Goal: Task Accomplishment & Management: Use online tool/utility

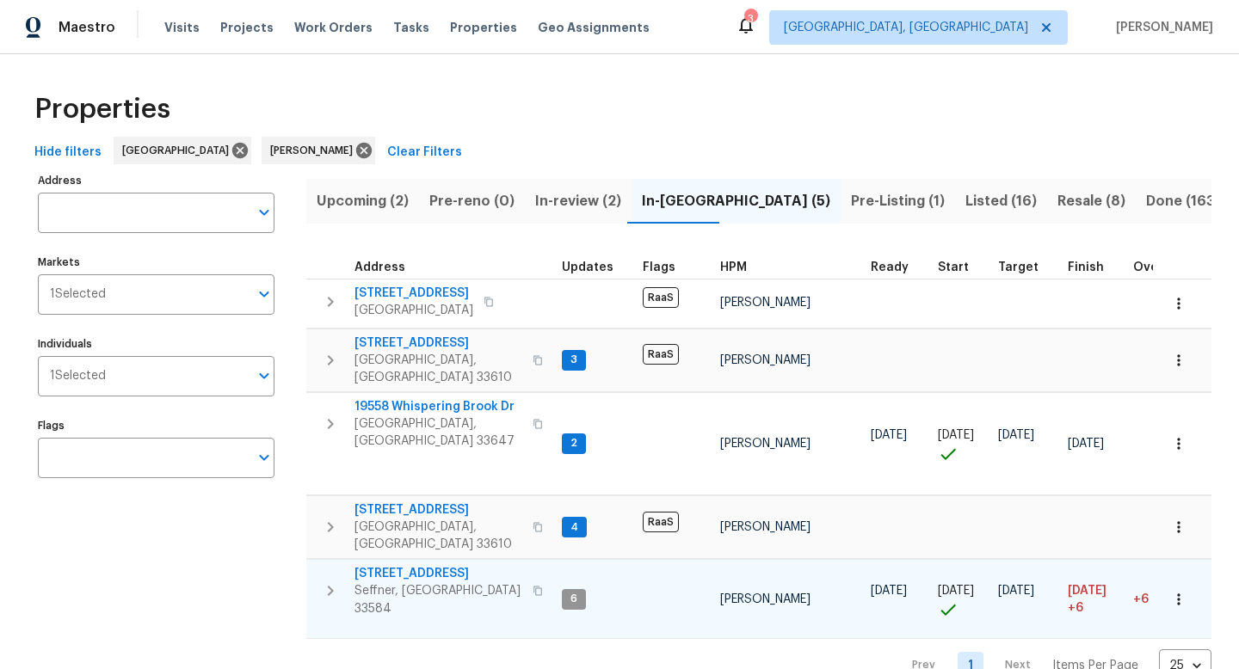
click at [400, 565] on span "2905 Forestwood Dr" at bounding box center [438, 573] width 168 height 17
click at [1184, 581] on button "button" at bounding box center [1178, 600] width 38 height 38
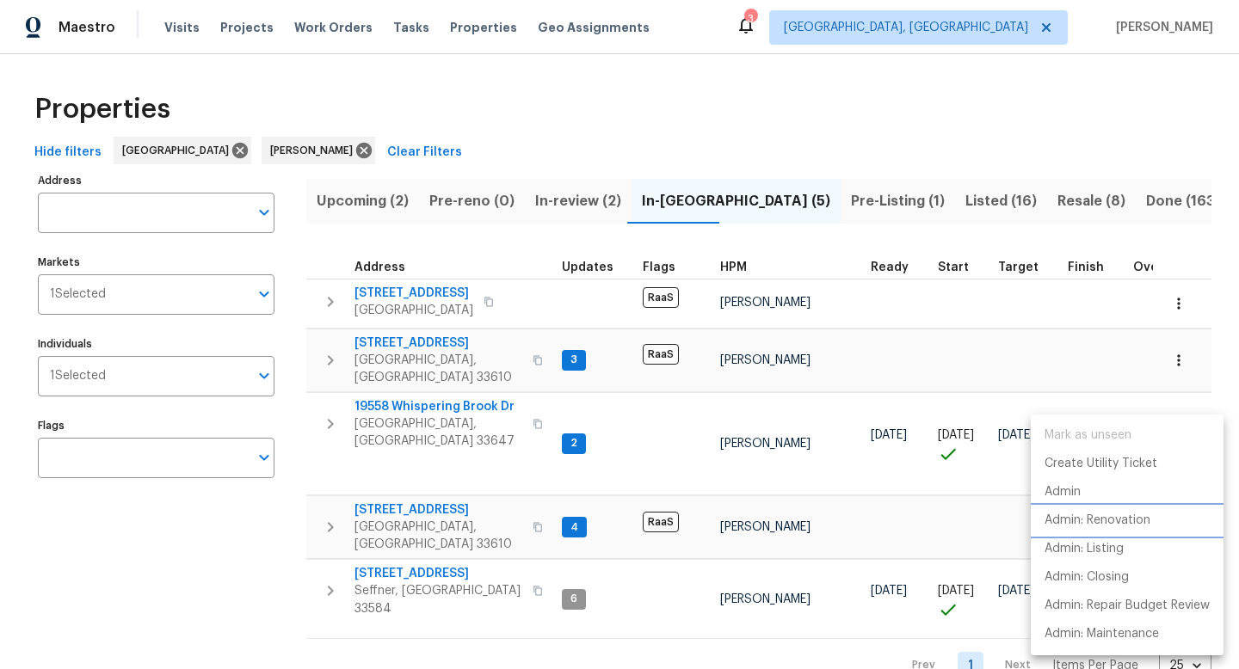
click at [1147, 523] on p "Admin: Renovation" at bounding box center [1097, 521] width 106 height 18
click at [414, 397] on div at bounding box center [619, 334] width 1239 height 669
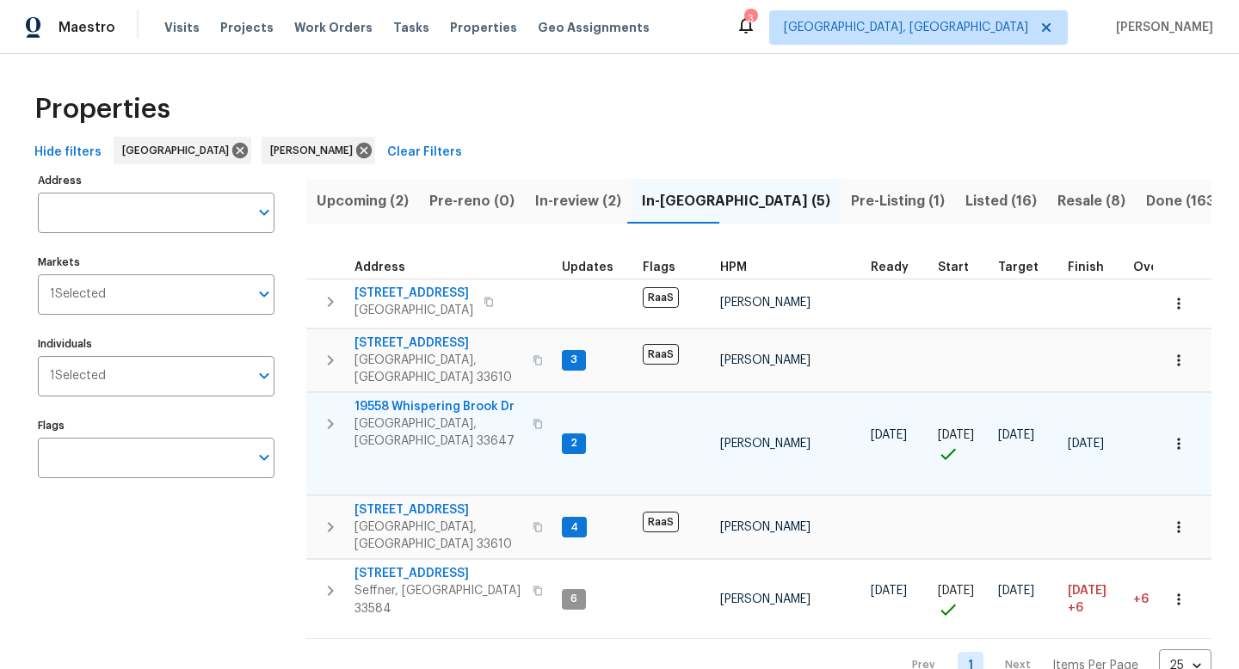
click at [414, 398] on span "19558 Whispering Brook Dr" at bounding box center [438, 406] width 168 height 17
click at [1184, 435] on icon "button" at bounding box center [1178, 443] width 17 height 17
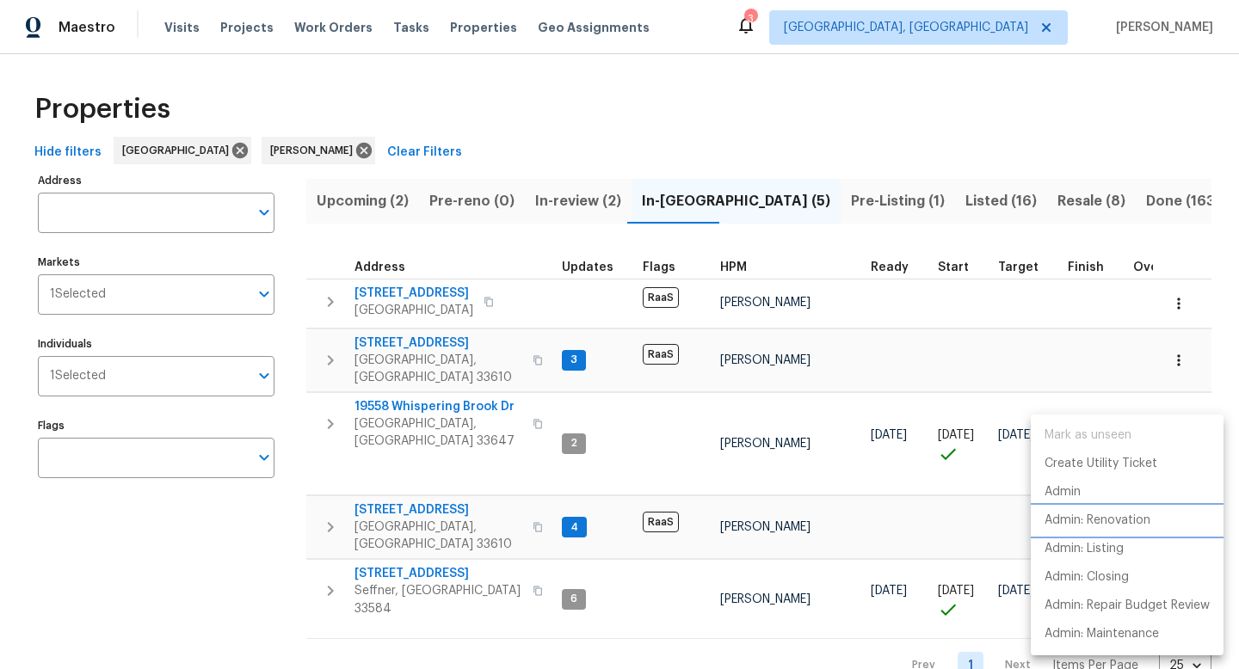
click at [1122, 515] on p "Admin: Renovation" at bounding box center [1097, 521] width 106 height 18
click at [500, 449] on div at bounding box center [619, 334] width 1239 height 669
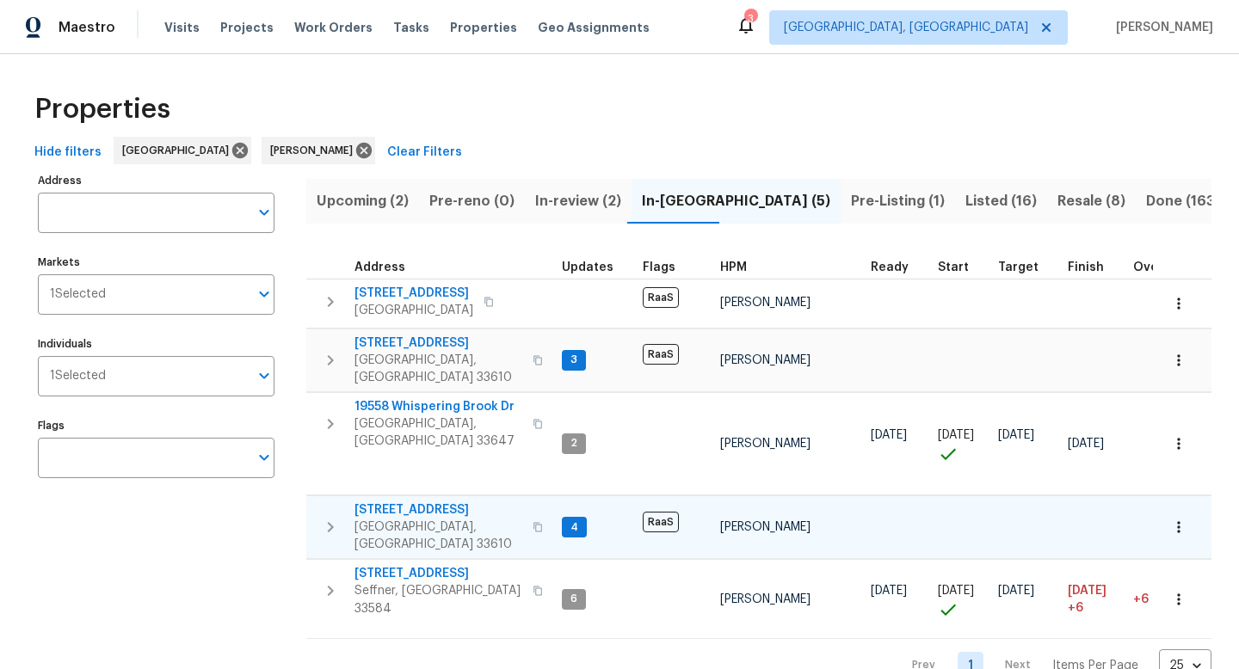
click at [403, 501] on span "3720 E Idlewild Ave" at bounding box center [438, 509] width 168 height 17
click at [965, 198] on span "Listed (16)" at bounding box center [1000, 201] width 71 height 24
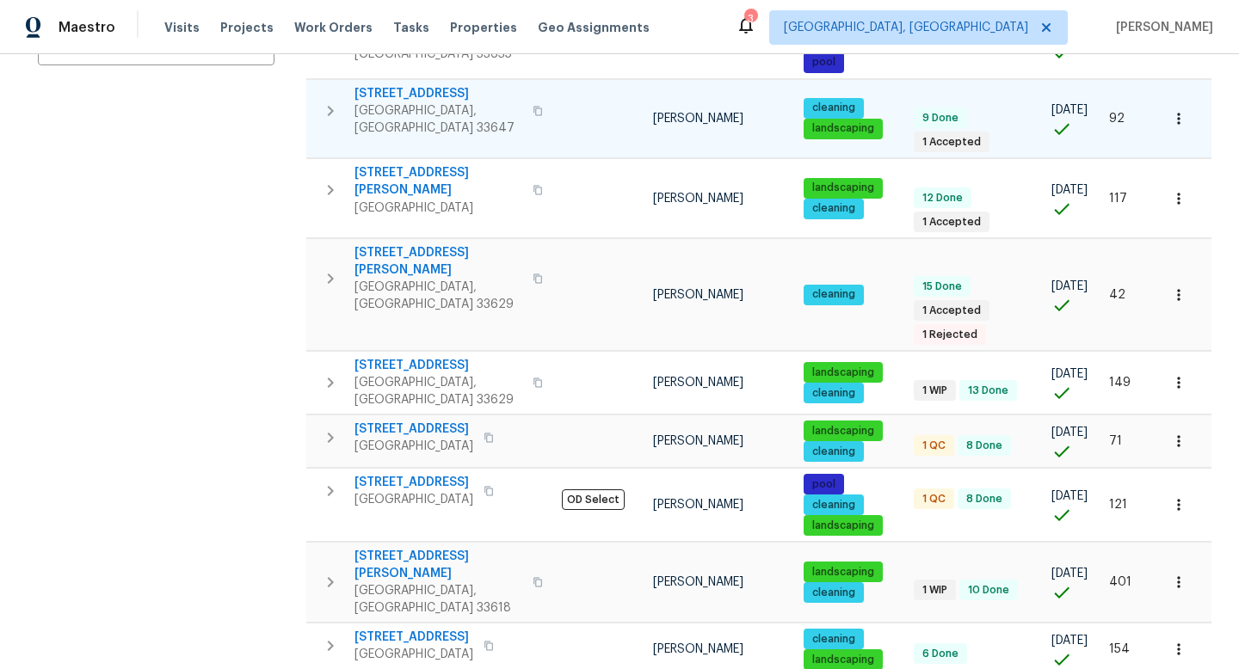
scroll to position [415, 0]
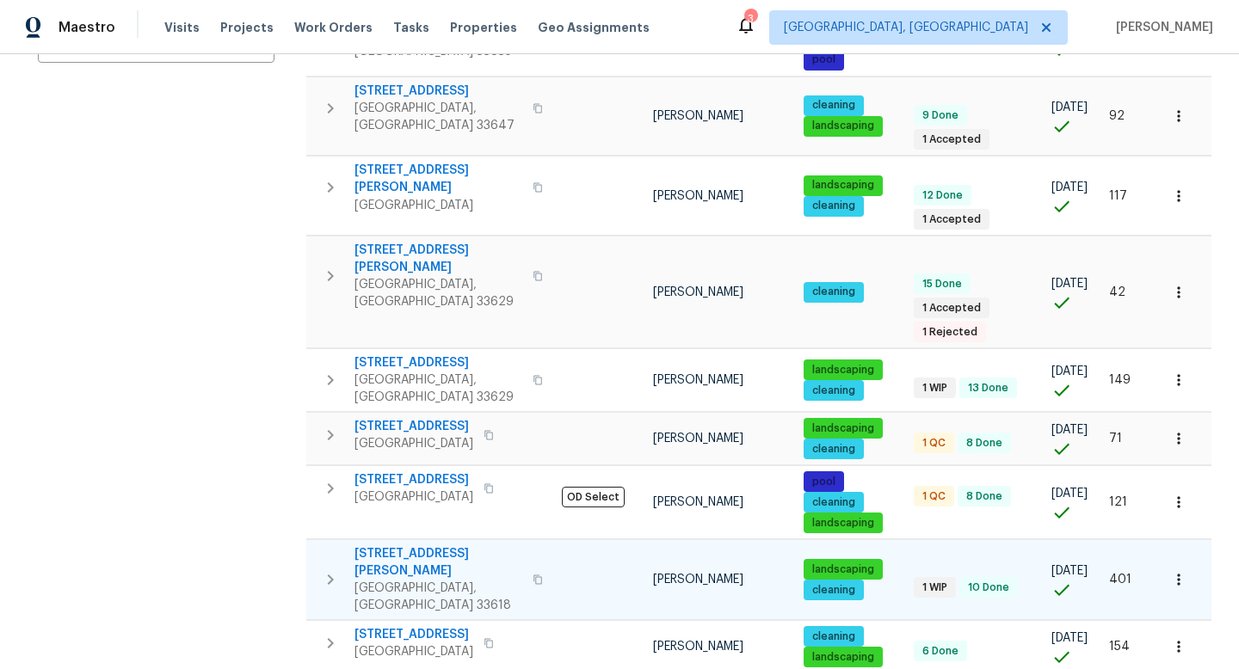
click at [1178, 575] on icon "button" at bounding box center [1178, 580] width 3 height 11
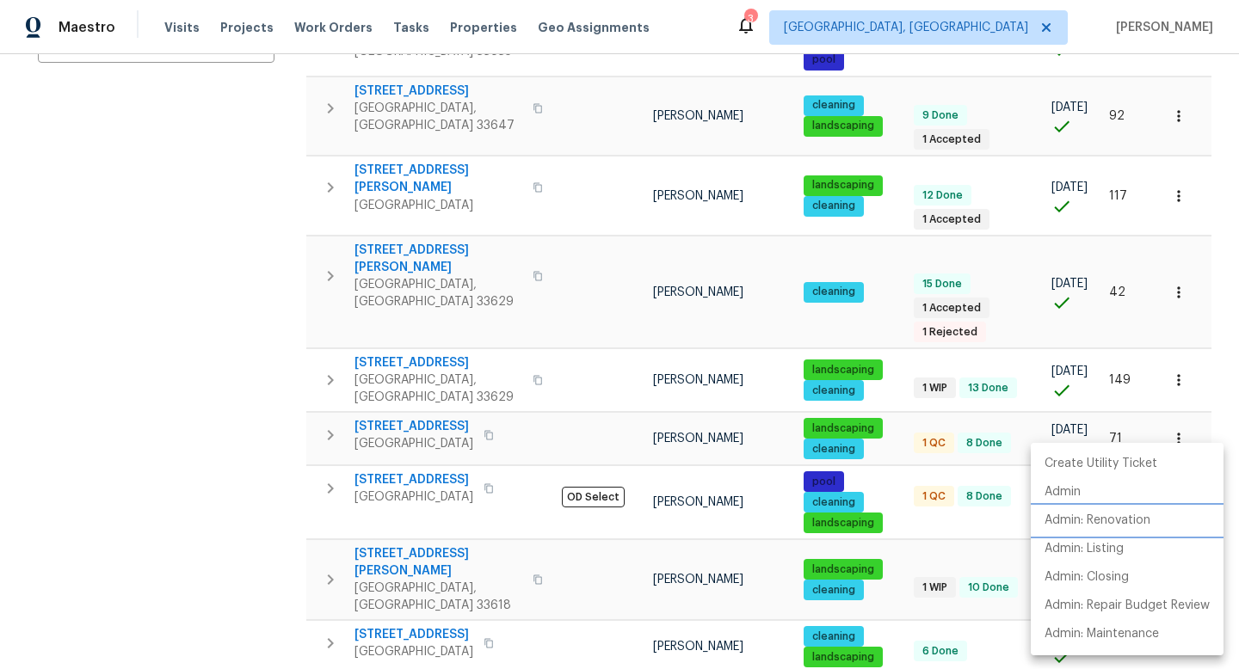
click at [1118, 526] on p "Admin: Renovation" at bounding box center [1097, 521] width 106 height 18
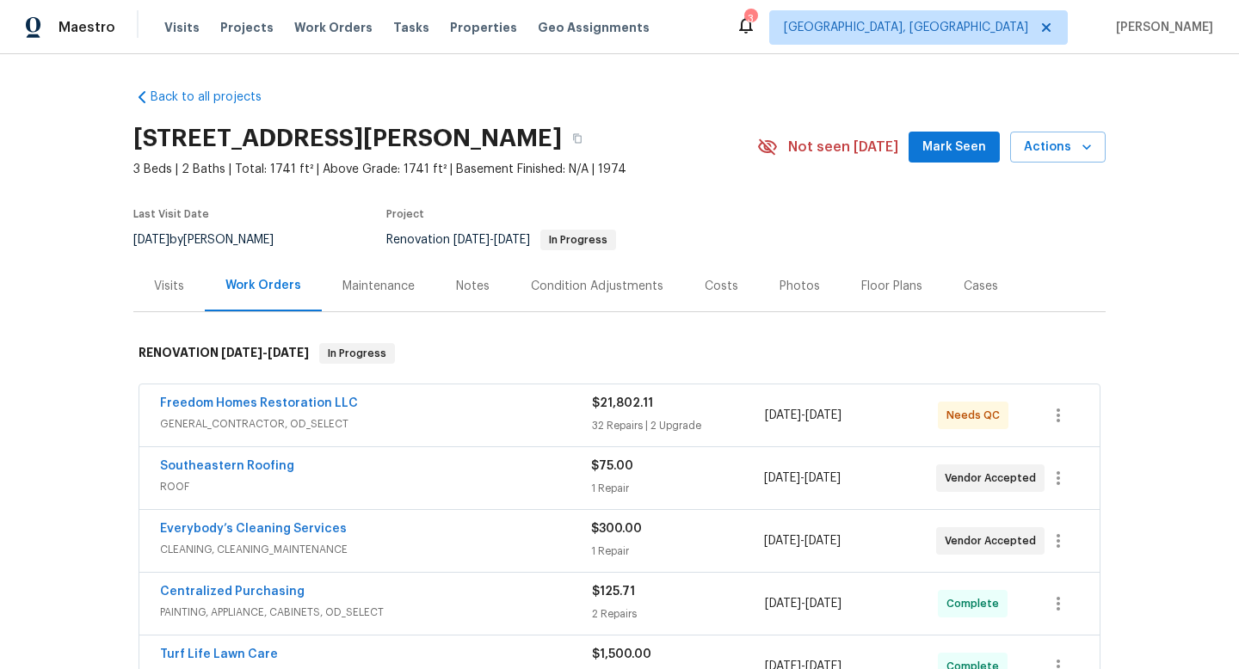
click at [935, 153] on span "Mark Seen" at bounding box center [954, 148] width 64 height 22
click at [256, 465] on link "Southeastern Roofing" at bounding box center [227, 466] width 134 height 12
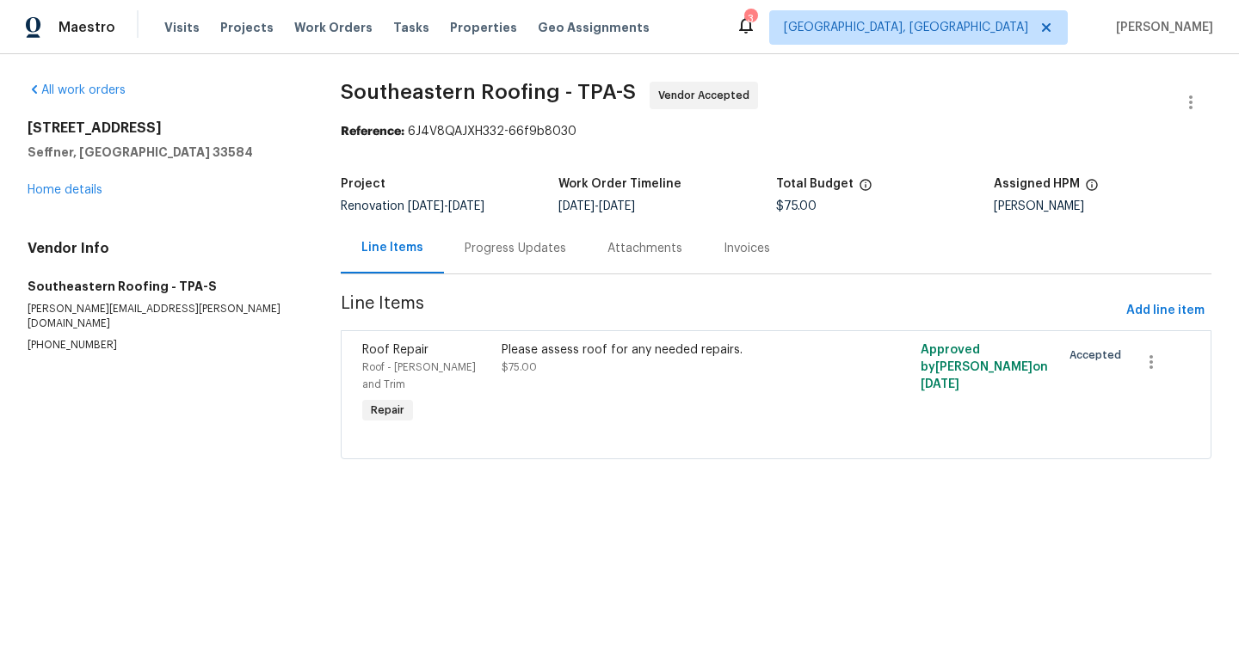
click at [477, 251] on div "Progress Updates" at bounding box center [514, 248] width 101 height 17
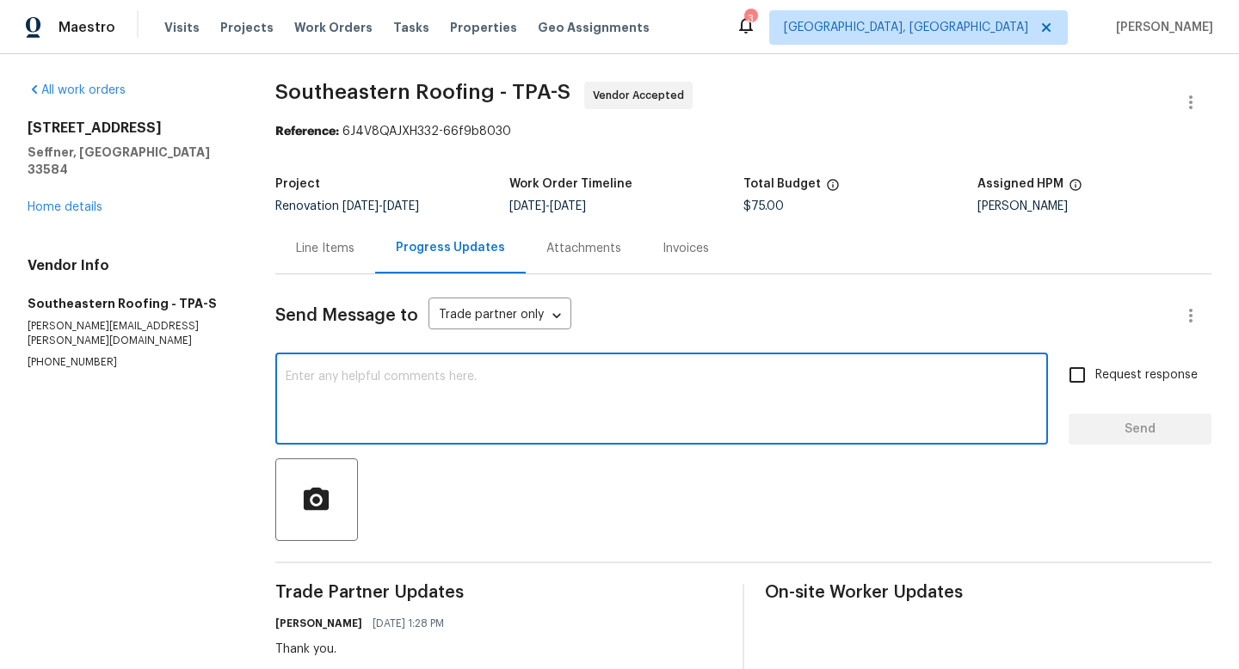
click at [471, 404] on textarea at bounding box center [662, 401] width 752 height 60
type textarea "Please close this out on your end. Thanks."
click at [1086, 384] on input "Request response" at bounding box center [1077, 375] width 36 height 36
checkbox input "true"
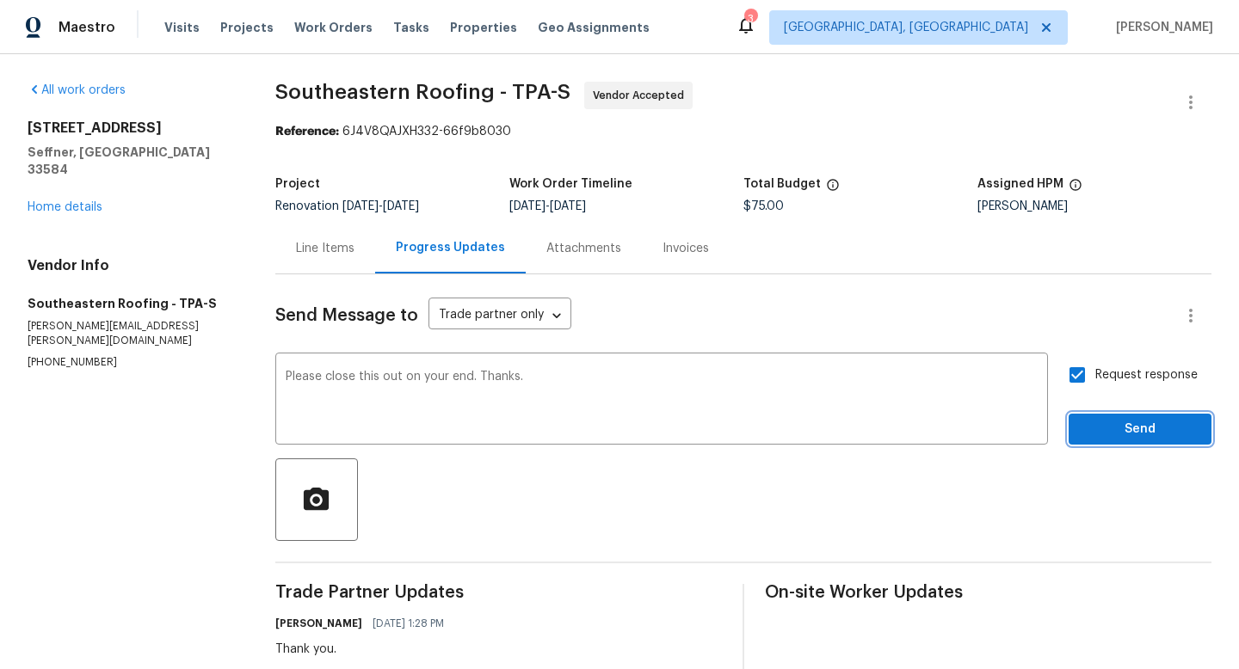
click at [1108, 435] on span "Send" at bounding box center [1139, 430] width 115 height 22
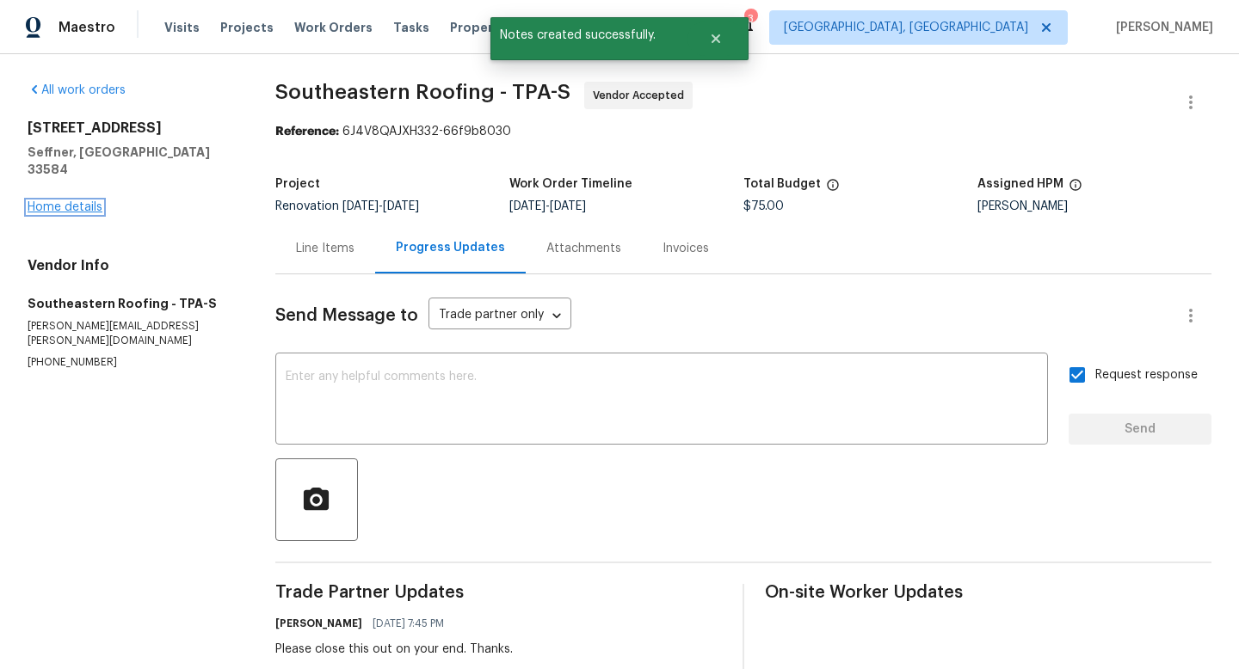
click at [52, 201] on link "Home details" at bounding box center [65, 207] width 75 height 12
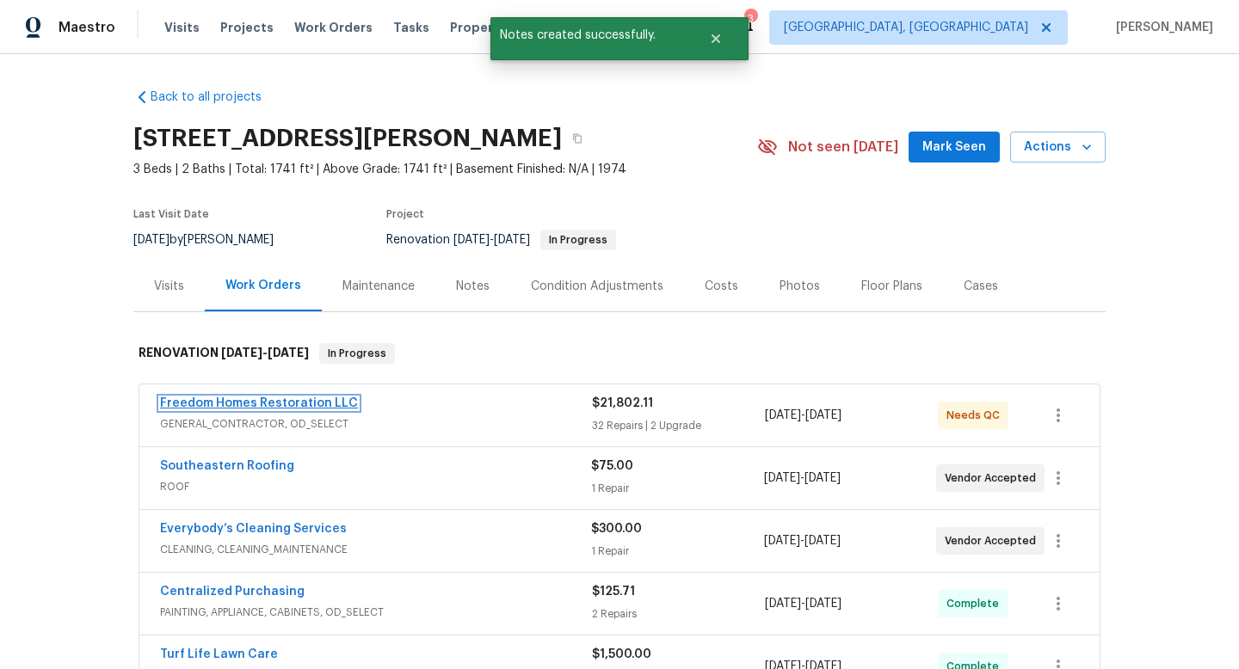
click at [311, 403] on link "Freedom Homes Restoration LLC" at bounding box center [259, 403] width 198 height 12
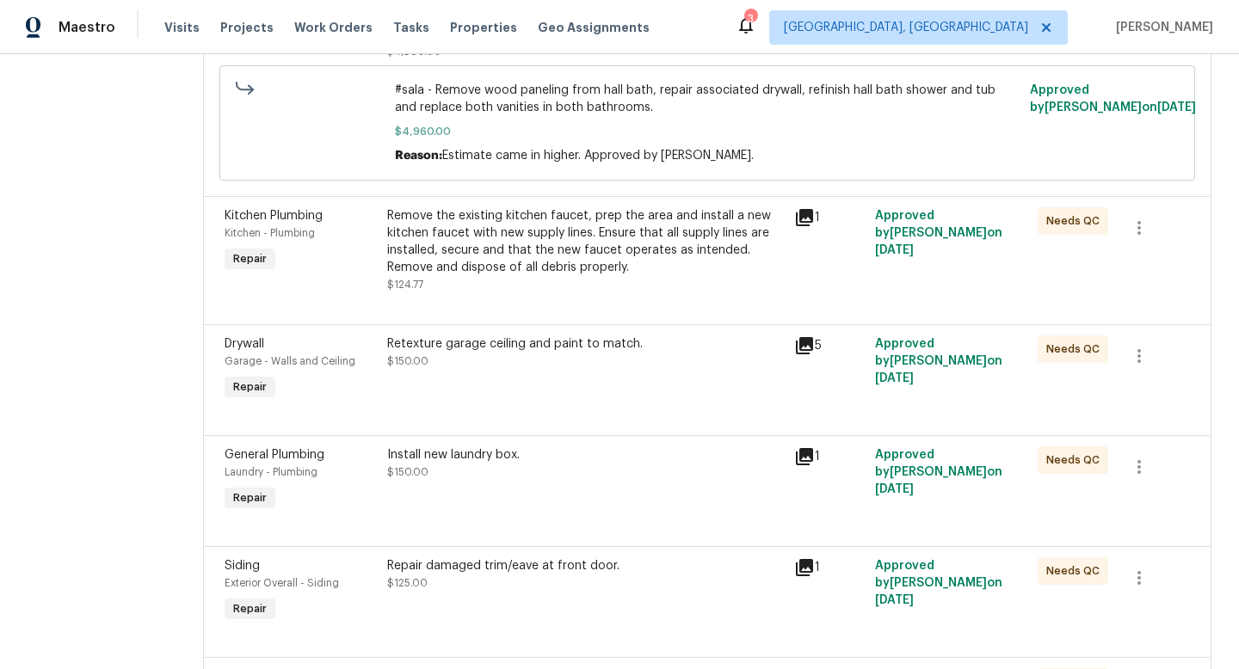
scroll to position [1945, 0]
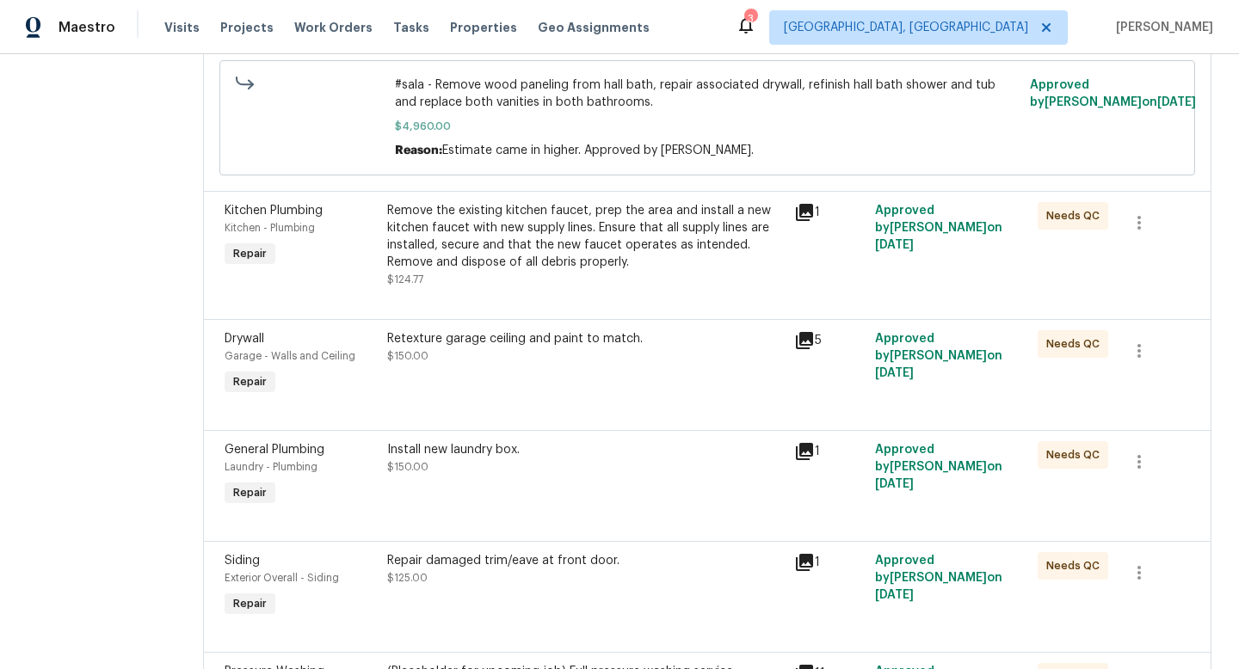
click at [567, 391] on div "Retexture garage ceiling and paint to match. $150.00" at bounding box center [585, 364] width 407 height 79
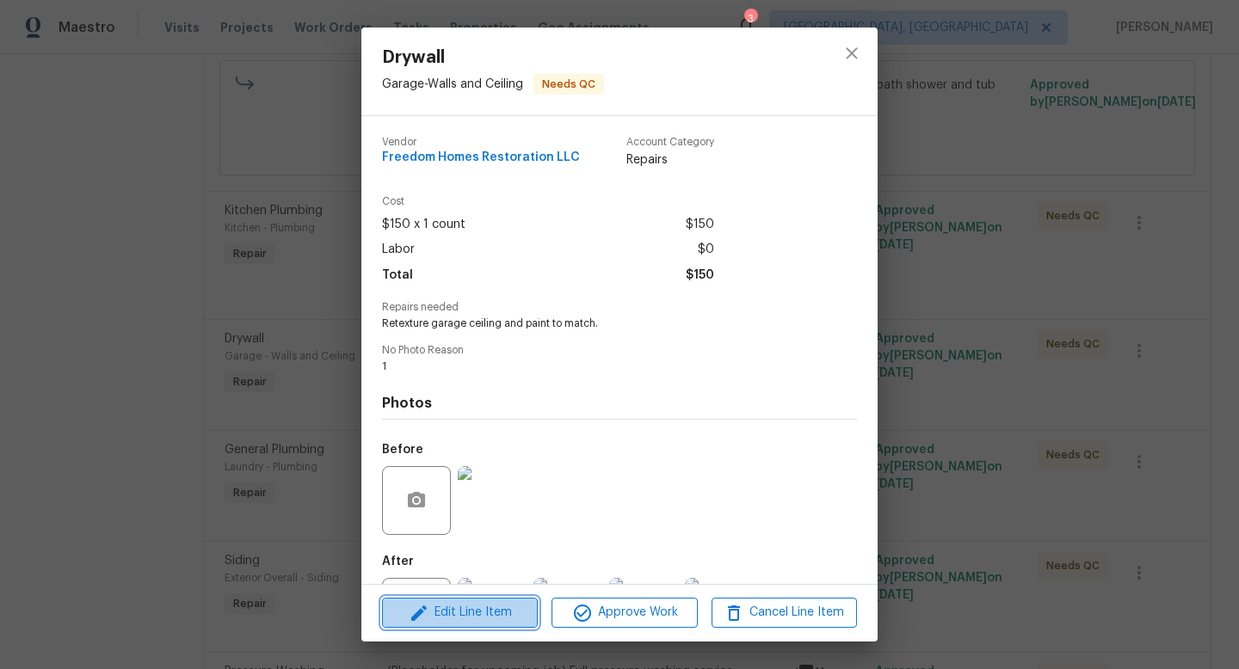
click at [503, 607] on span "Edit Line Item" at bounding box center [459, 613] width 145 height 22
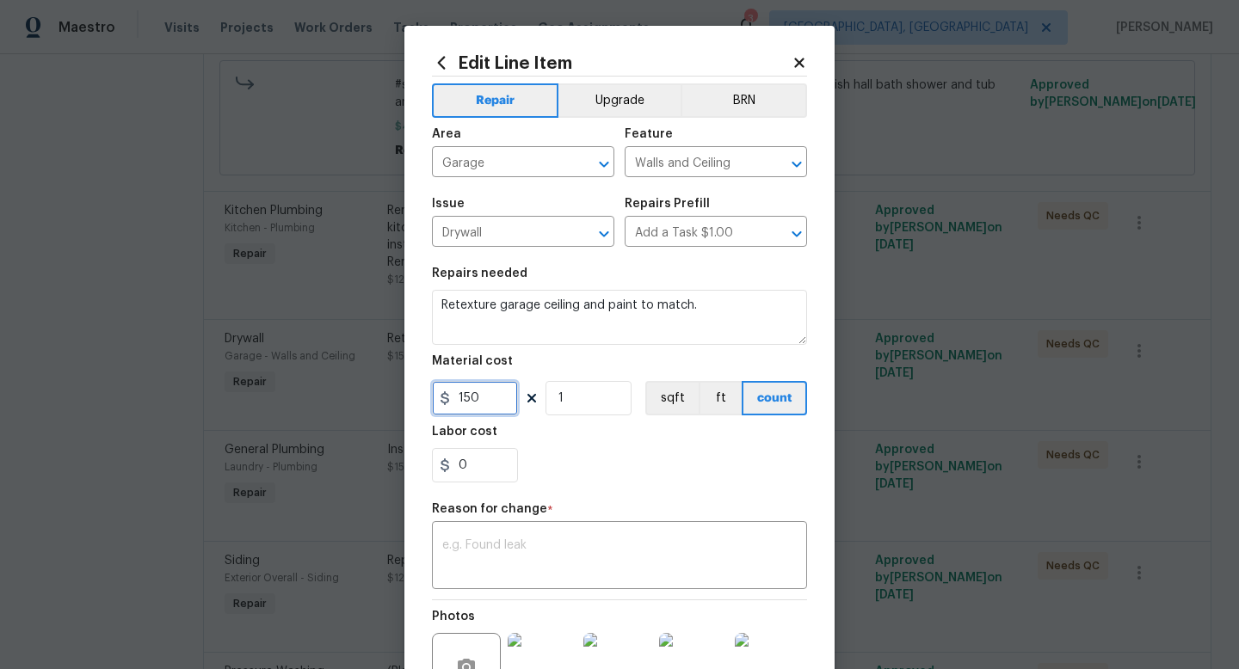
click at [498, 400] on input "150" at bounding box center [475, 398] width 86 height 34
type input "450"
click at [520, 541] on textarea at bounding box center [619, 557] width 354 height 36
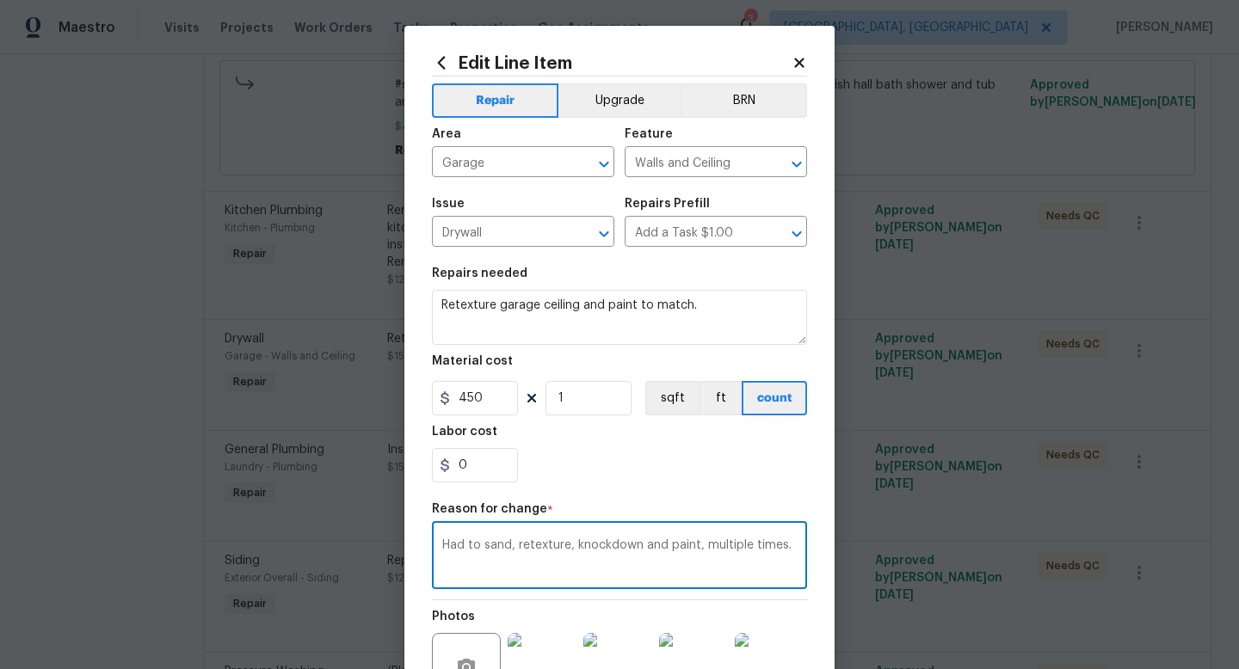
type textarea "Had to sand, retexture, knockdown and paint, multiple times."
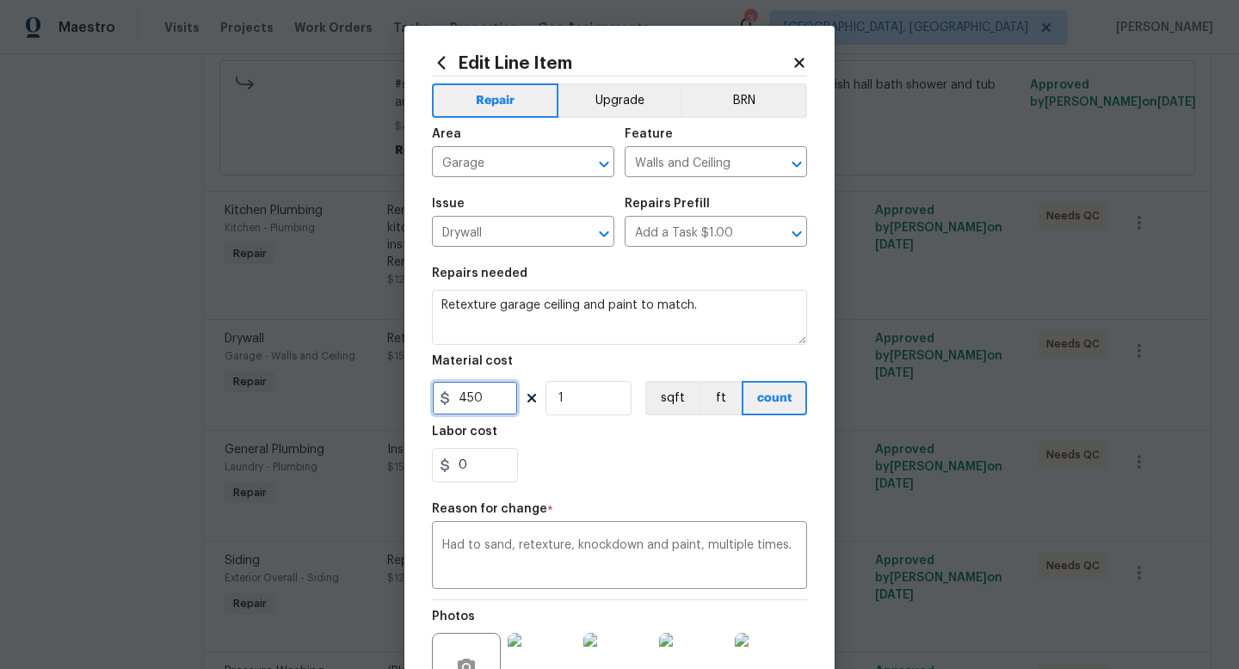
click at [491, 391] on input "450" at bounding box center [475, 398] width 86 height 34
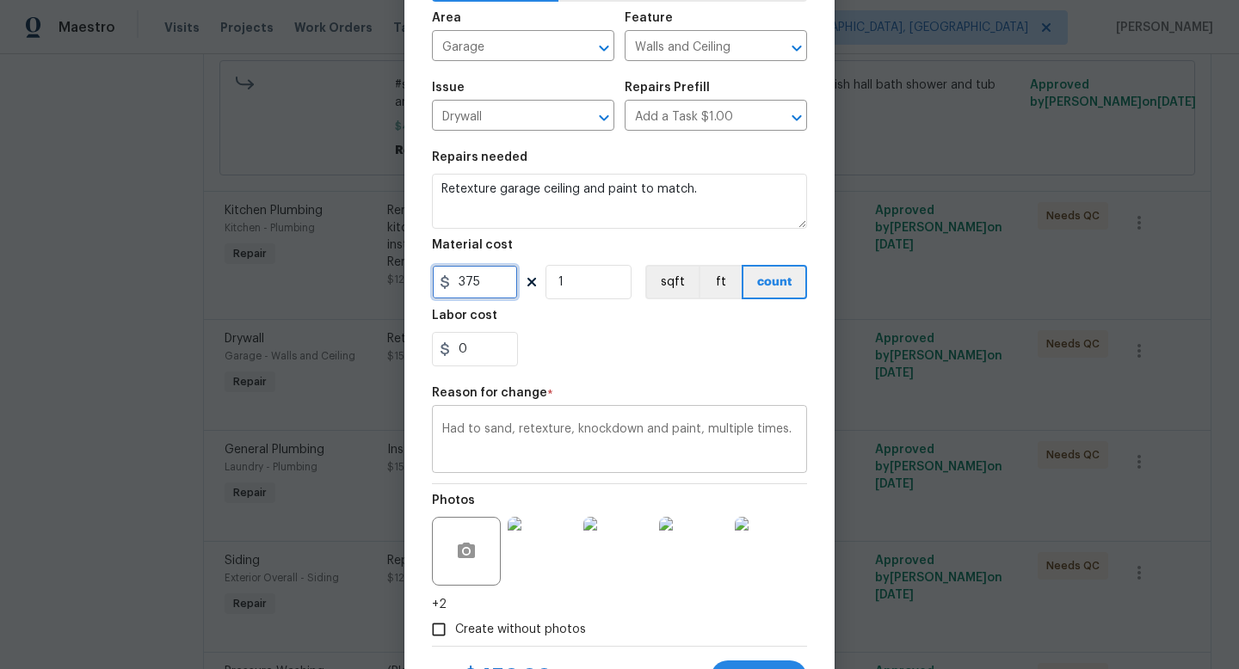
scroll to position [196, 0]
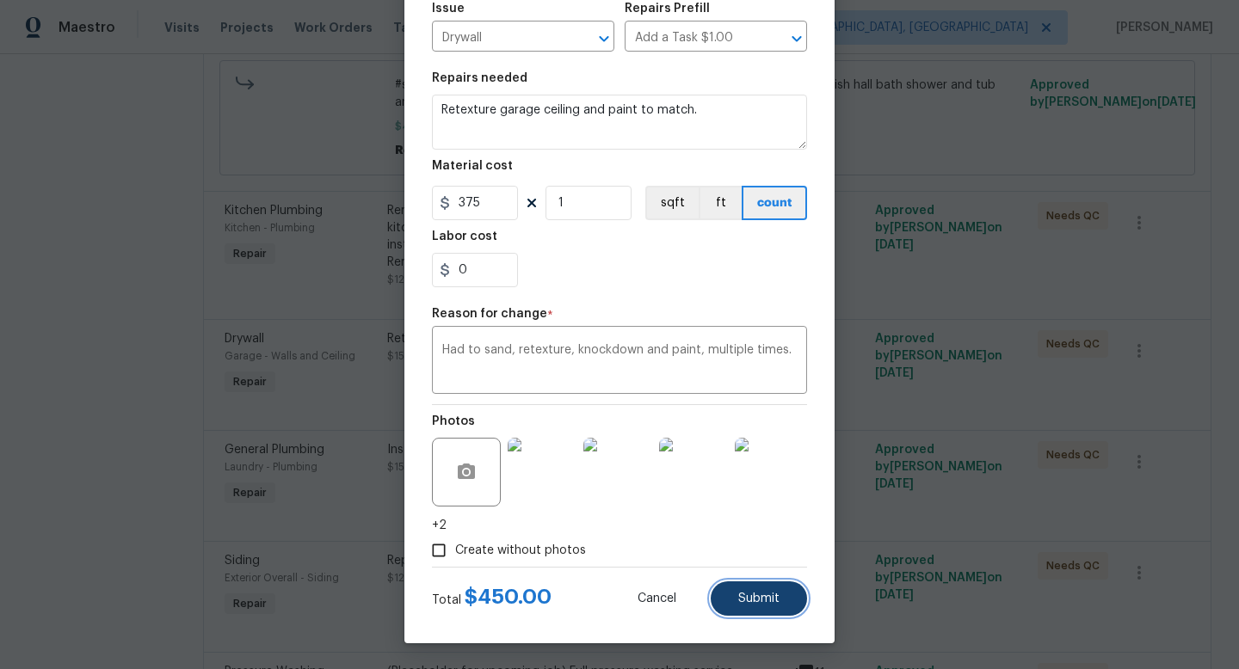
click at [741, 600] on span "Submit" at bounding box center [758, 599] width 41 height 13
type input "150"
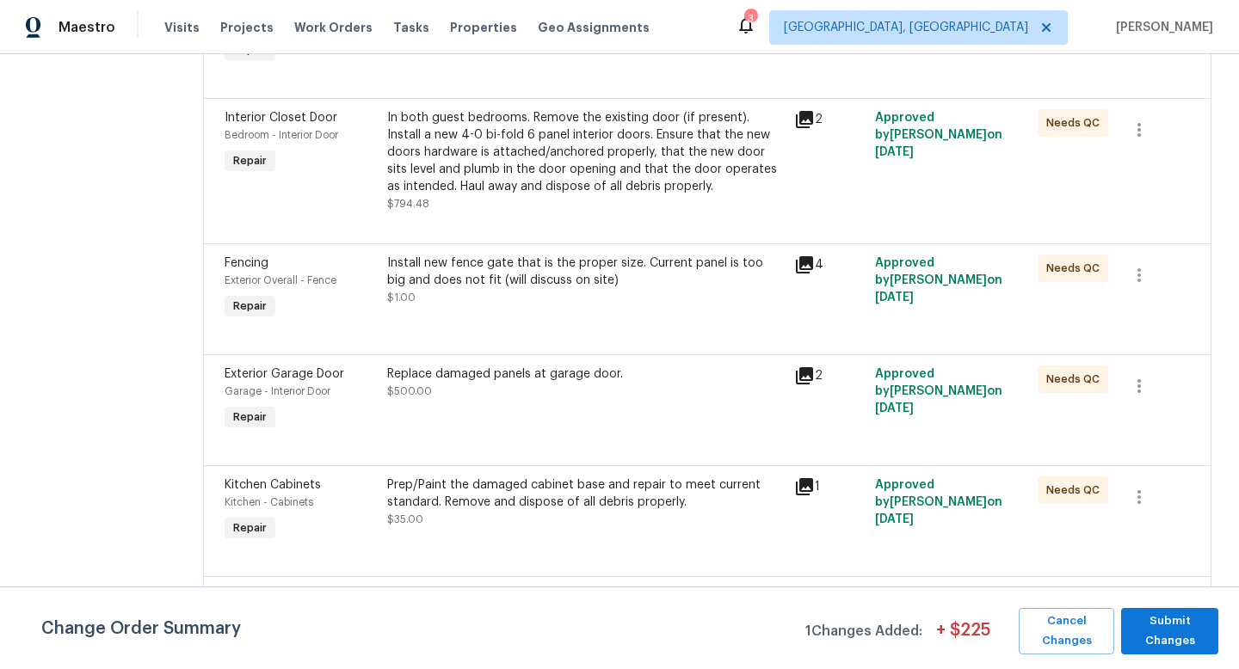
scroll to position [4038, 0]
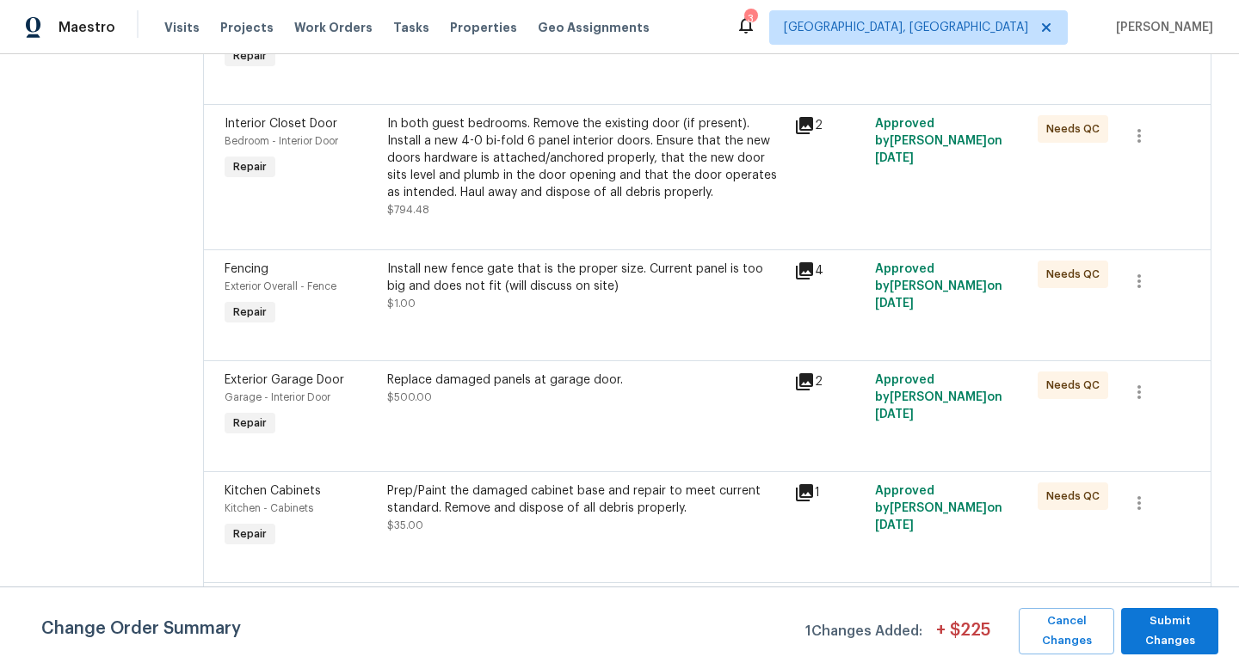
click at [645, 329] on div "Install new fence gate that is the proper size. Current panel is too big and do…" at bounding box center [585, 294] width 407 height 79
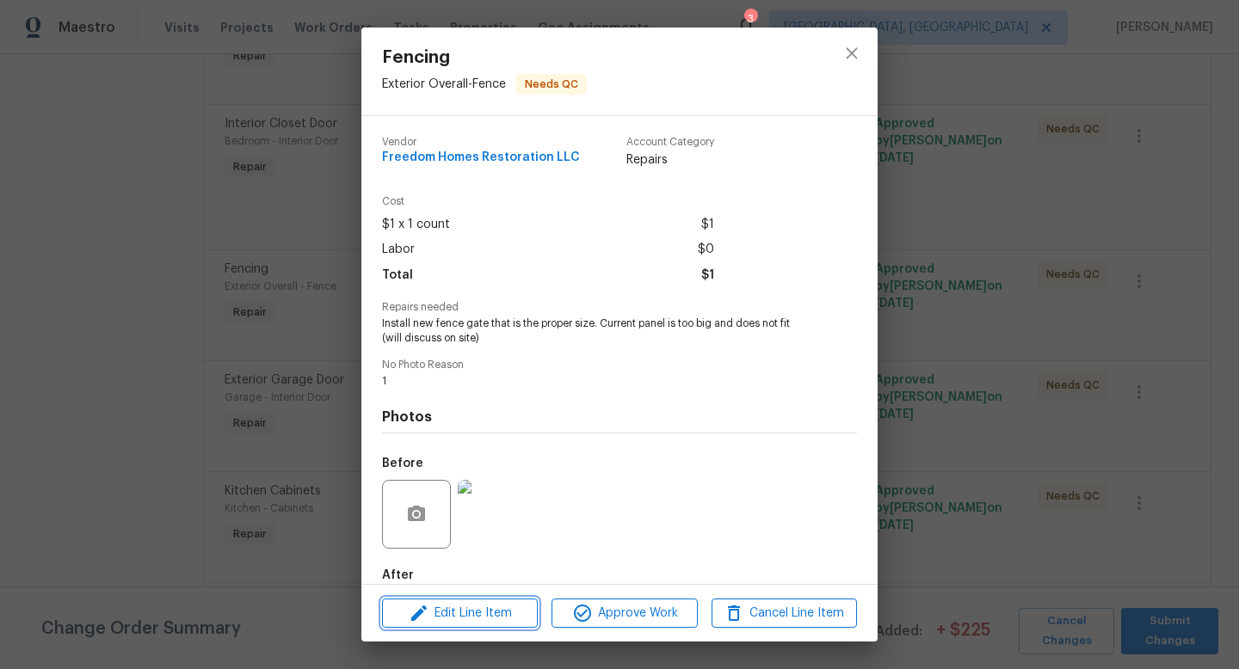
click at [466, 614] on span "Edit Line Item" at bounding box center [459, 614] width 145 height 22
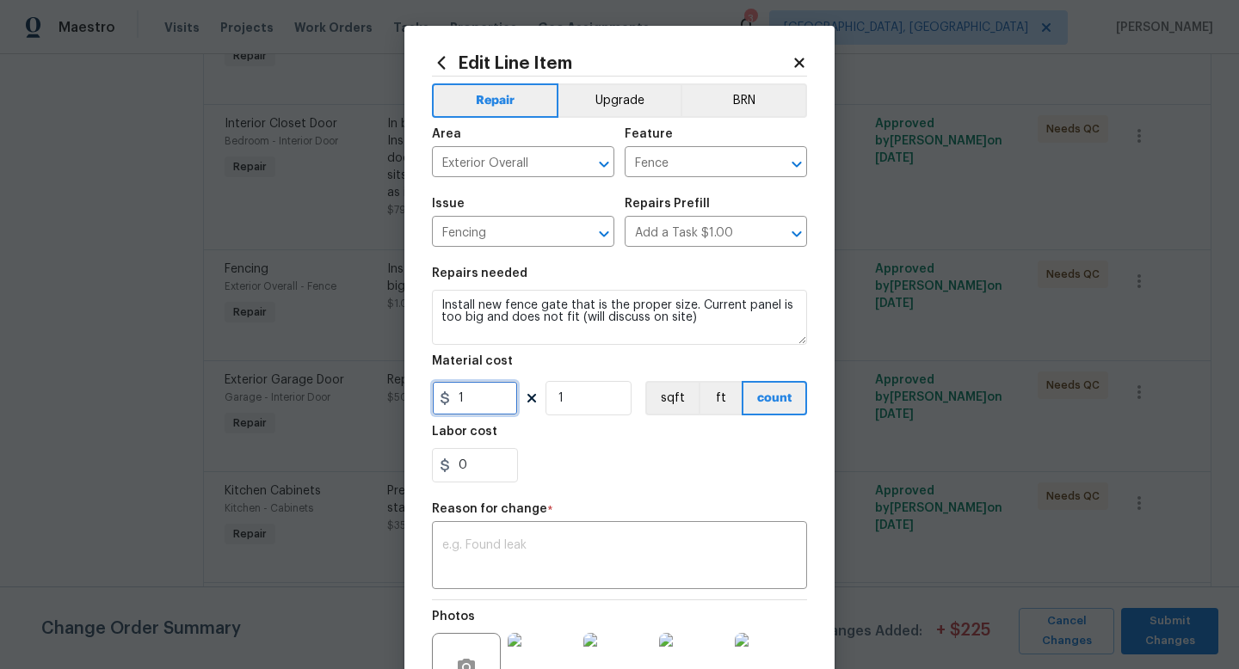
click at [486, 394] on input "1" at bounding box center [475, 398] width 86 height 34
type input "650"
click at [486, 535] on div "x ​" at bounding box center [619, 558] width 375 height 64
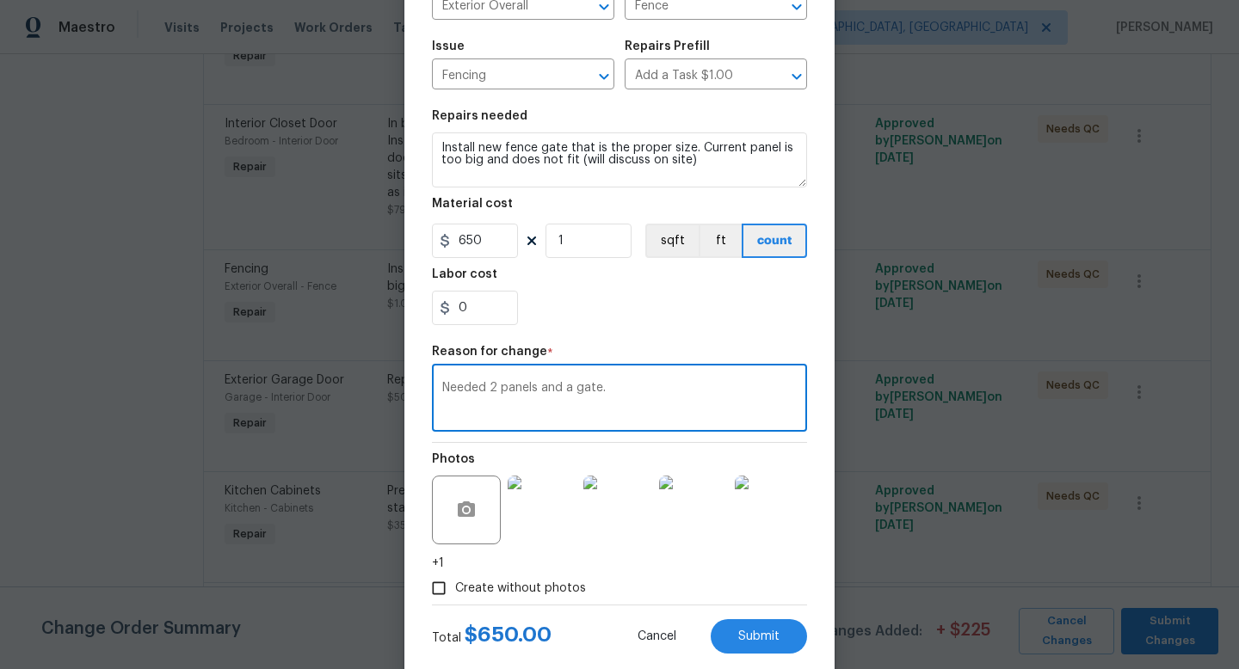
scroll to position [196, 0]
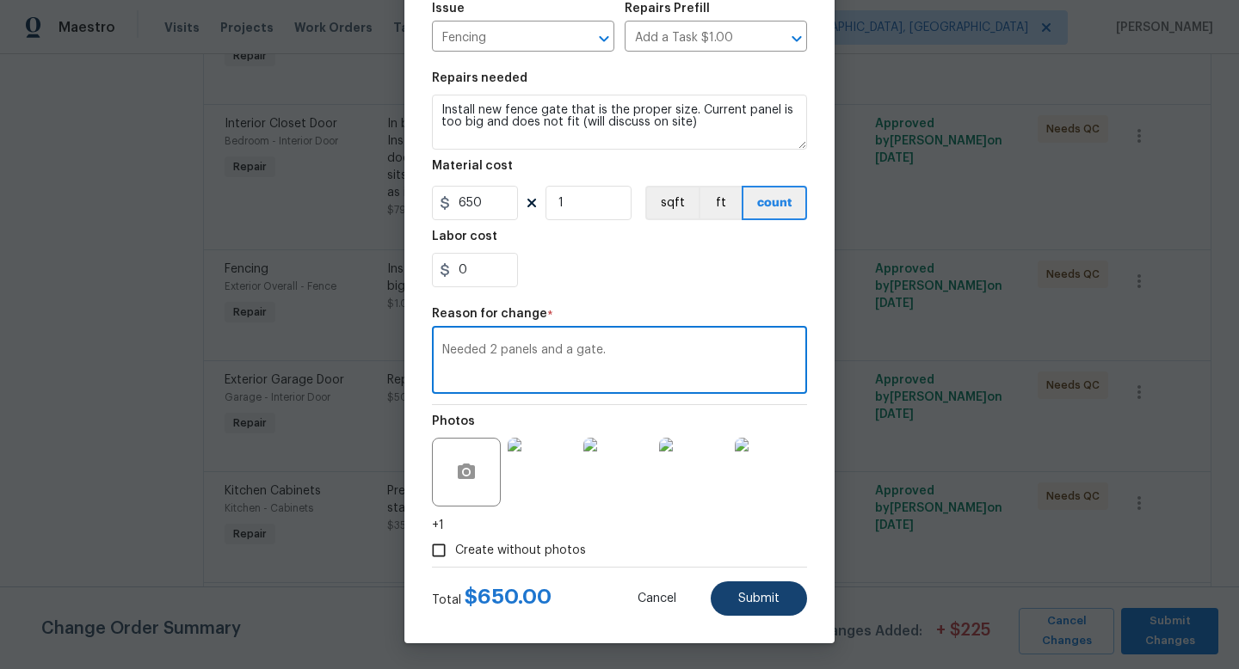
type textarea "Needed 2 panels and a gate."
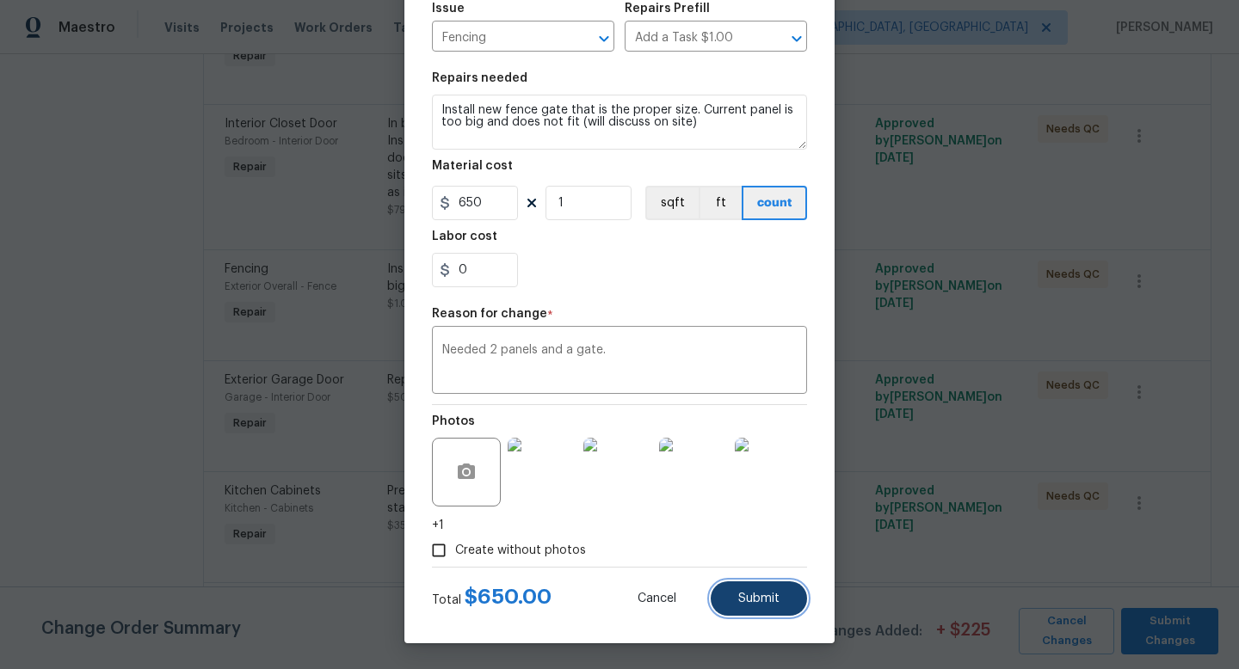
click at [781, 606] on button "Submit" at bounding box center [758, 598] width 96 height 34
type input "1"
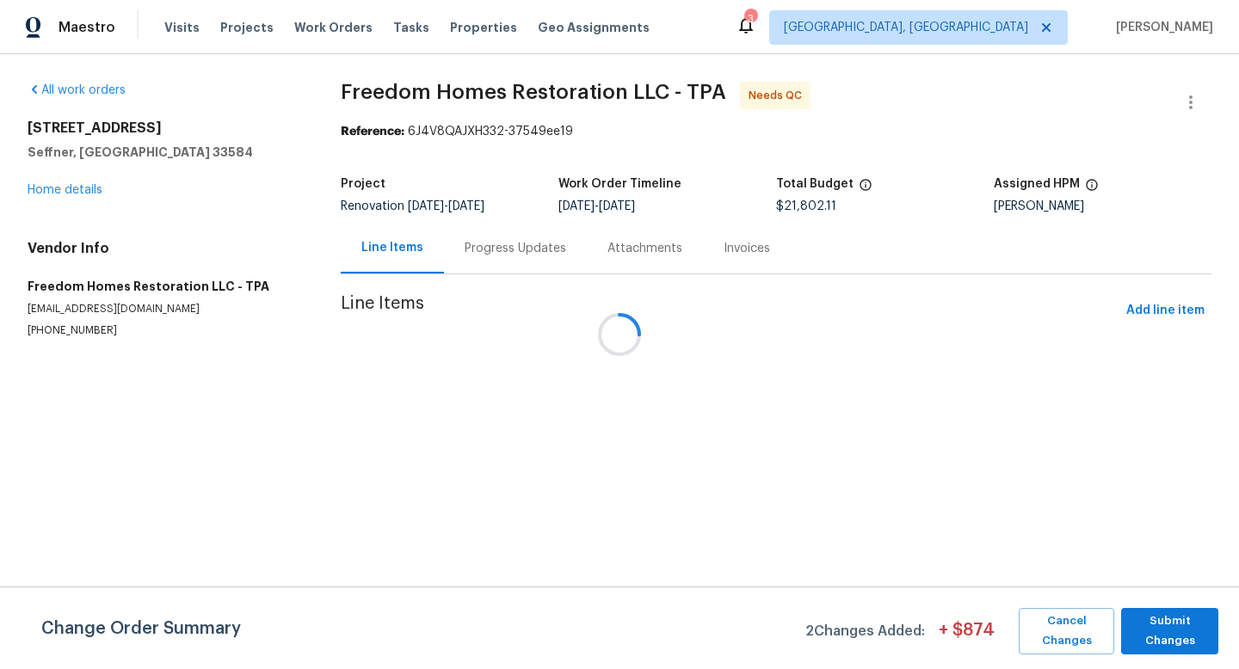
scroll to position [0, 0]
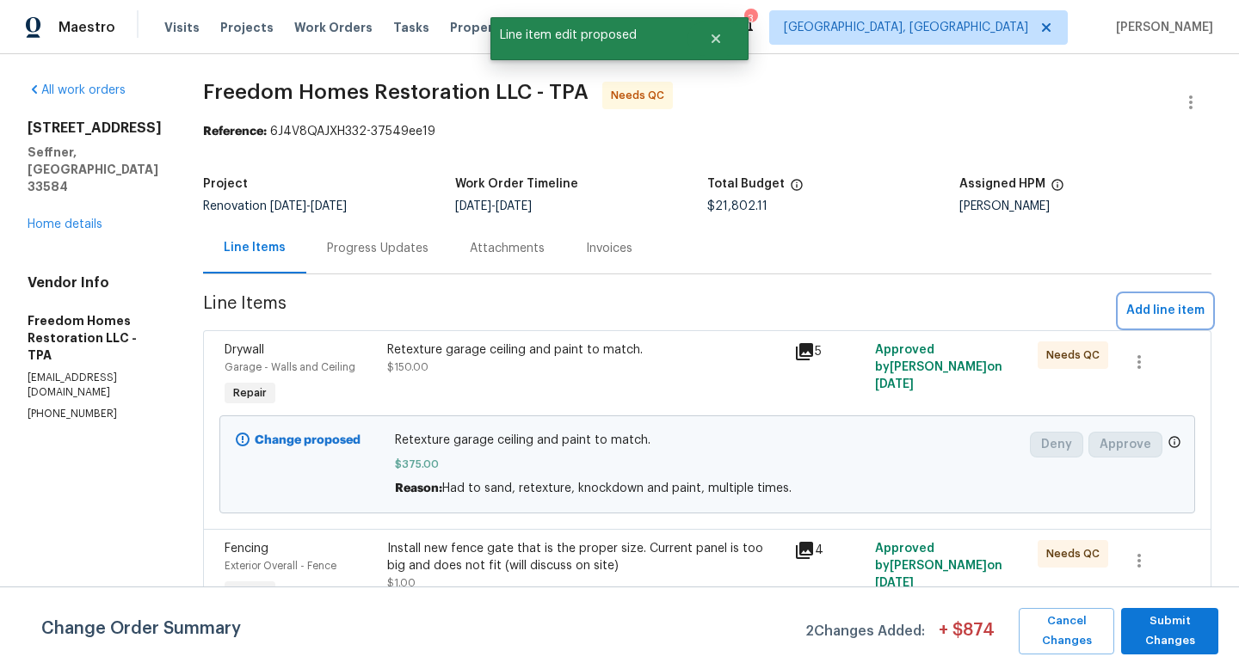
click at [1165, 306] on span "Add line item" at bounding box center [1165, 311] width 78 height 22
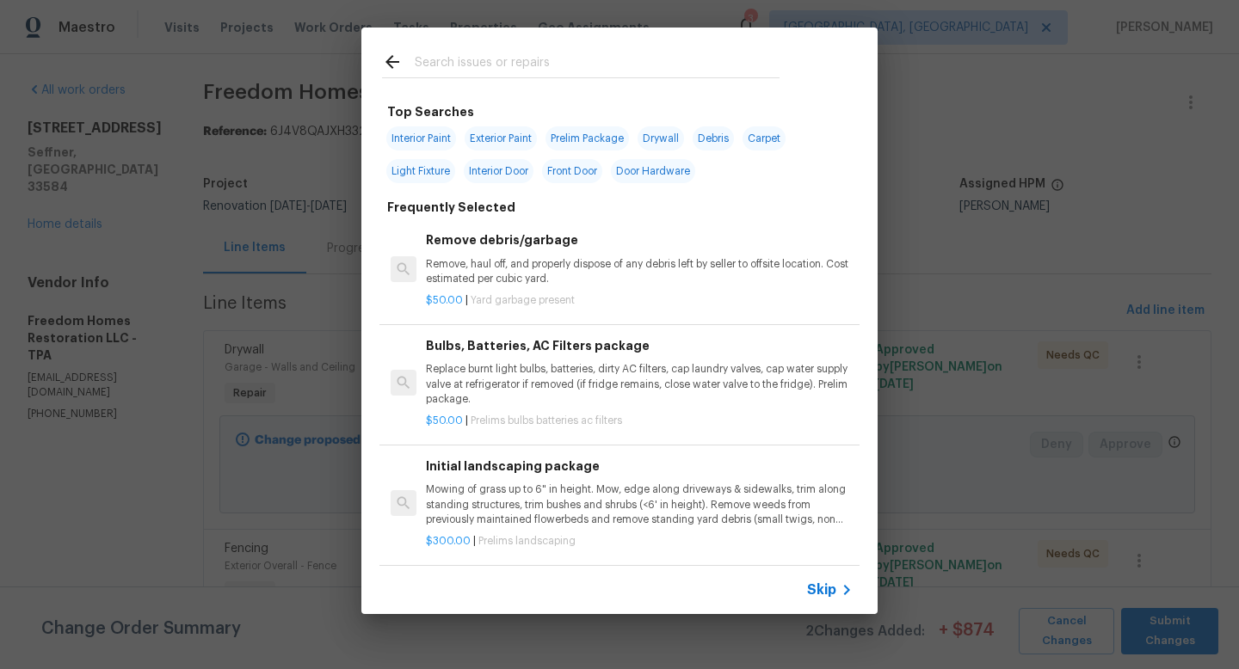
click at [833, 592] on span "Skip" at bounding box center [821, 589] width 29 height 17
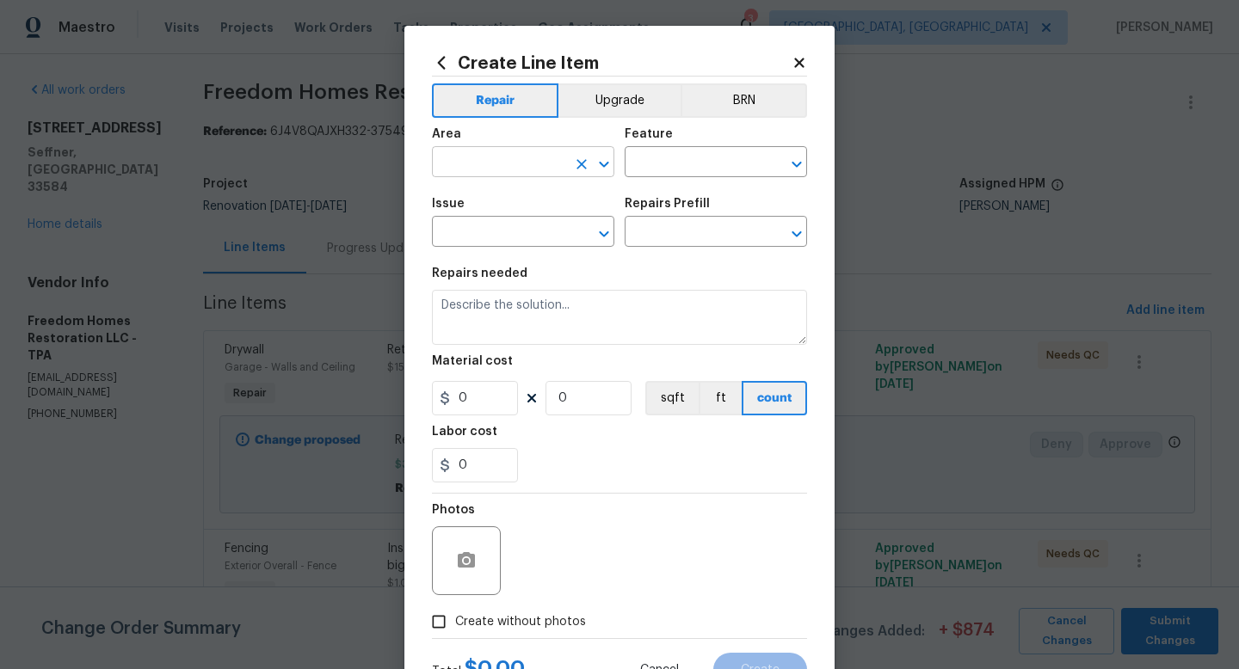
click at [476, 158] on input "text" at bounding box center [499, 164] width 134 height 27
type input "Main Bathroom"
type input "Toilet"
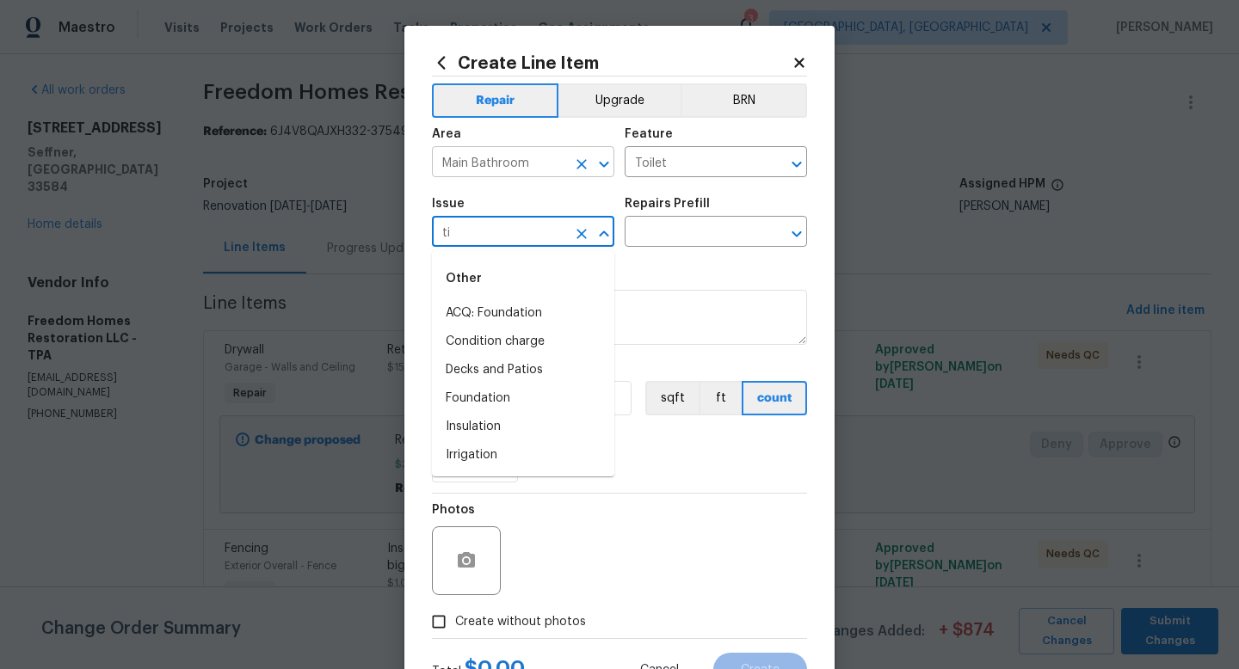
type input "t"
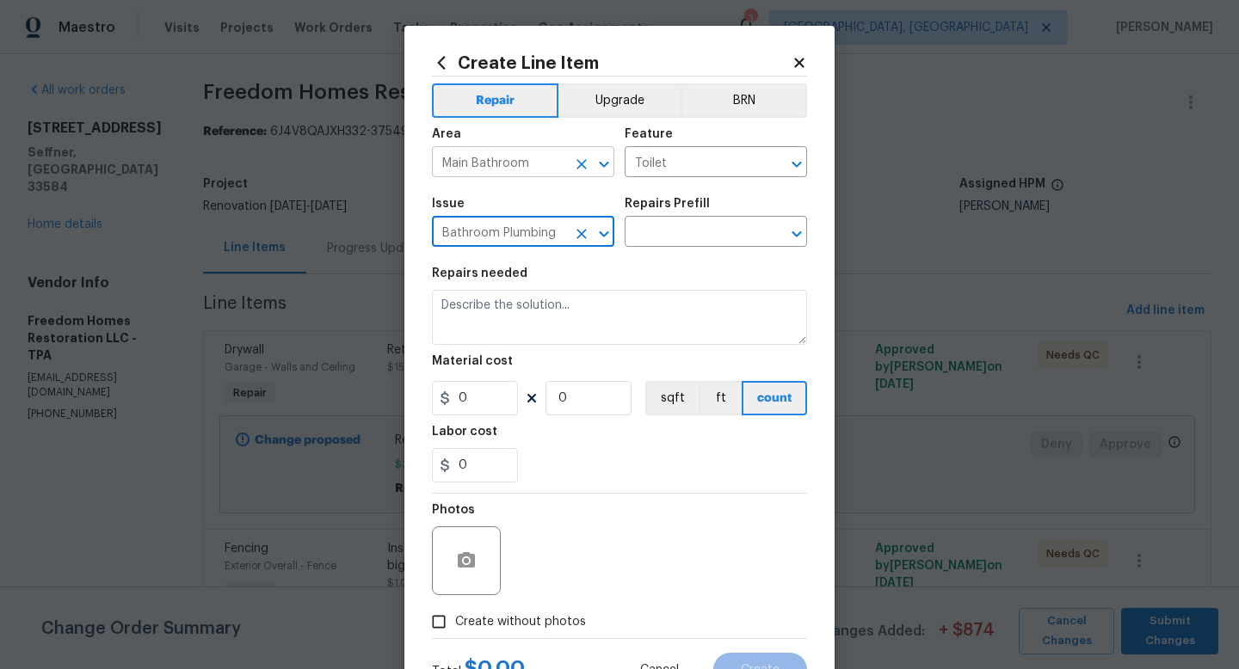
type input "Bathroom Plumbing"
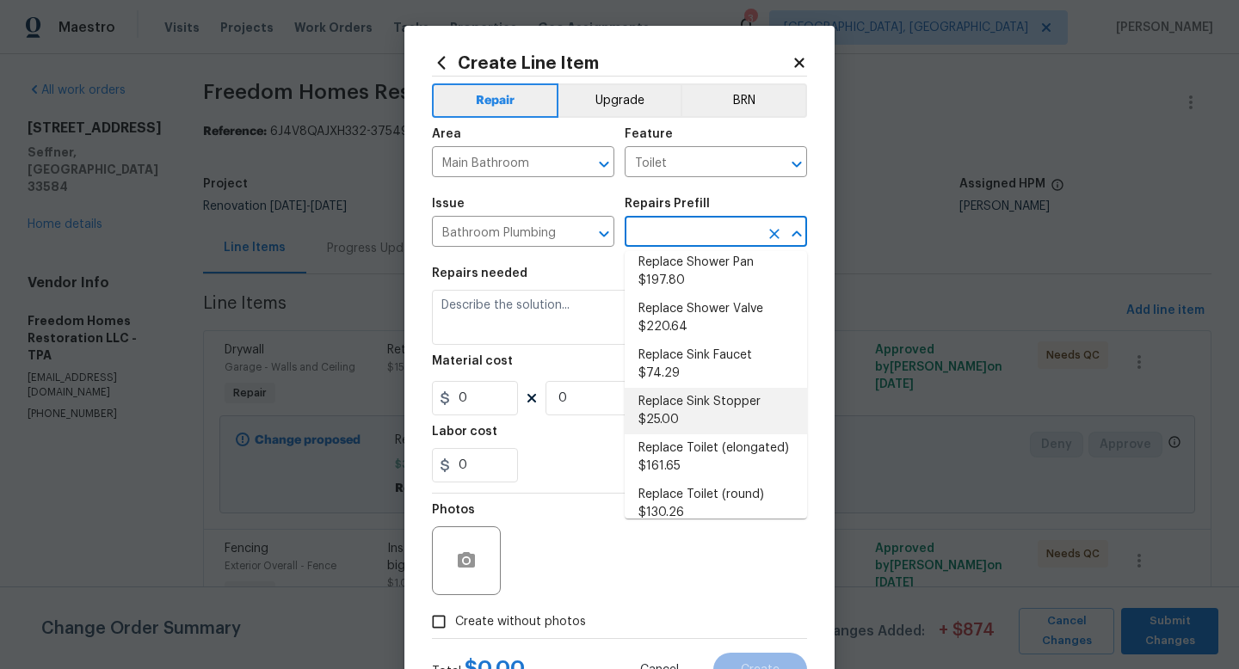
scroll to position [813, 0]
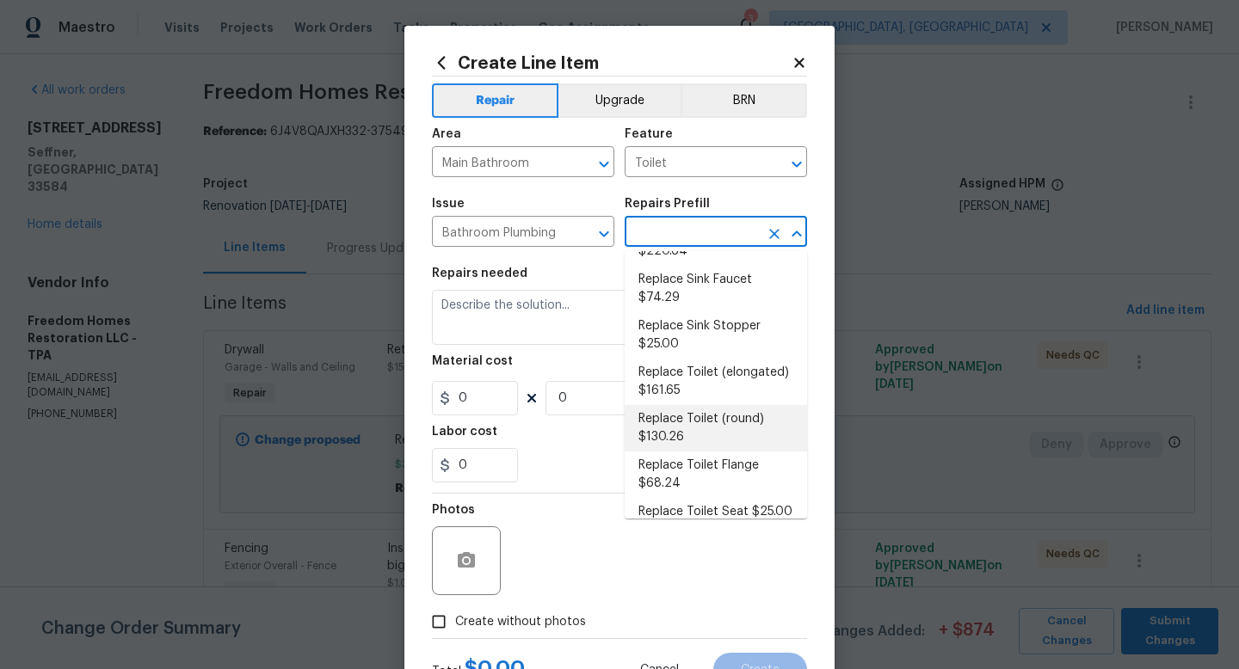
click at [698, 405] on li "Replace Toilet (round) $130.26" at bounding box center [715, 428] width 182 height 46
type input "Plumbing"
type input "Replace Toilet (round) $130.26"
type textarea "Remove the existing toilet, prep the flange, install a new standard round toile…"
type input "130.26"
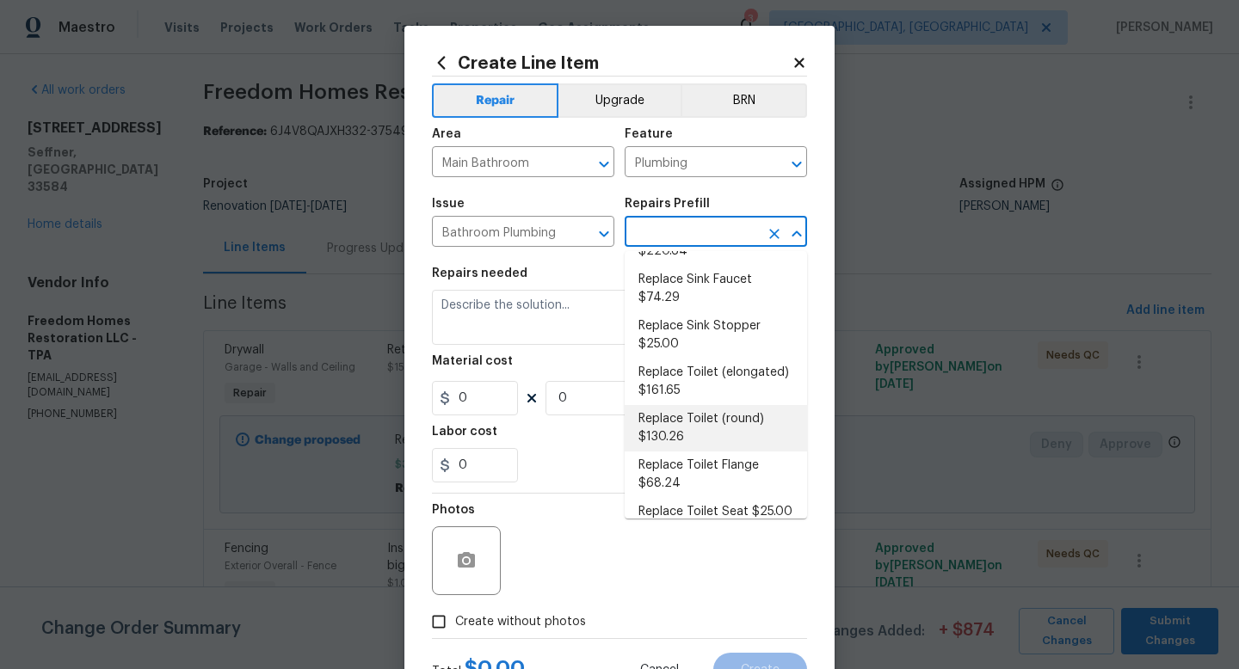
type input "1"
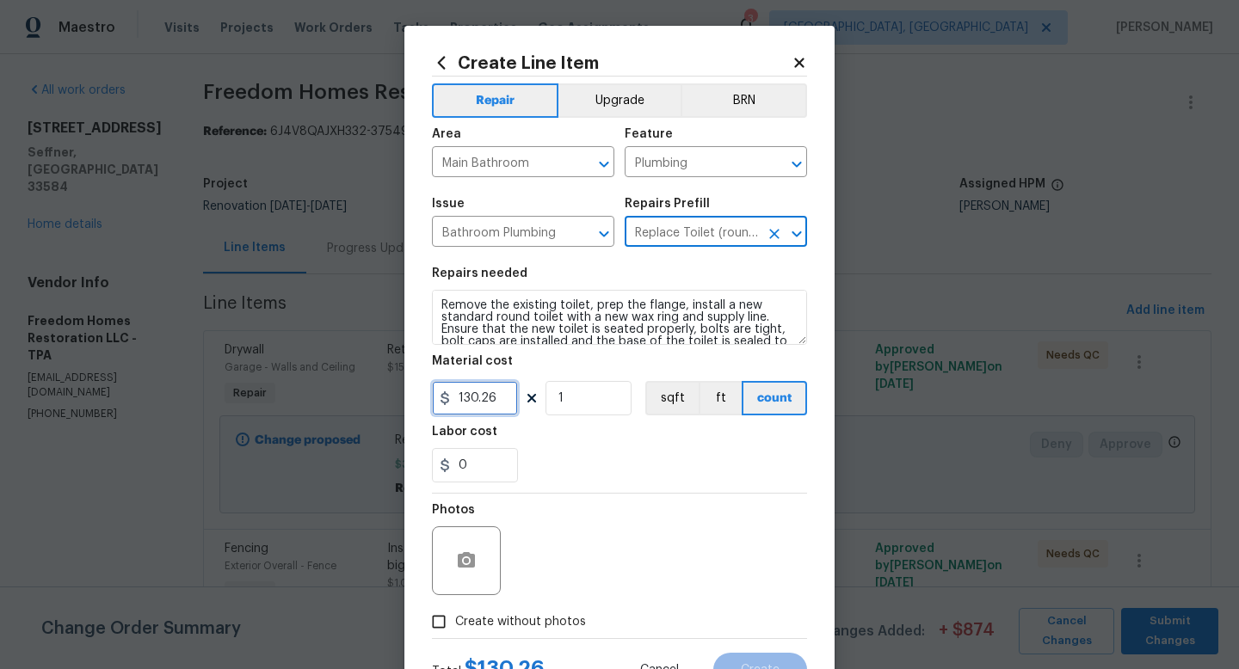
click at [508, 399] on input "130.26" at bounding box center [475, 398] width 86 height 34
type input "150"
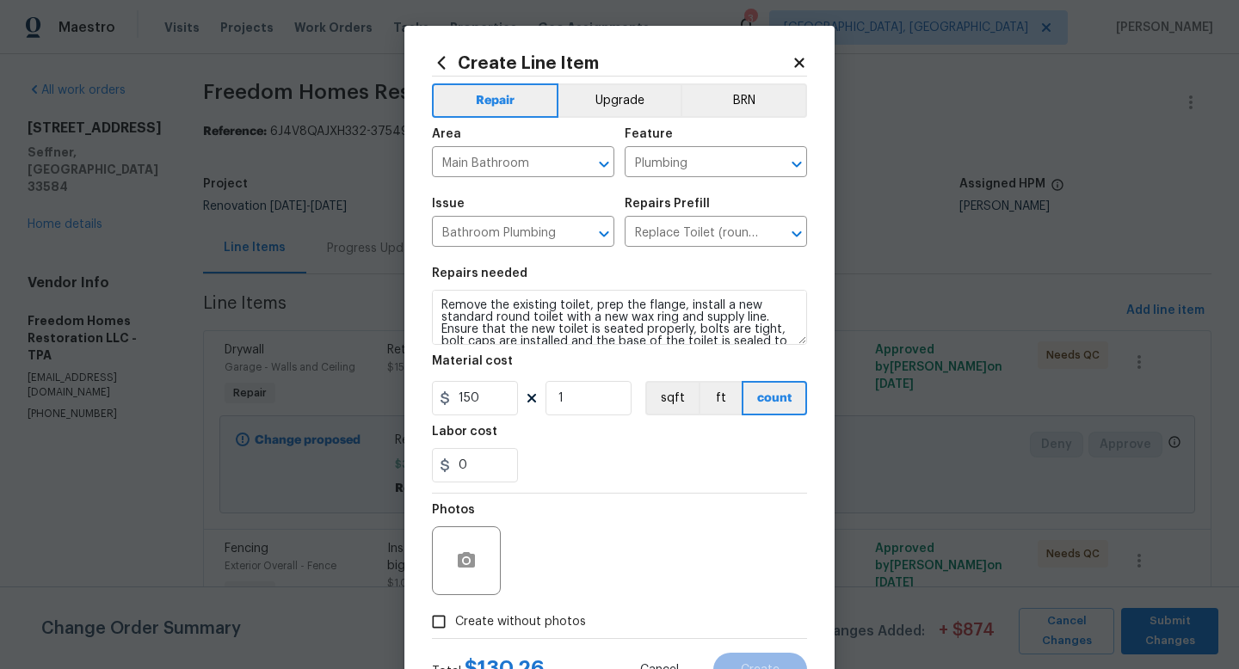
click at [520, 624] on span "Create without photos" at bounding box center [520, 622] width 131 height 18
click at [455, 624] on input "Create without photos" at bounding box center [438, 622] width 33 height 33
click at [560, 606] on label "Create without photos" at bounding box center [503, 622] width 163 height 33
click at [455, 606] on input "Create without photos" at bounding box center [438, 622] width 33 height 33
click at [550, 622] on span "Create without photos" at bounding box center [520, 622] width 131 height 18
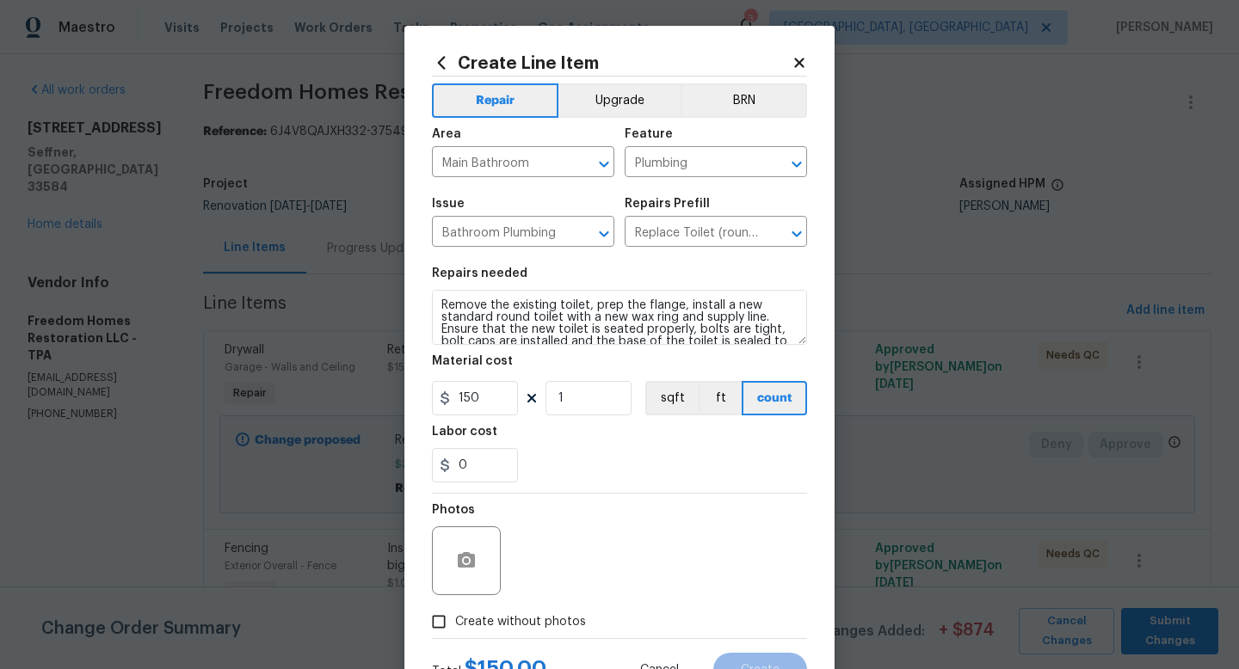
click at [455, 622] on input "Create without photos" at bounding box center [438, 622] width 33 height 33
checkbox input "true"
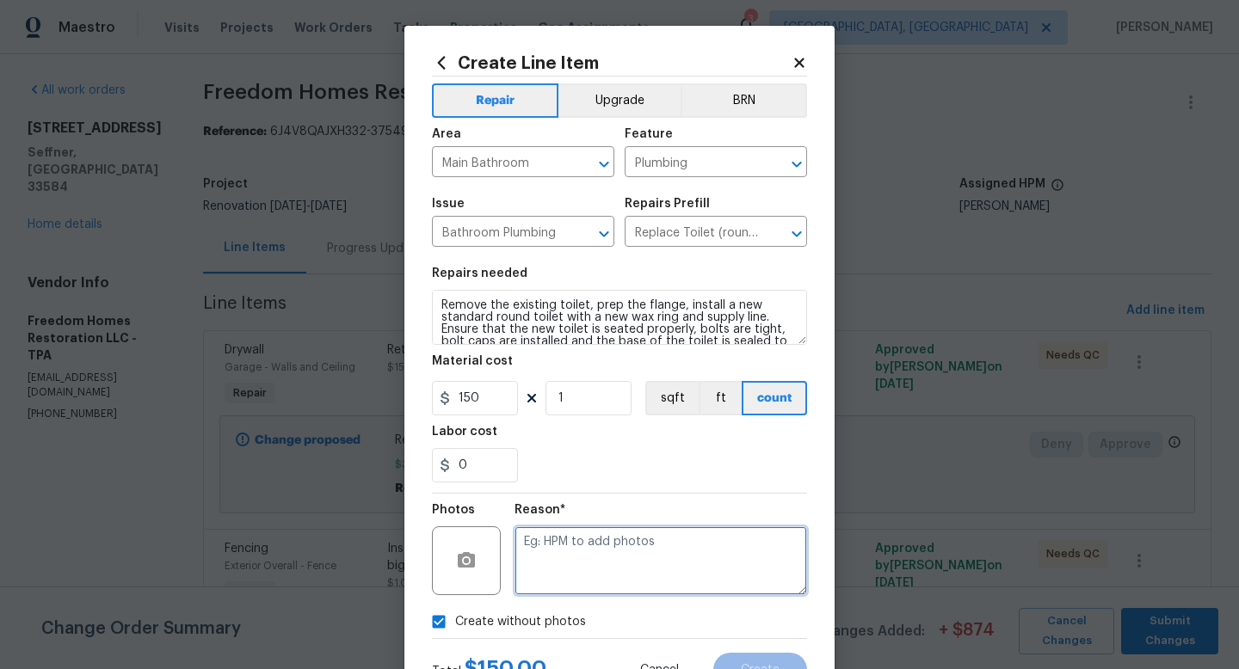
click at [595, 575] on textarea at bounding box center [660, 560] width 292 height 69
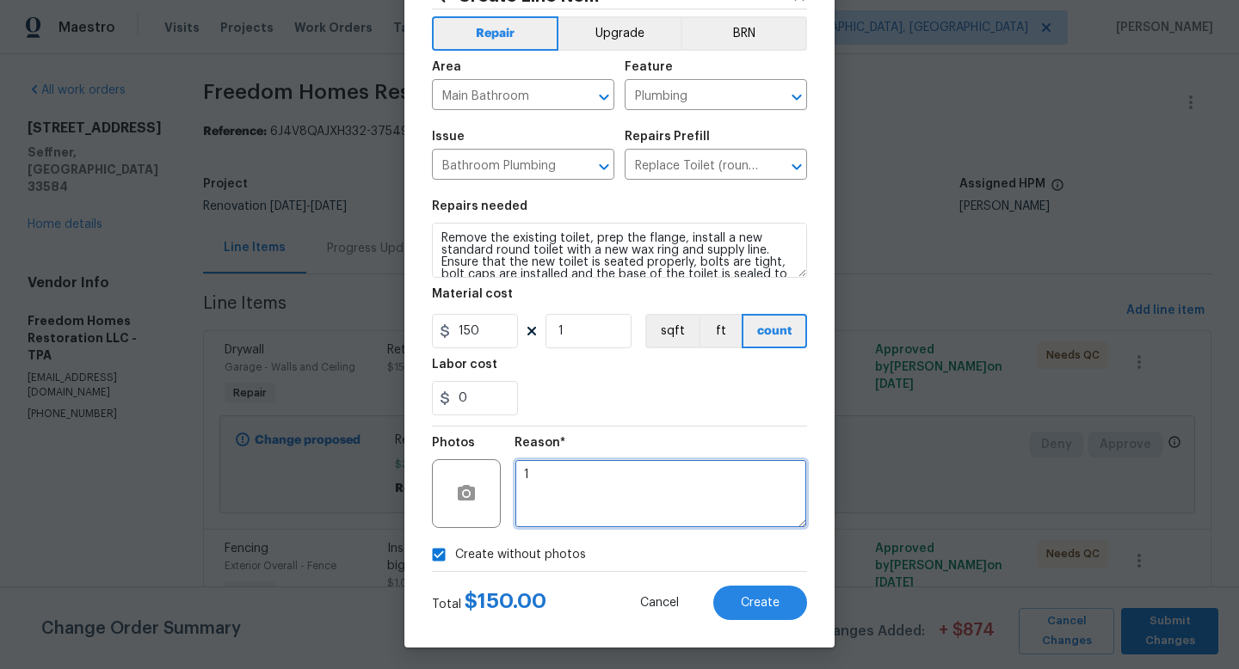
scroll to position [72, 0]
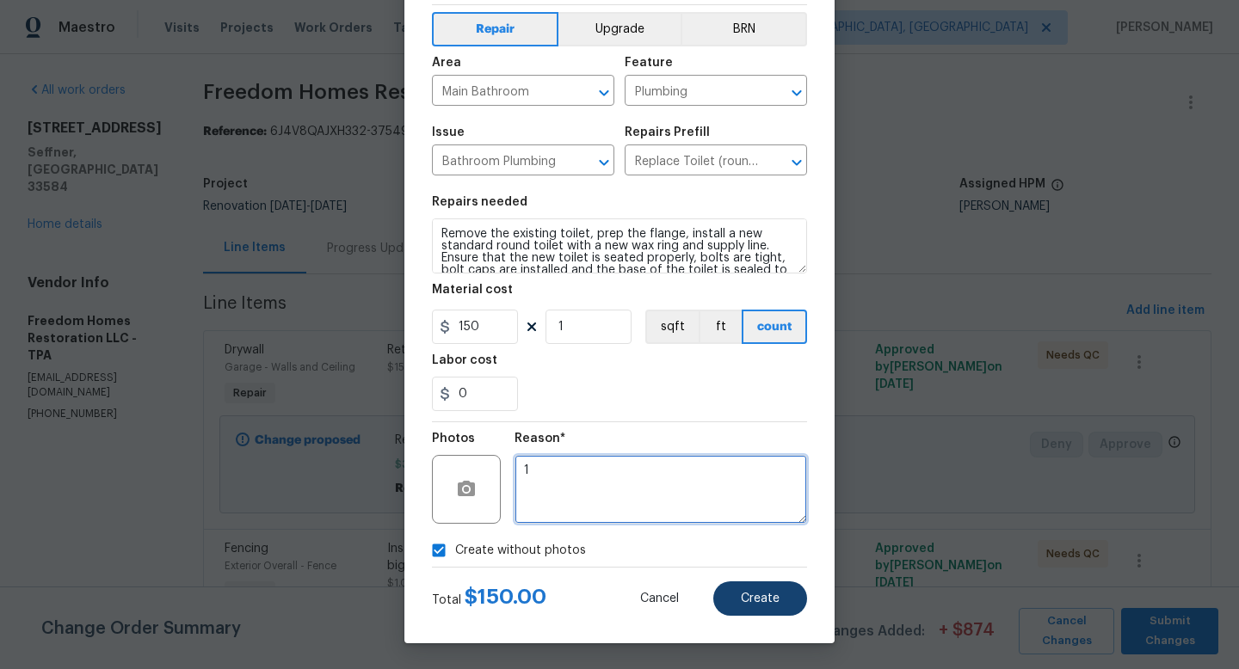
type textarea "1"
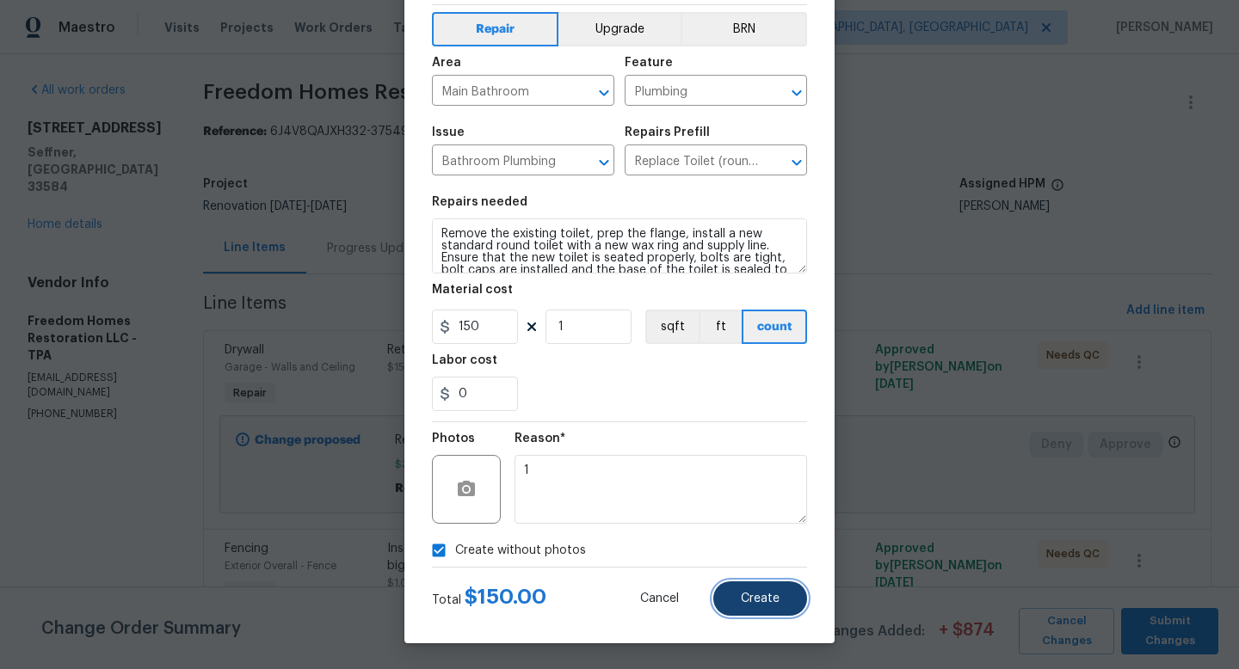
click at [740, 600] on button "Create" at bounding box center [760, 598] width 94 height 34
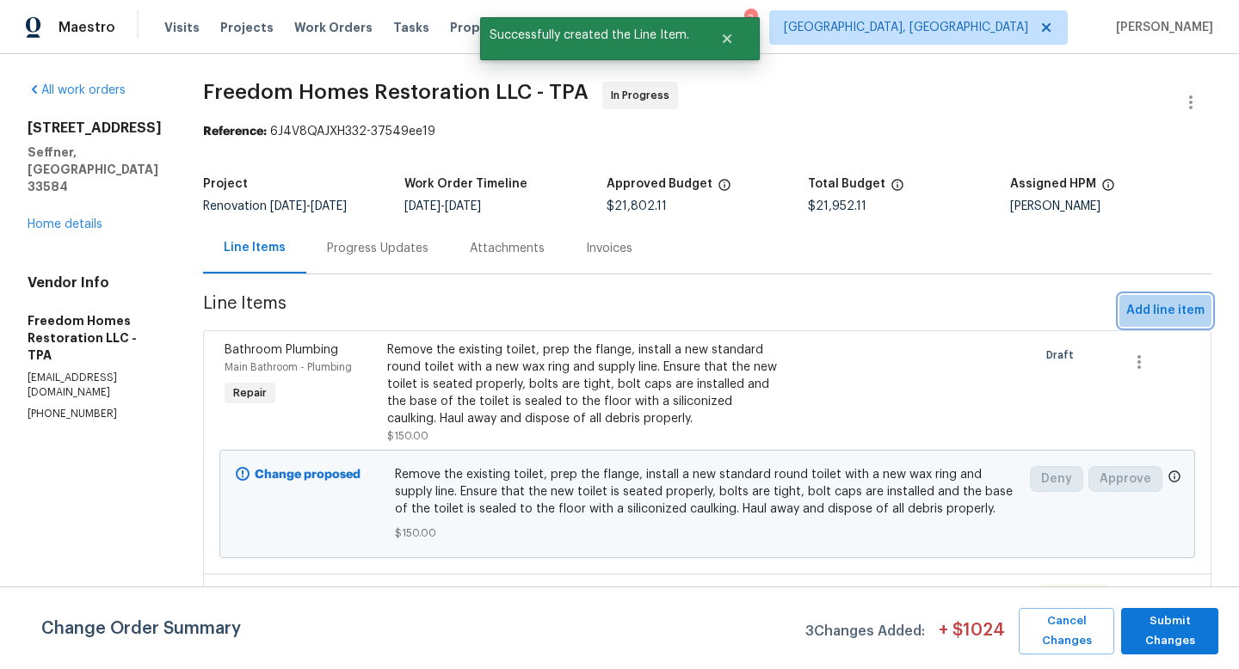
click at [1157, 317] on span "Add line item" at bounding box center [1165, 311] width 78 height 22
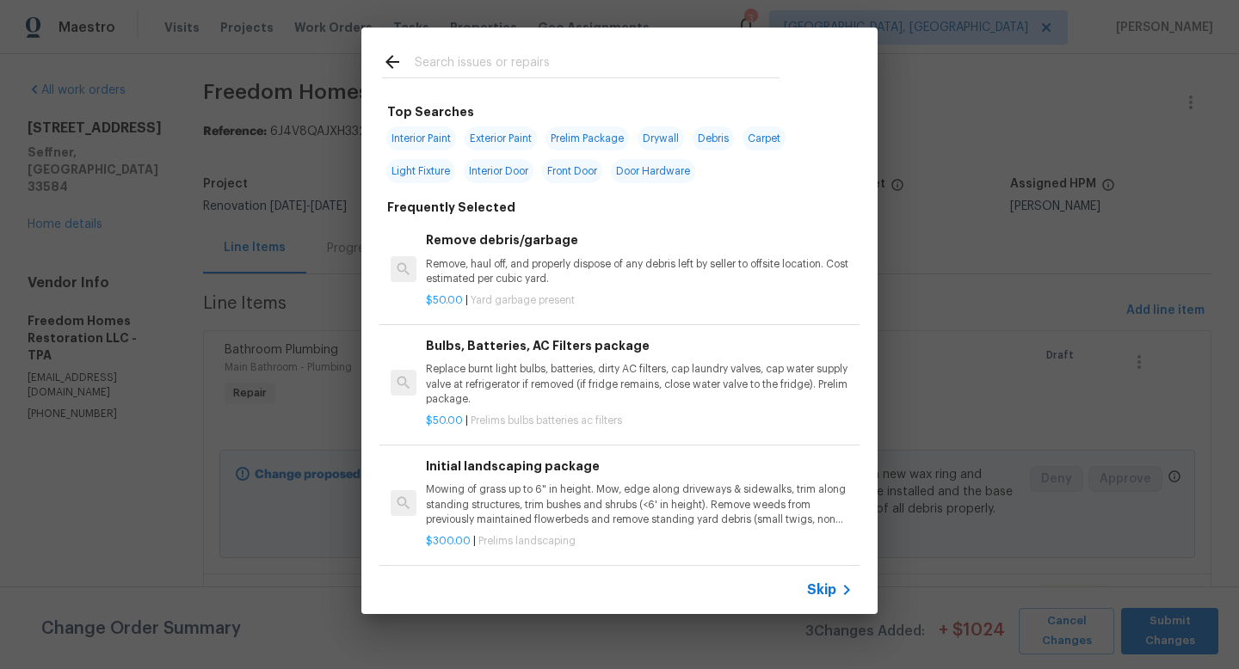
click at [815, 590] on span "Skip" at bounding box center [821, 589] width 29 height 17
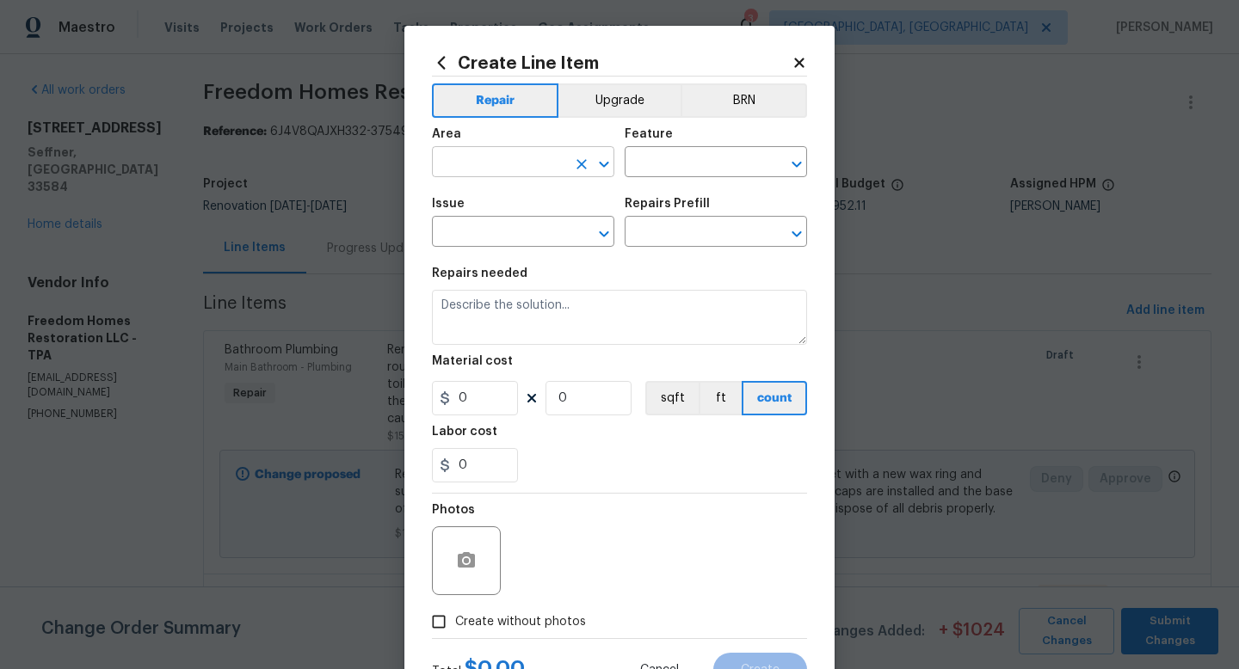
click at [491, 155] on input "text" at bounding box center [499, 164] width 134 height 27
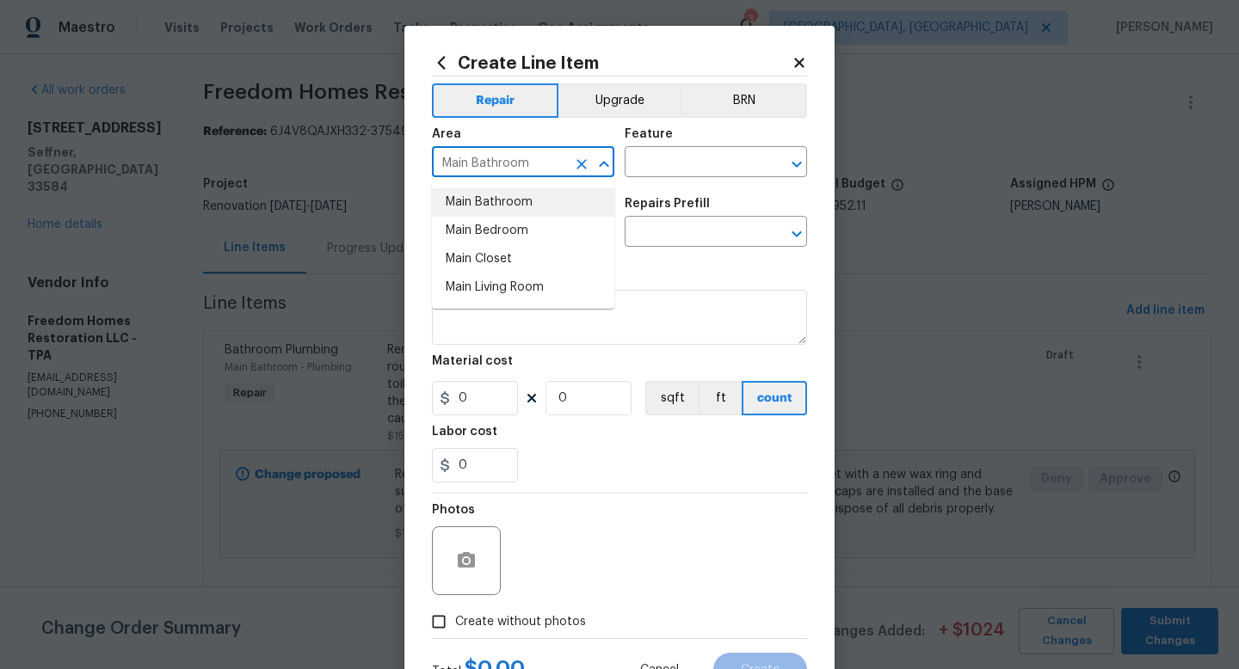
type input "Main Bathroom"
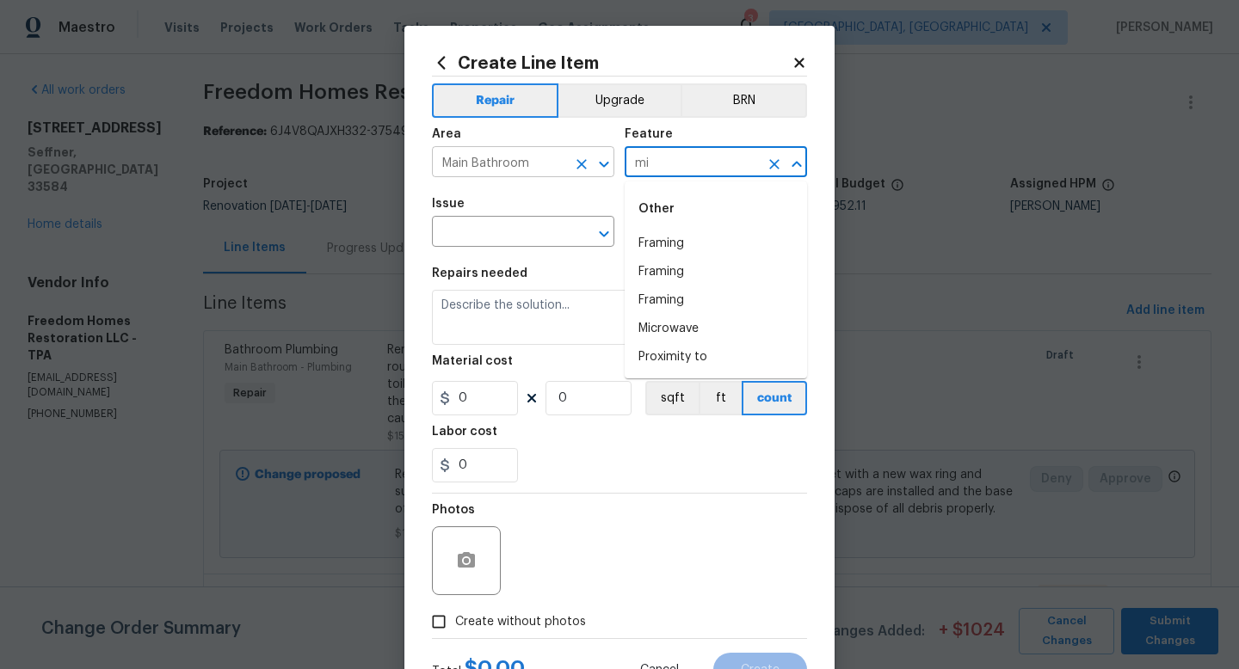
type input "m"
type input "Bathroom Accessories"
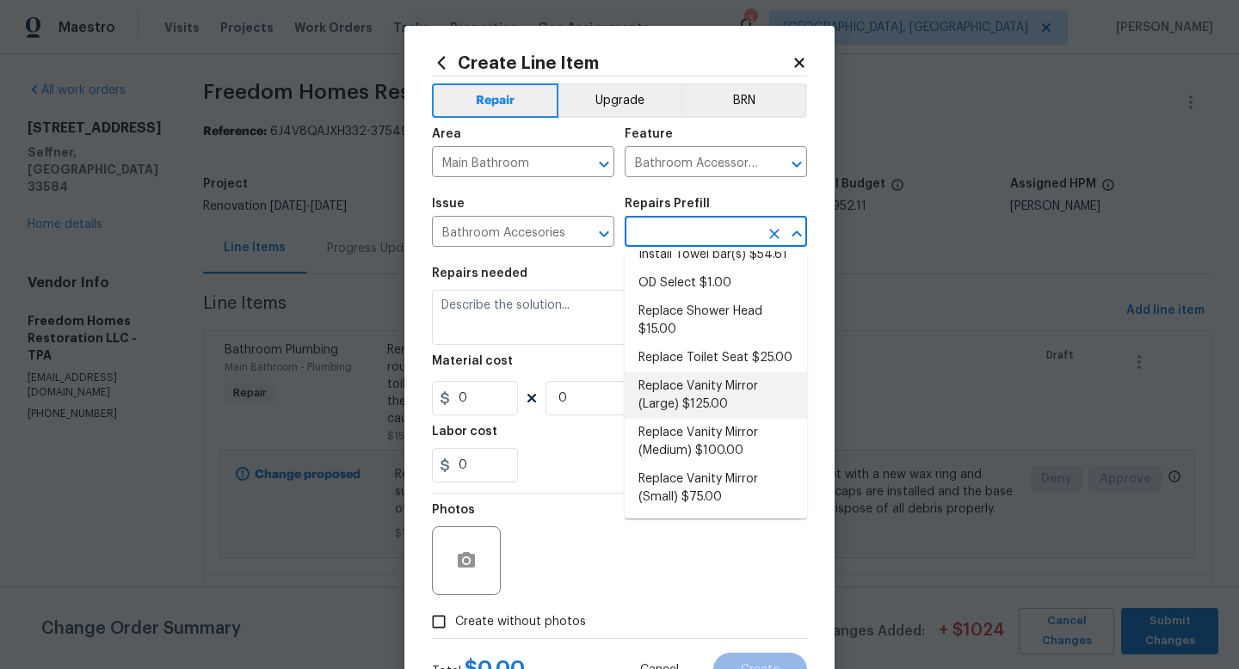
scroll to position [0, 0]
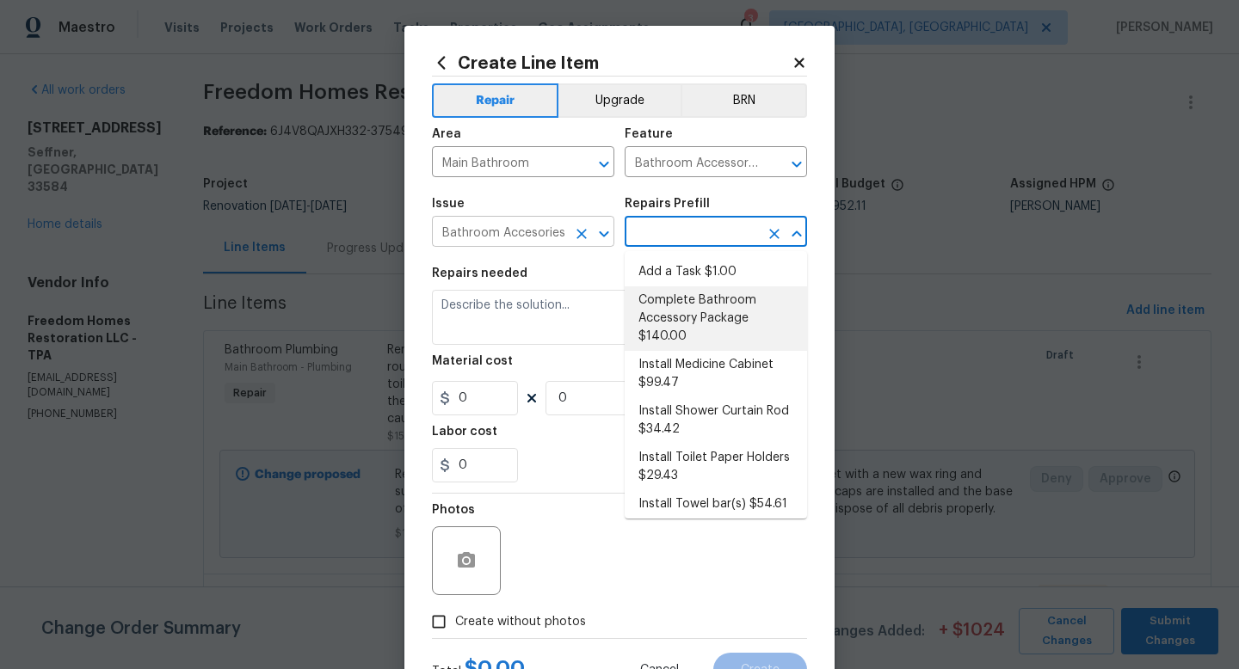
click at [526, 239] on input "Bathroom Accesories" at bounding box center [499, 233] width 134 height 27
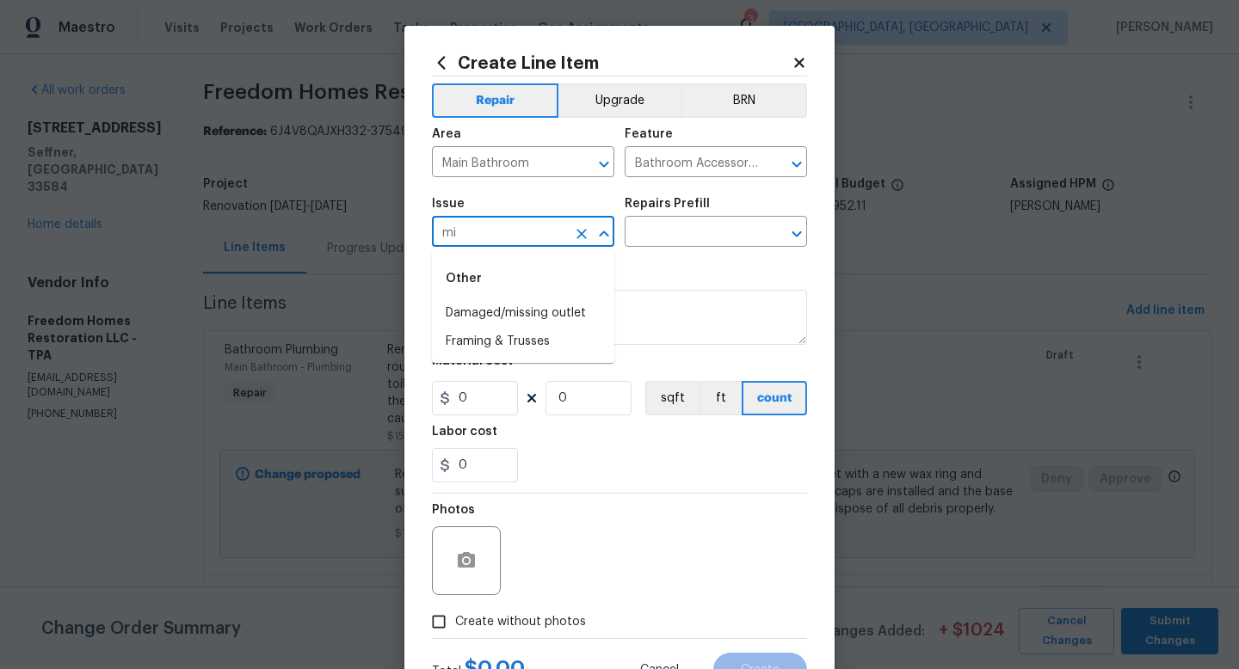
type input "m"
click at [582, 366] on li "Bathroom Plumbing" at bounding box center [523, 370] width 182 height 28
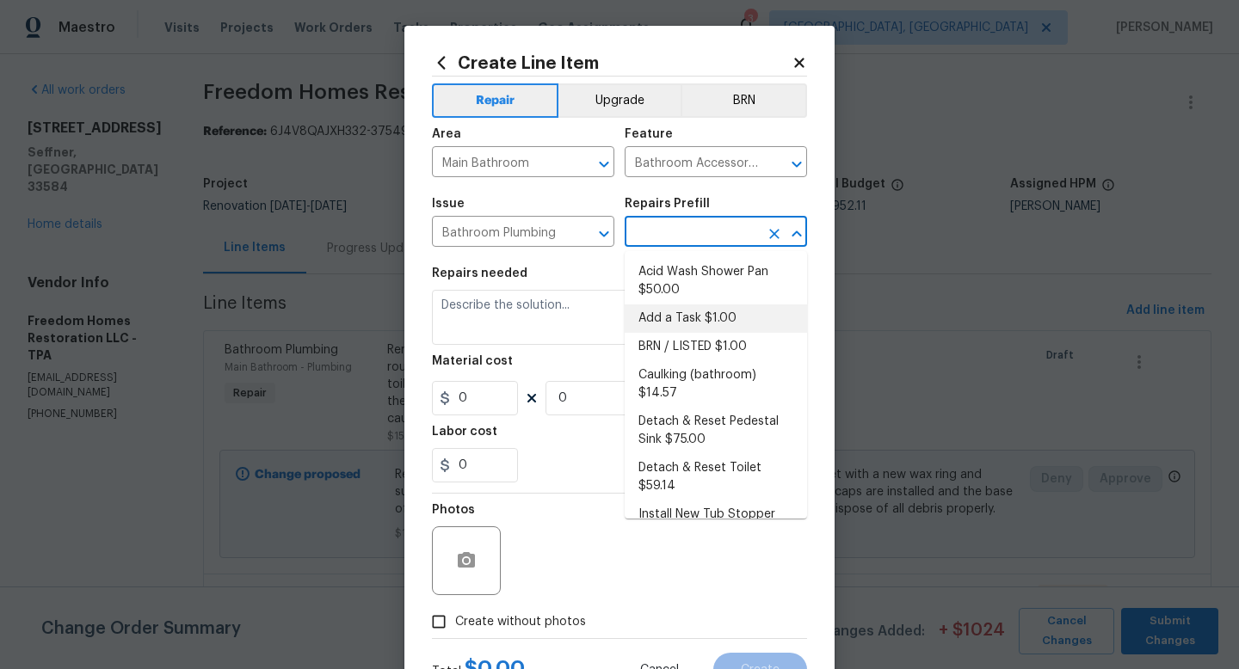
click at [680, 235] on input "text" at bounding box center [691, 233] width 134 height 27
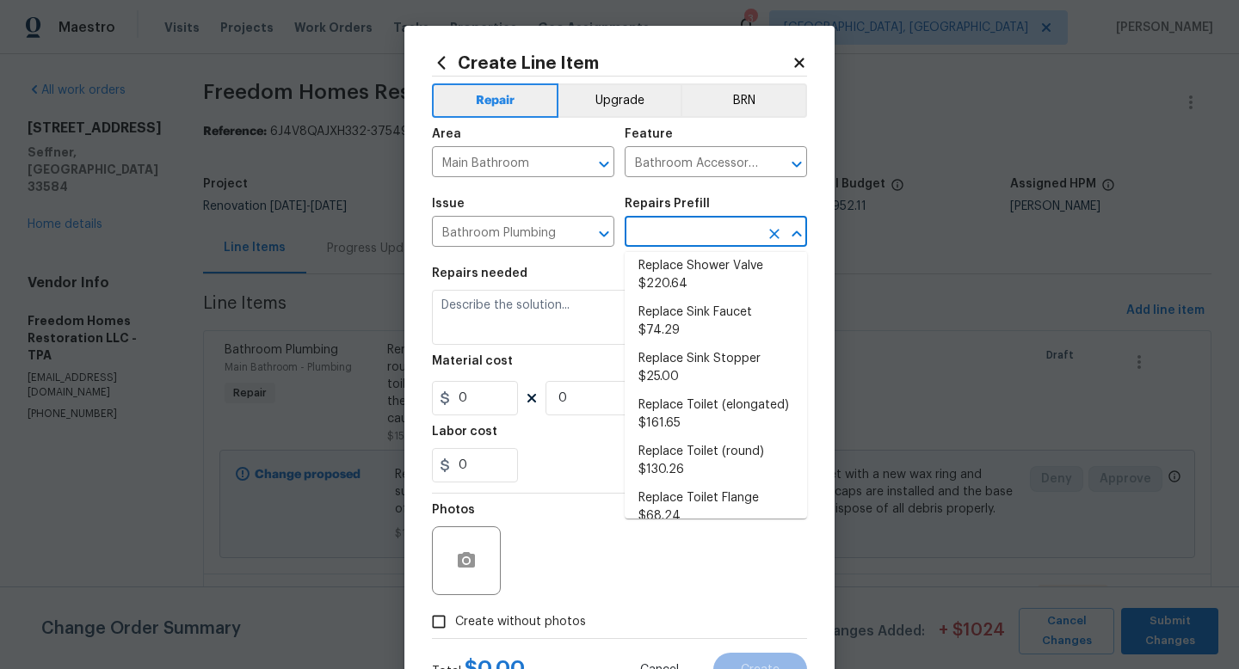
scroll to position [884, 0]
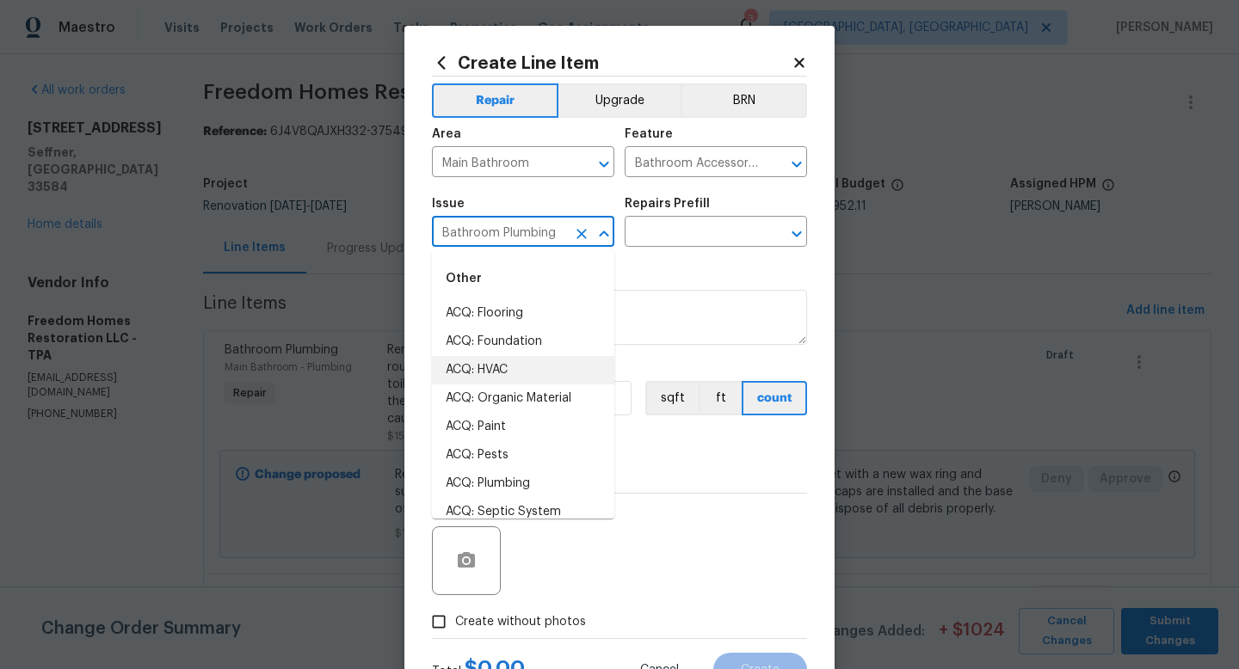
click at [505, 237] on input "Bathroom Plumbing" at bounding box center [499, 233] width 134 height 27
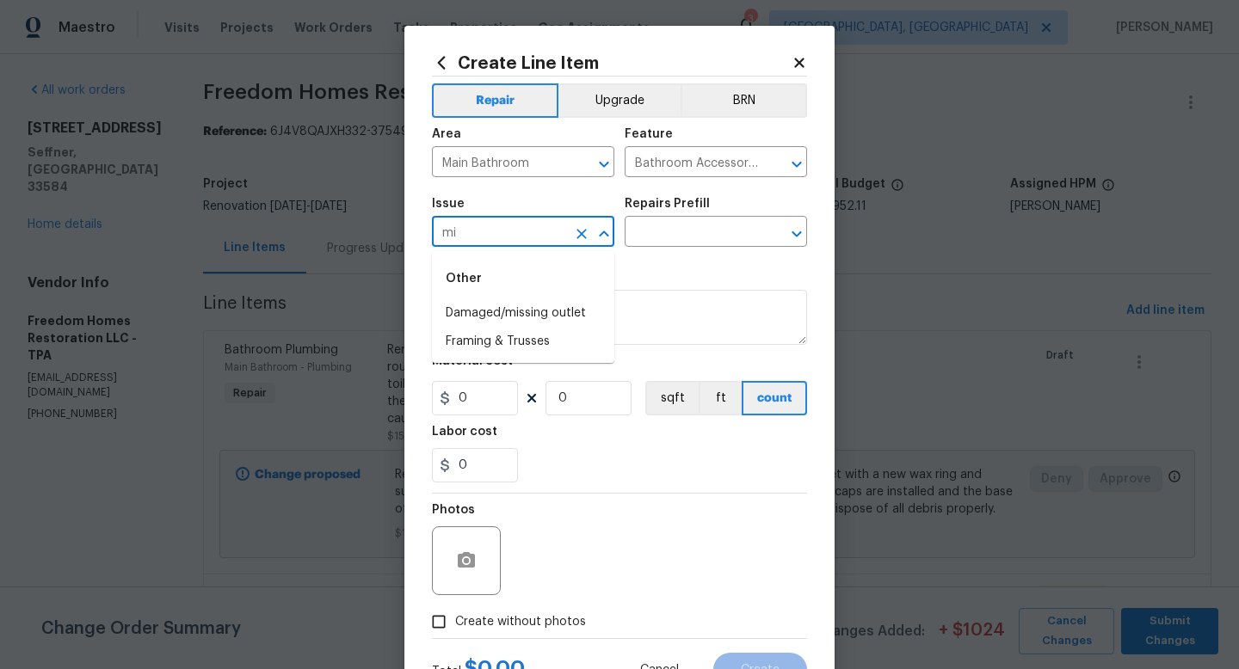
type input "m"
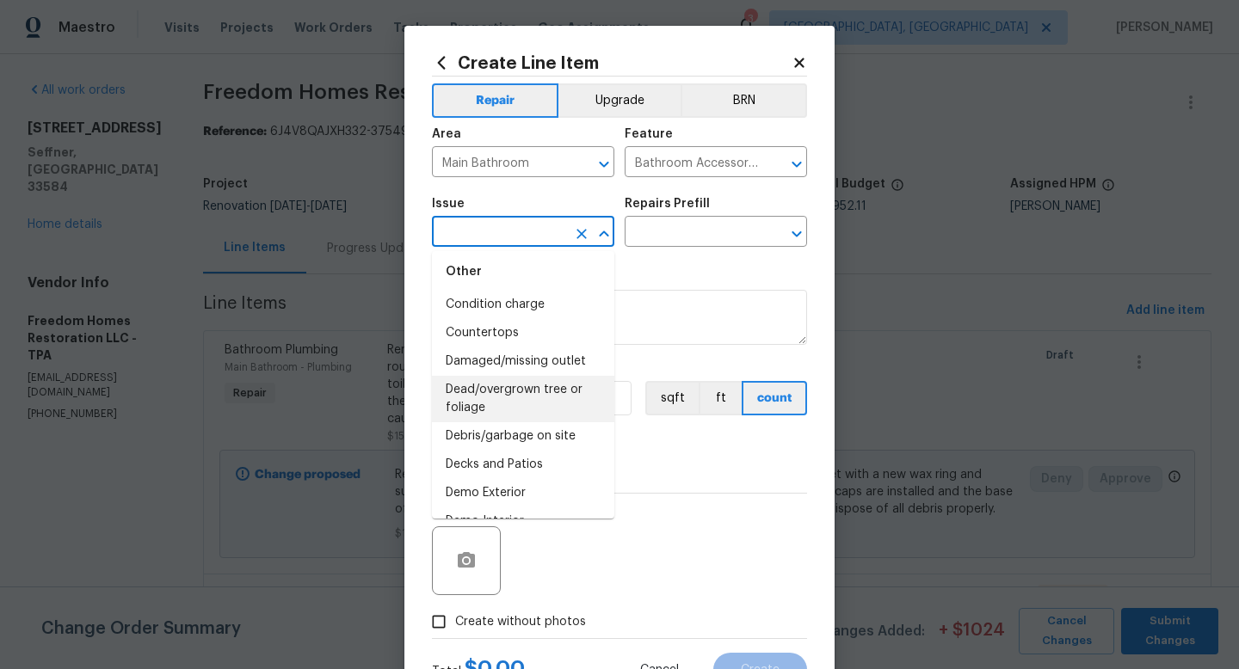
scroll to position [0, 0]
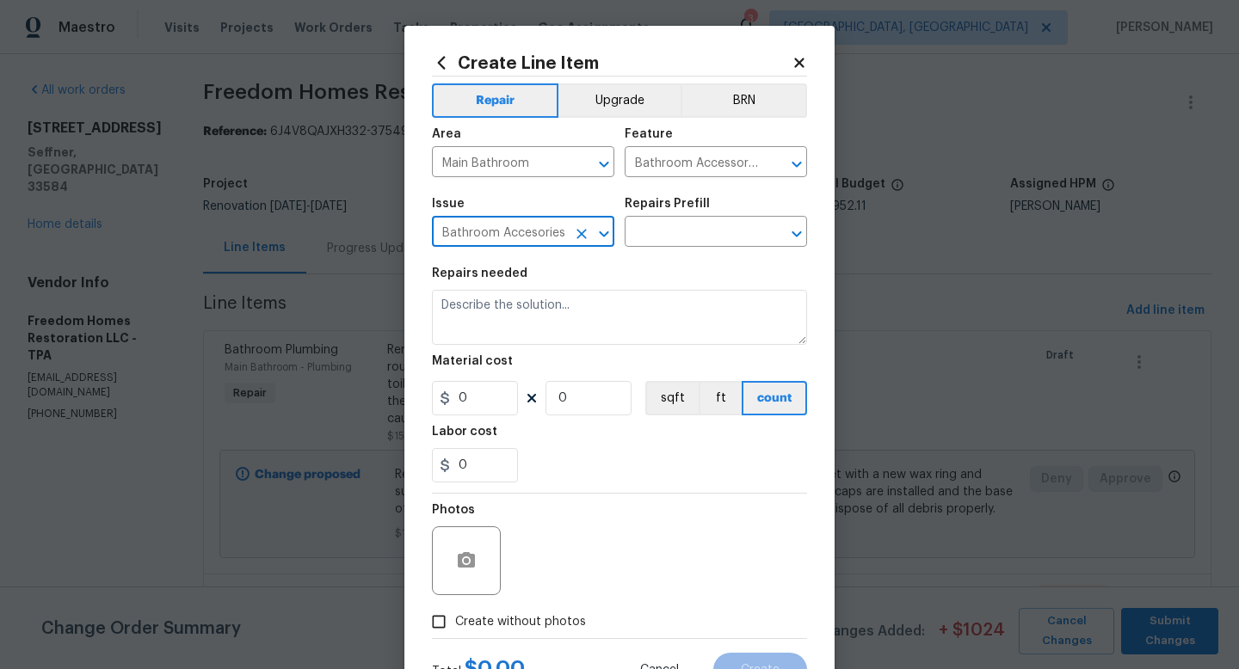
type input "Bathroom Accesories"
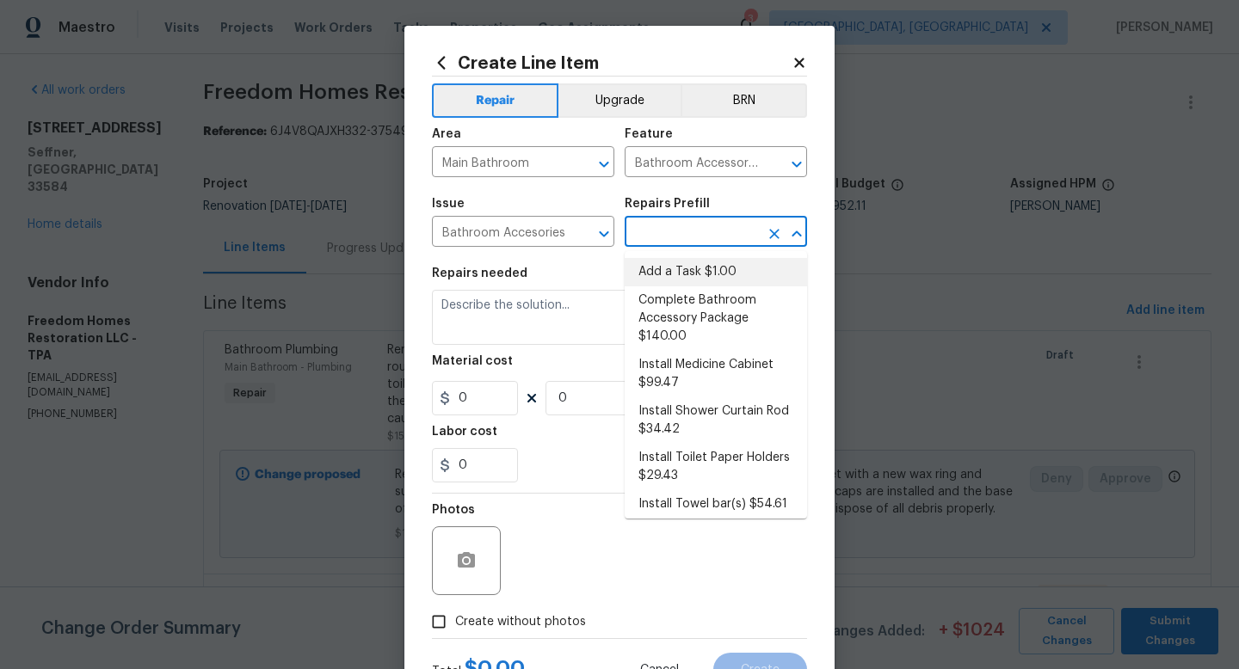
type input "Interior Trim"
type input "Add a Task $1.00"
type textarea "HPM to detail"
type input "1"
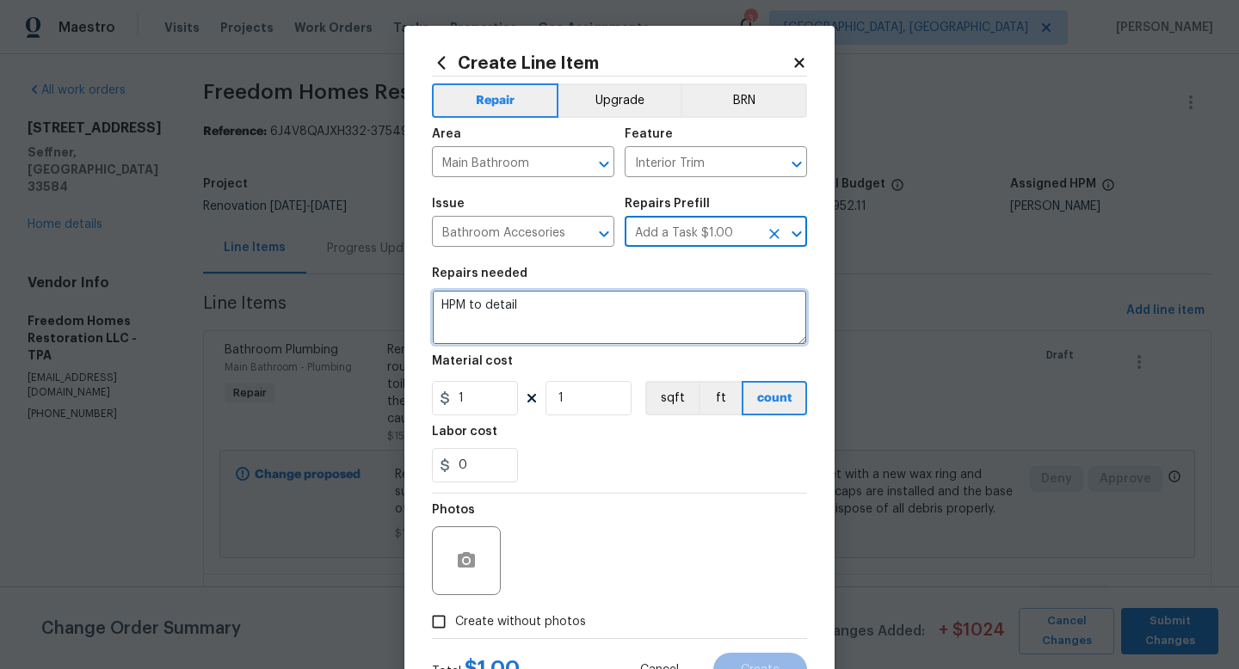
click at [526, 303] on textarea "HPM to detail" at bounding box center [619, 317] width 375 height 55
type textarea "Install new mirror at main bath"
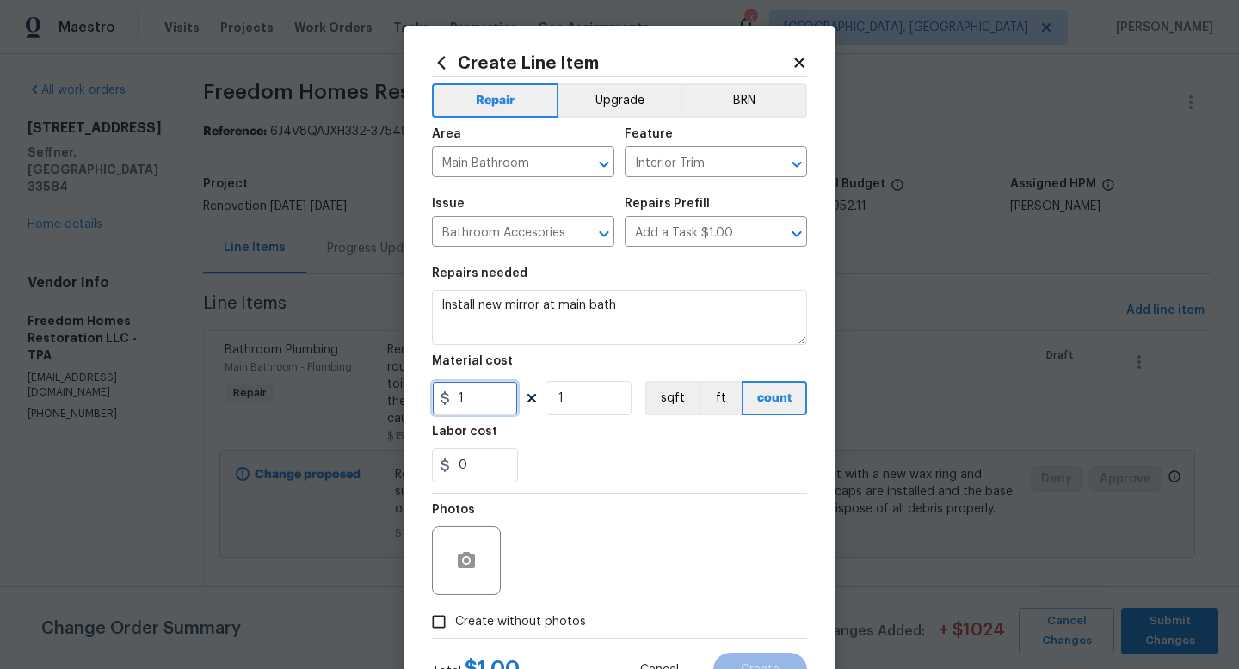
click at [484, 397] on input "1" at bounding box center [475, 398] width 86 height 34
type input "75"
click at [506, 620] on span "Create without photos" at bounding box center [520, 622] width 131 height 18
click at [455, 620] on input "Create without photos" at bounding box center [438, 622] width 33 height 33
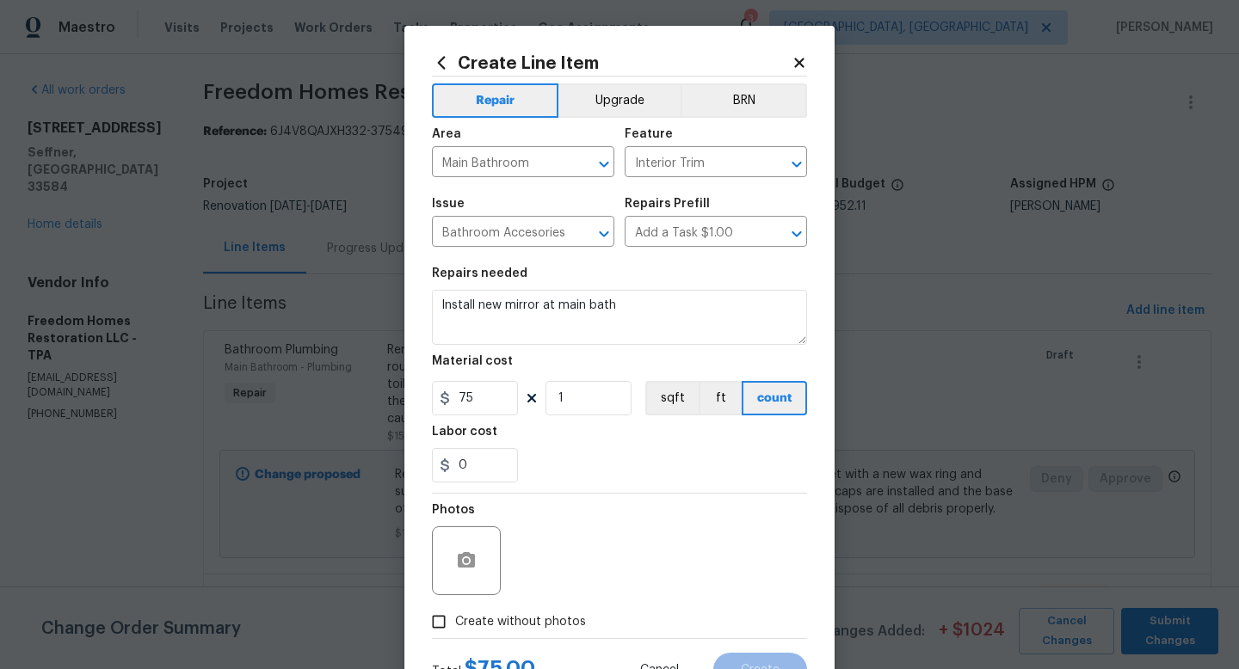
checkbox input "true"
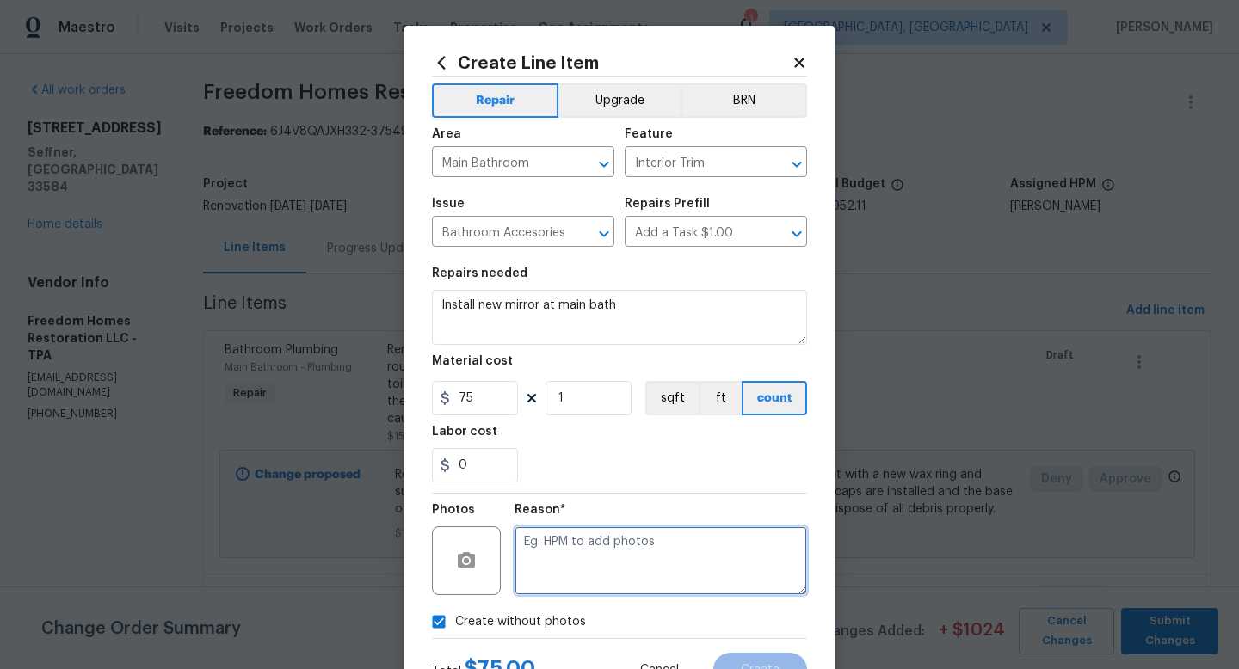
click at [565, 583] on textarea at bounding box center [660, 560] width 292 height 69
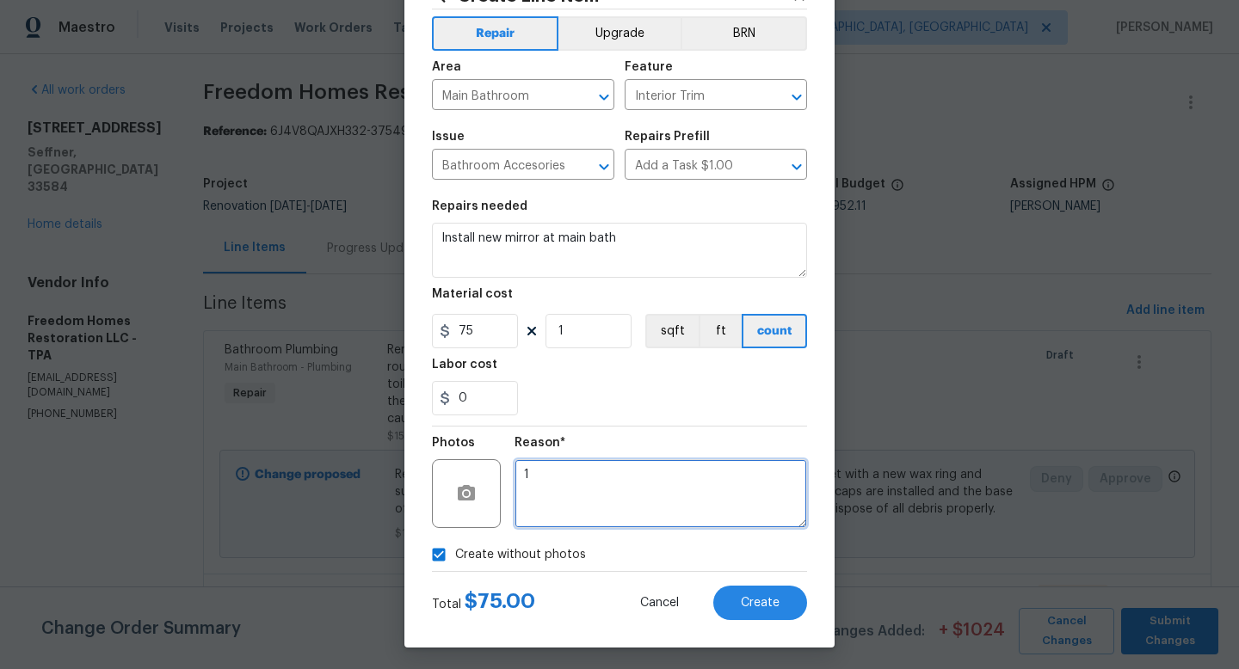
scroll to position [72, 0]
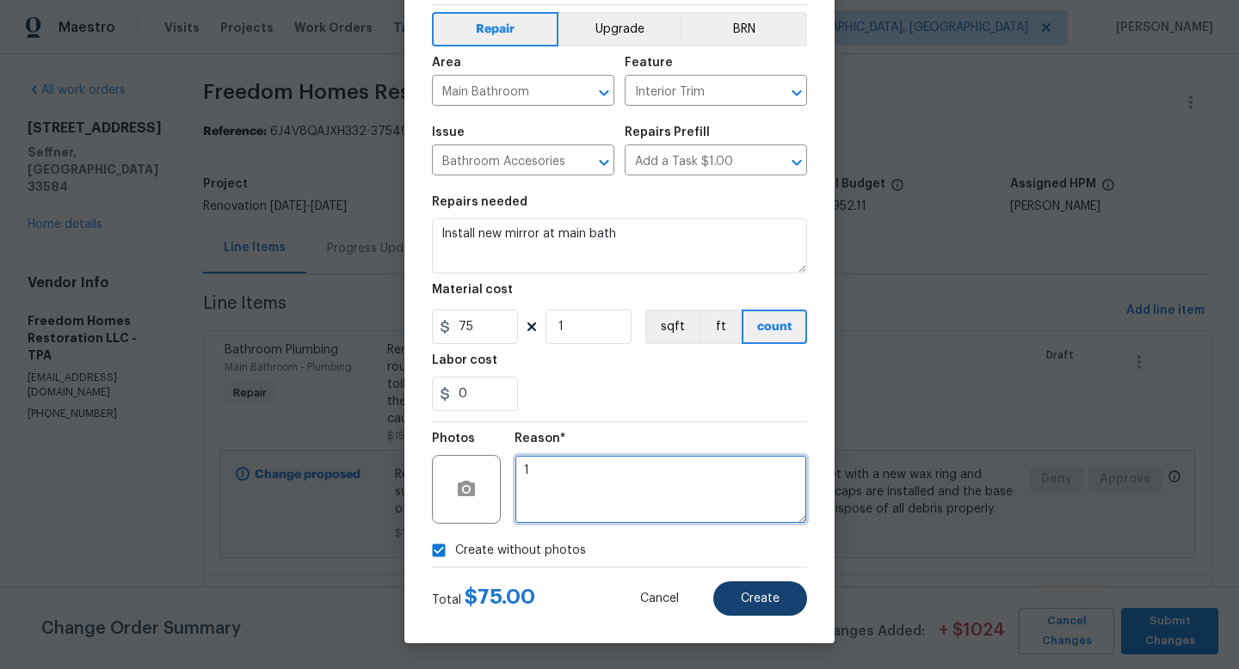
type textarea "1"
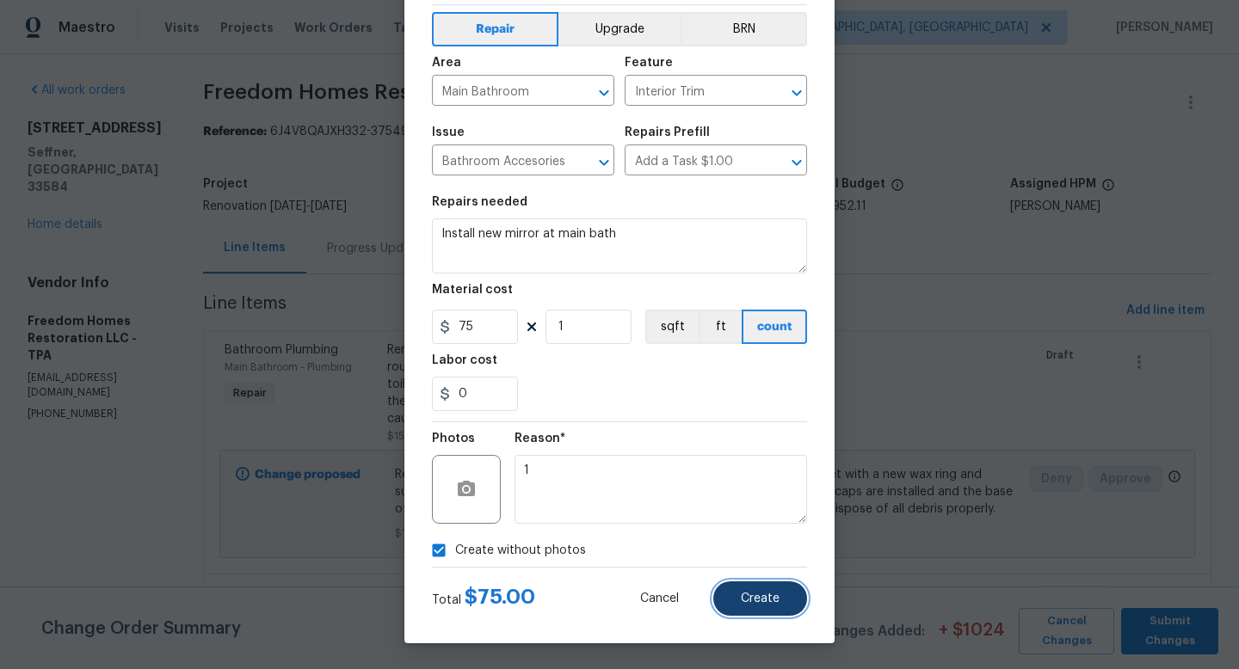
click at [739, 597] on button "Create" at bounding box center [760, 598] width 94 height 34
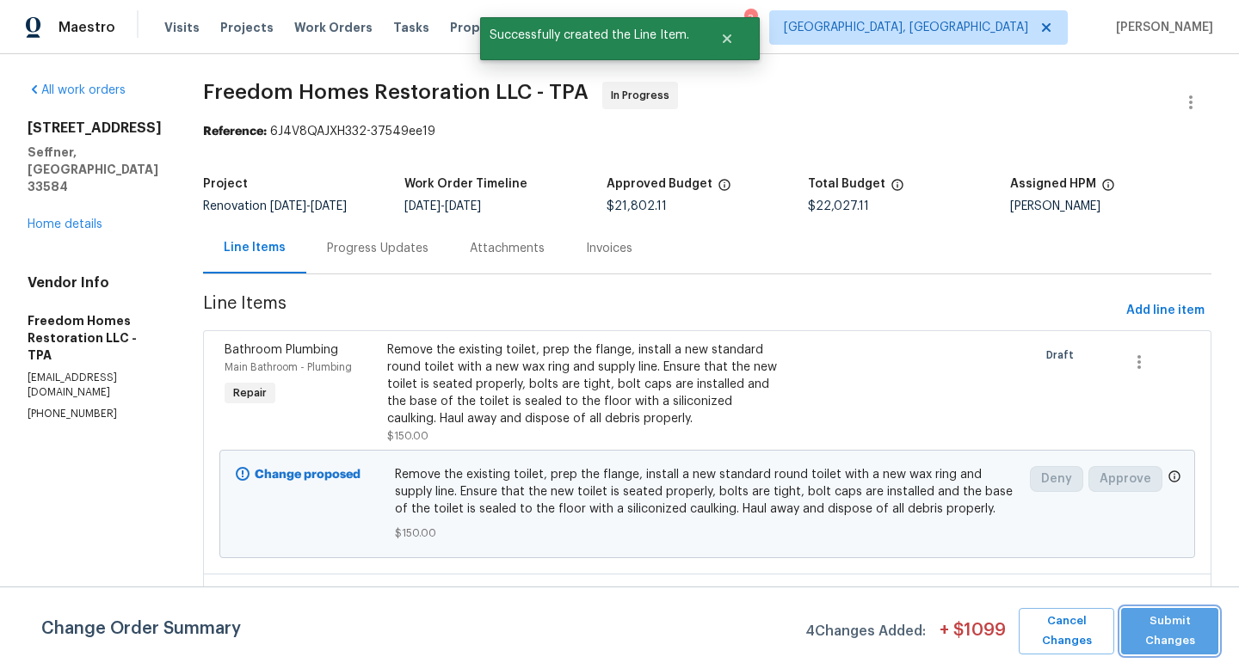
click at [1168, 642] on span "Submit Changes" at bounding box center [1169, 632] width 80 height 40
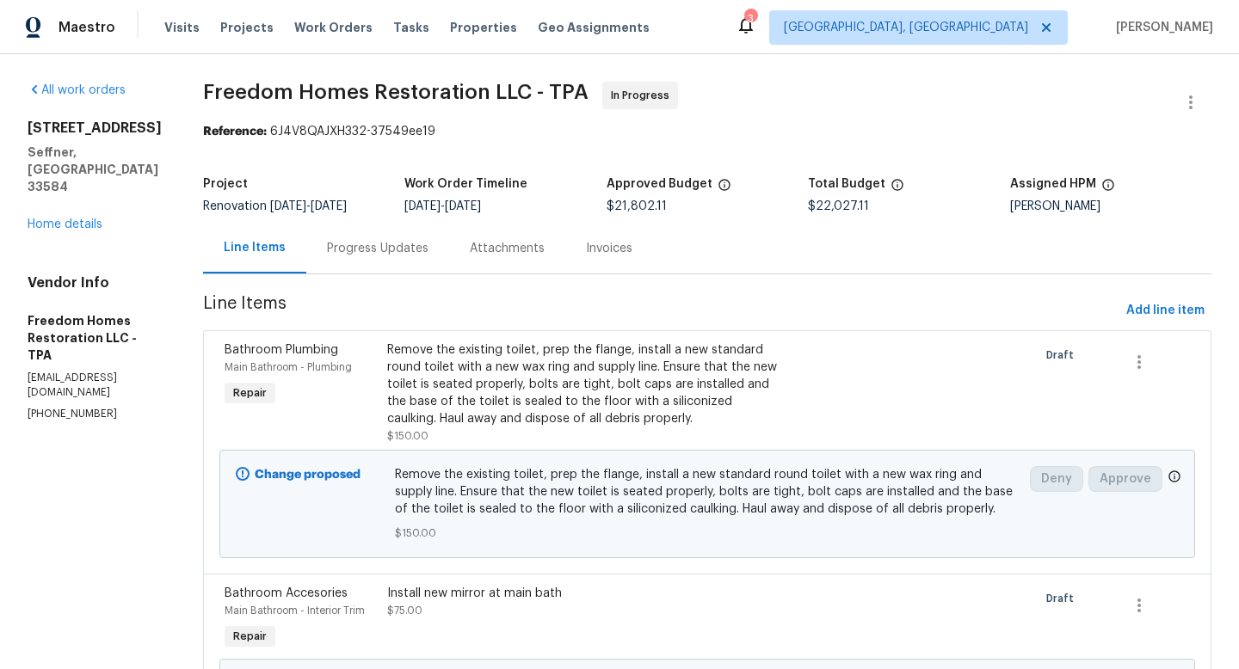
click at [60, 200] on div "All work orders 2905 Forestwood Dr Seffner, FL 33584 Home details Vendor Info F…" at bounding box center [95, 252] width 134 height 340
click at [60, 218] on link "Home details" at bounding box center [65, 224] width 75 height 12
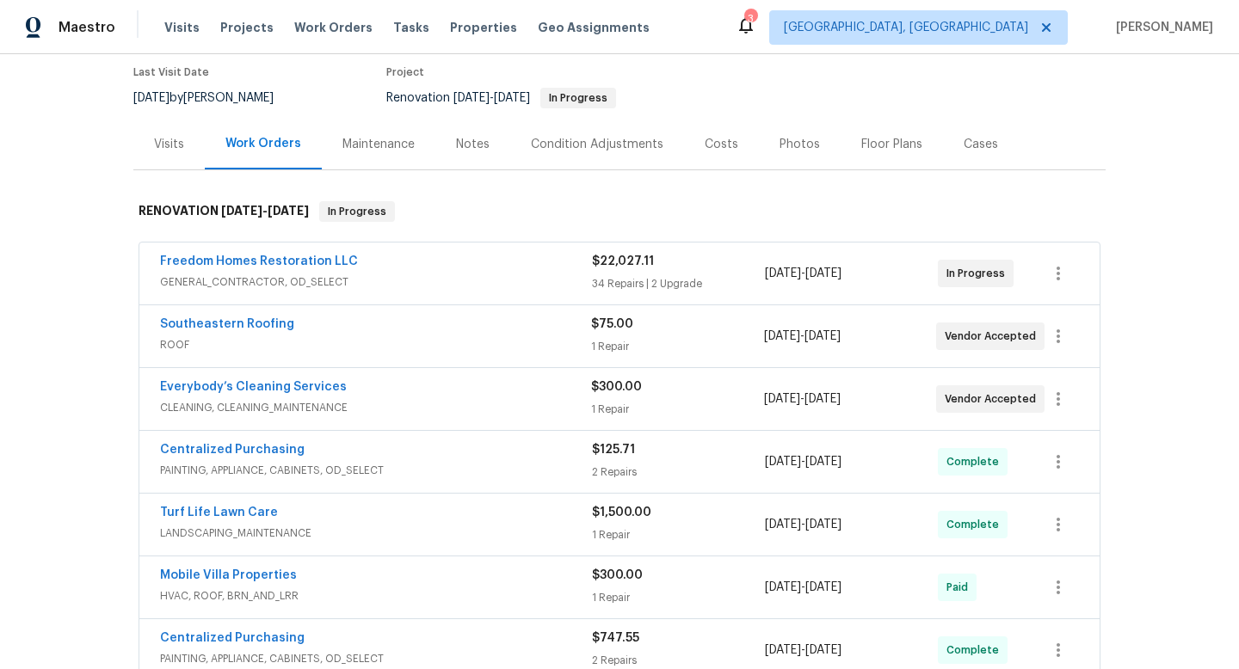
scroll to position [264, 0]
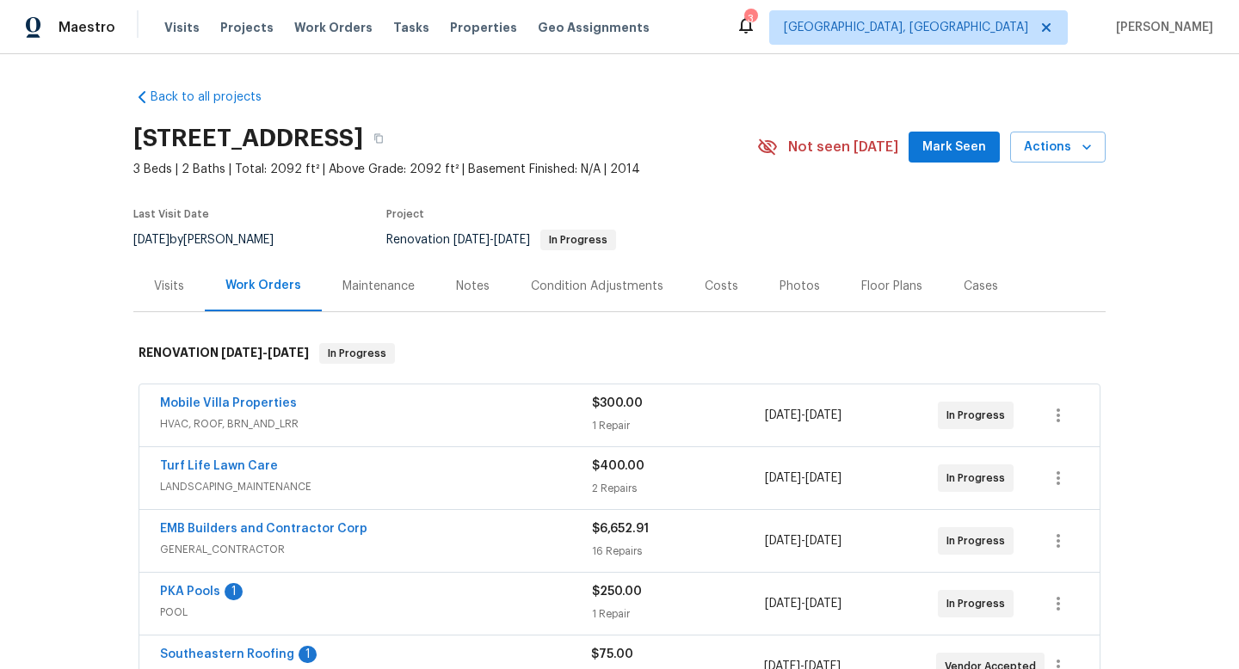
click at [209, 598] on span "PKA Pools" at bounding box center [190, 591] width 60 height 17
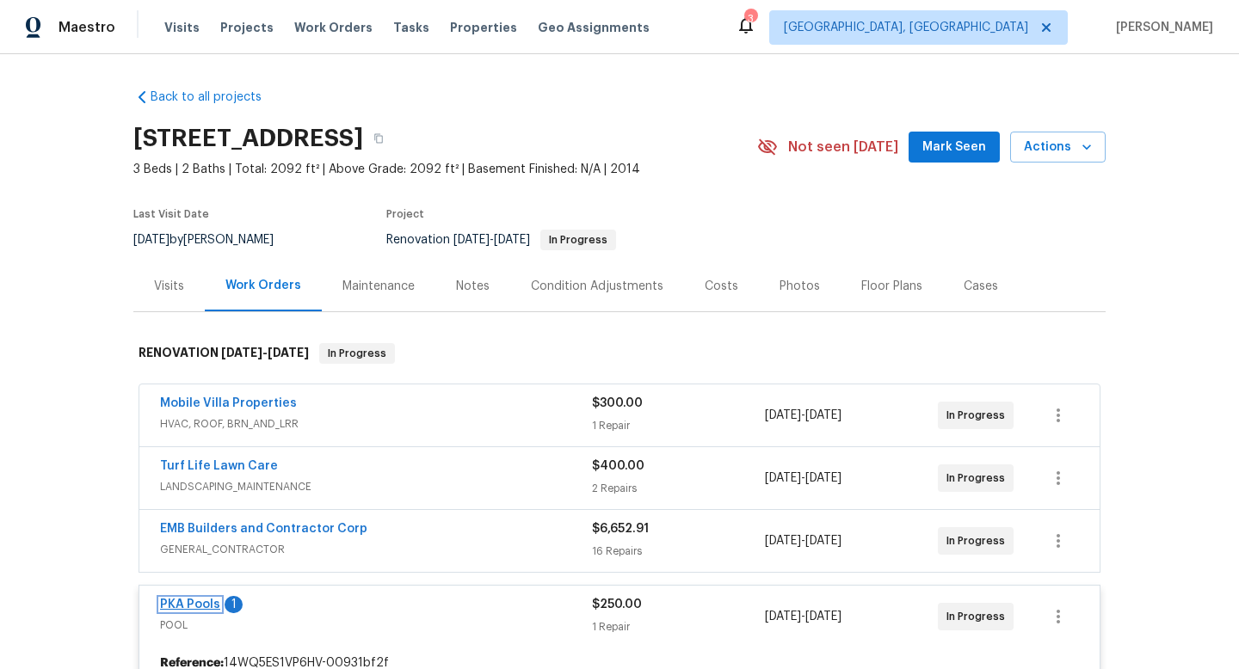
click at [201, 603] on link "PKA Pools" at bounding box center [190, 605] width 60 height 12
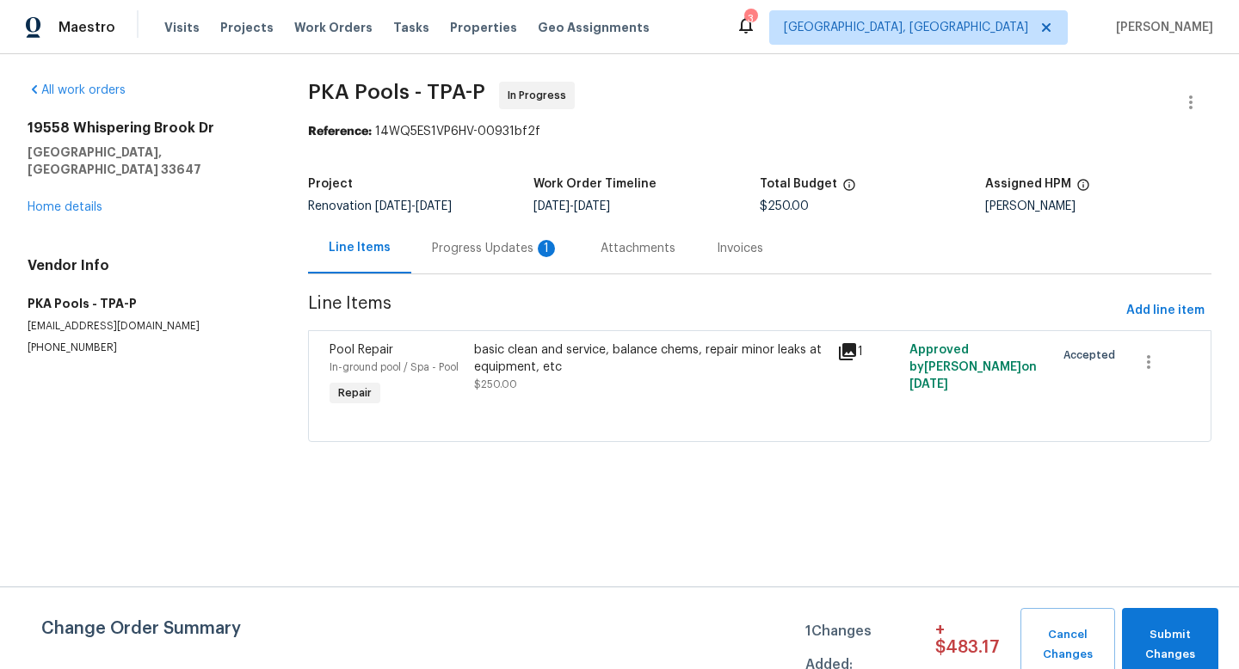
click at [495, 249] on div "Progress Updates 1" at bounding box center [495, 248] width 127 height 17
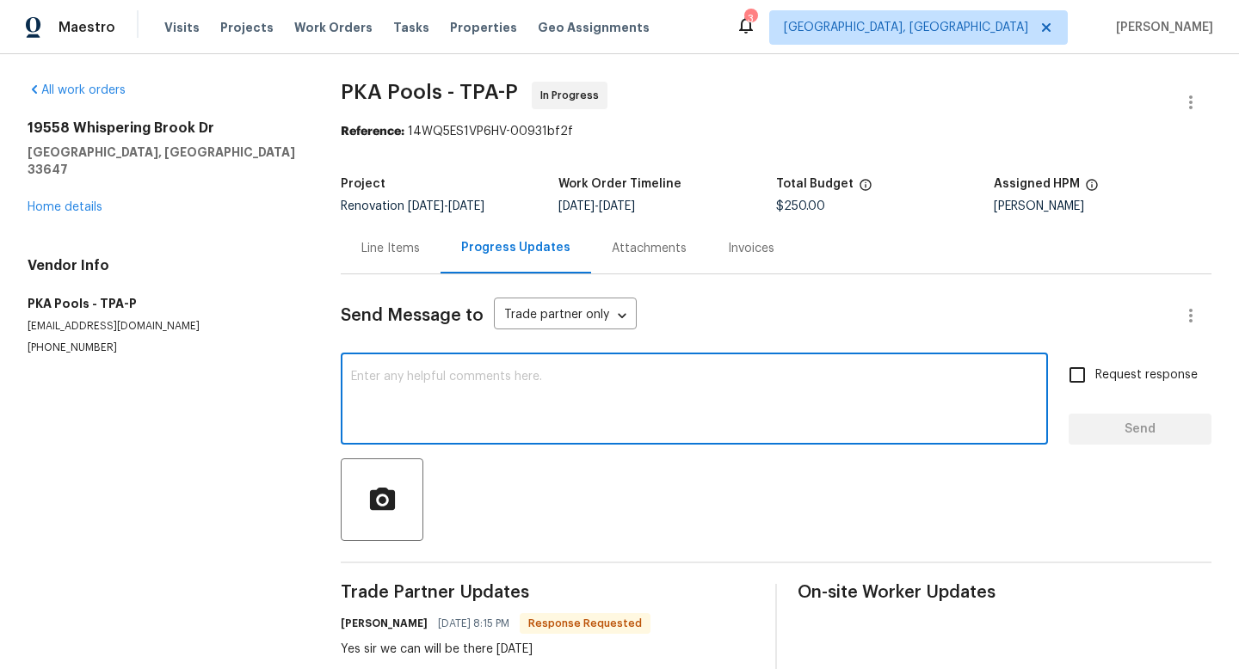
click at [507, 423] on textarea at bounding box center [694, 401] width 686 height 60
type textarea "Thanks."
click at [1109, 440] on button "Send" at bounding box center [1139, 430] width 143 height 32
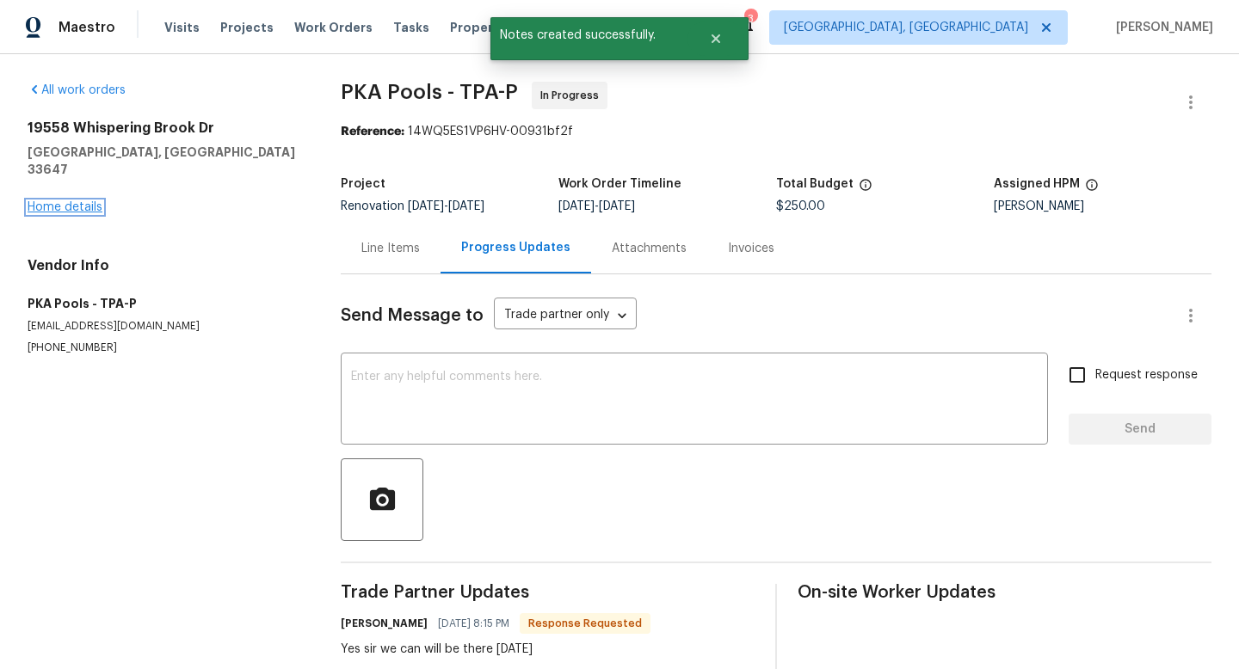
click at [58, 201] on link "Home details" at bounding box center [65, 207] width 75 height 12
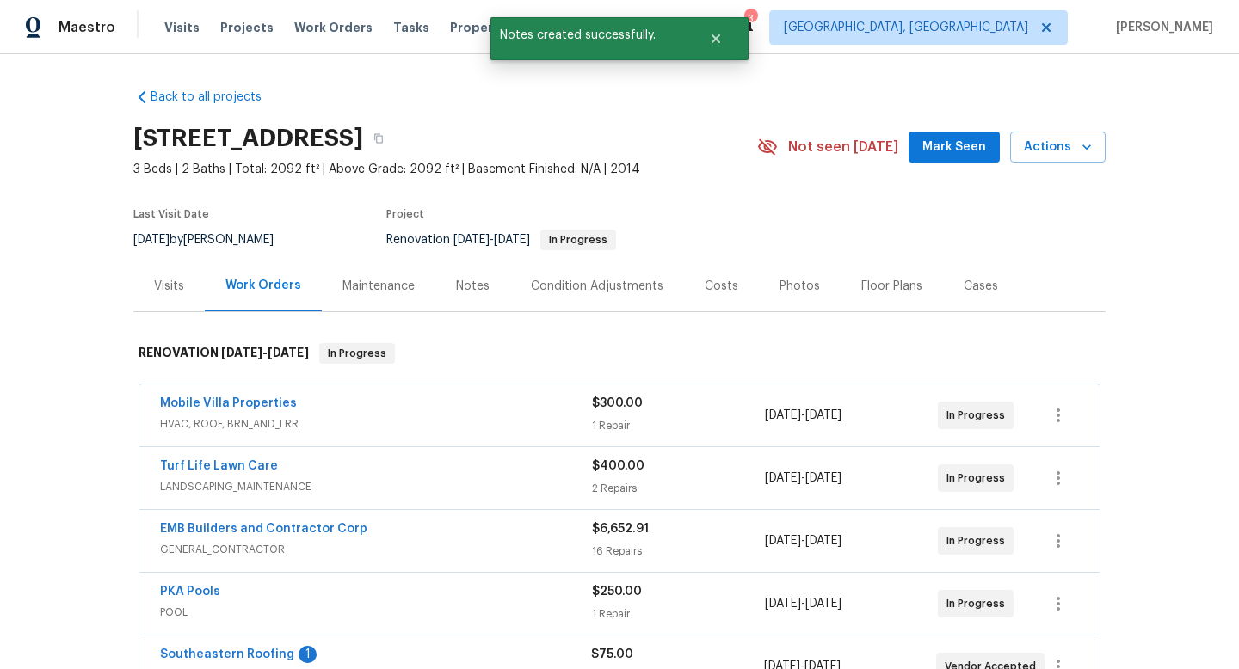
scroll to position [119, 0]
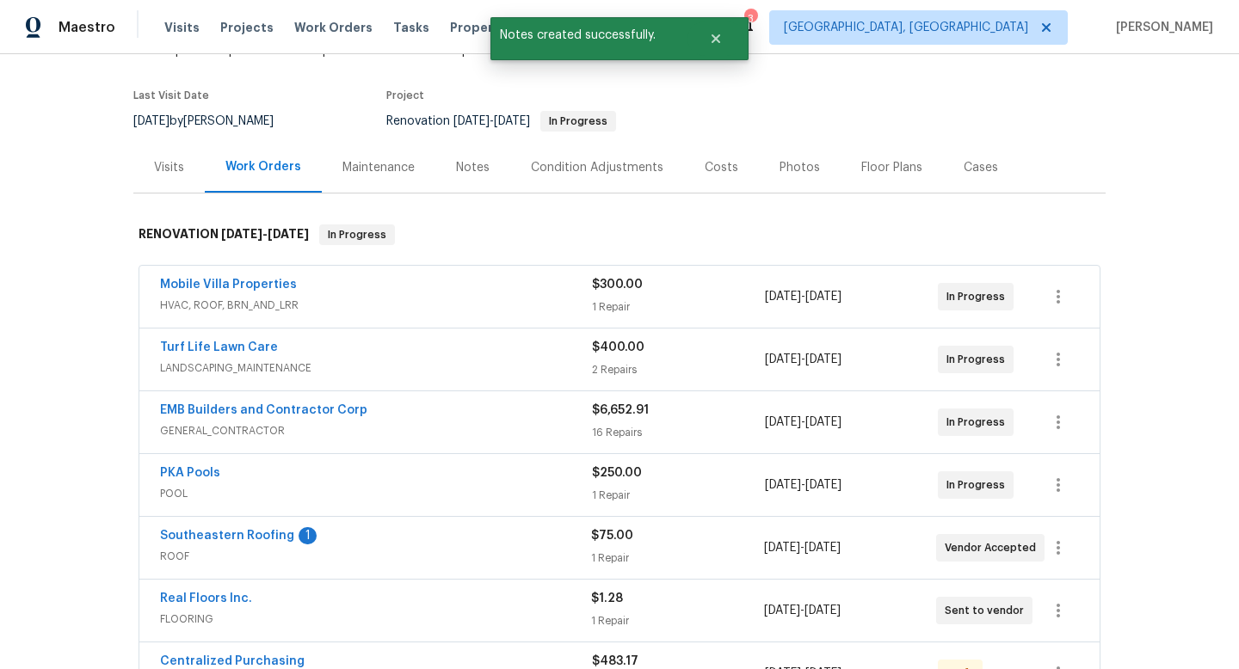
click at [261, 528] on span "Southeastern Roofing" at bounding box center [227, 535] width 134 height 17
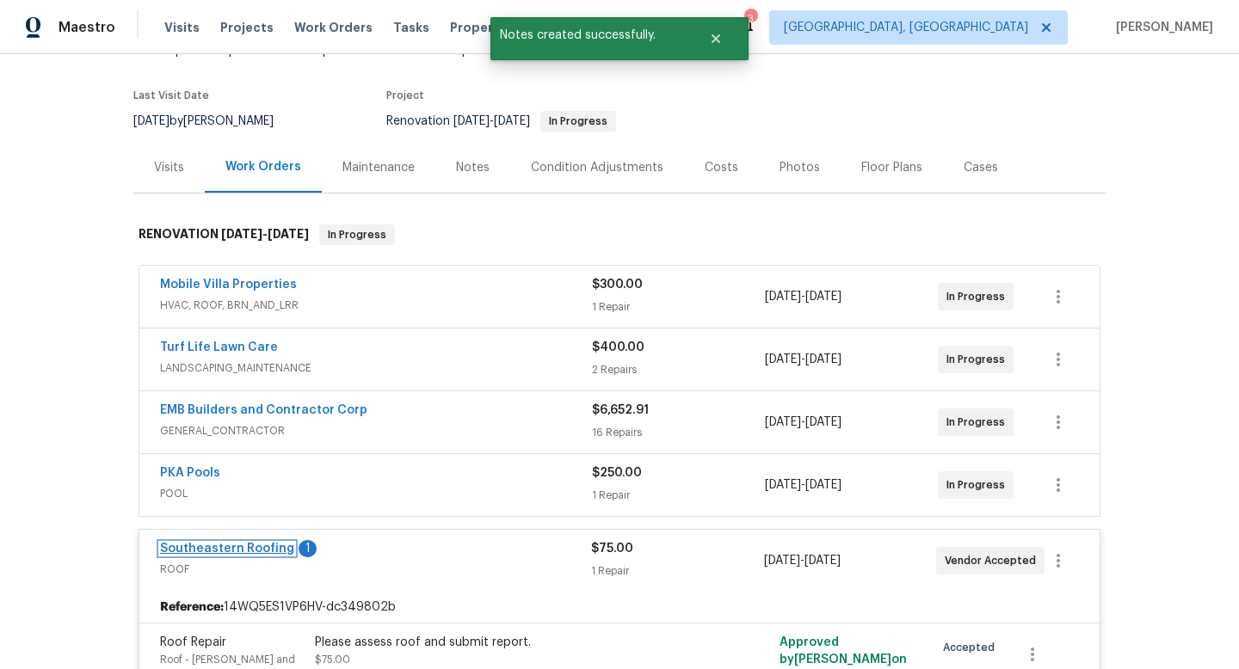
click at [277, 553] on link "Southeastern Roofing" at bounding box center [227, 549] width 134 height 12
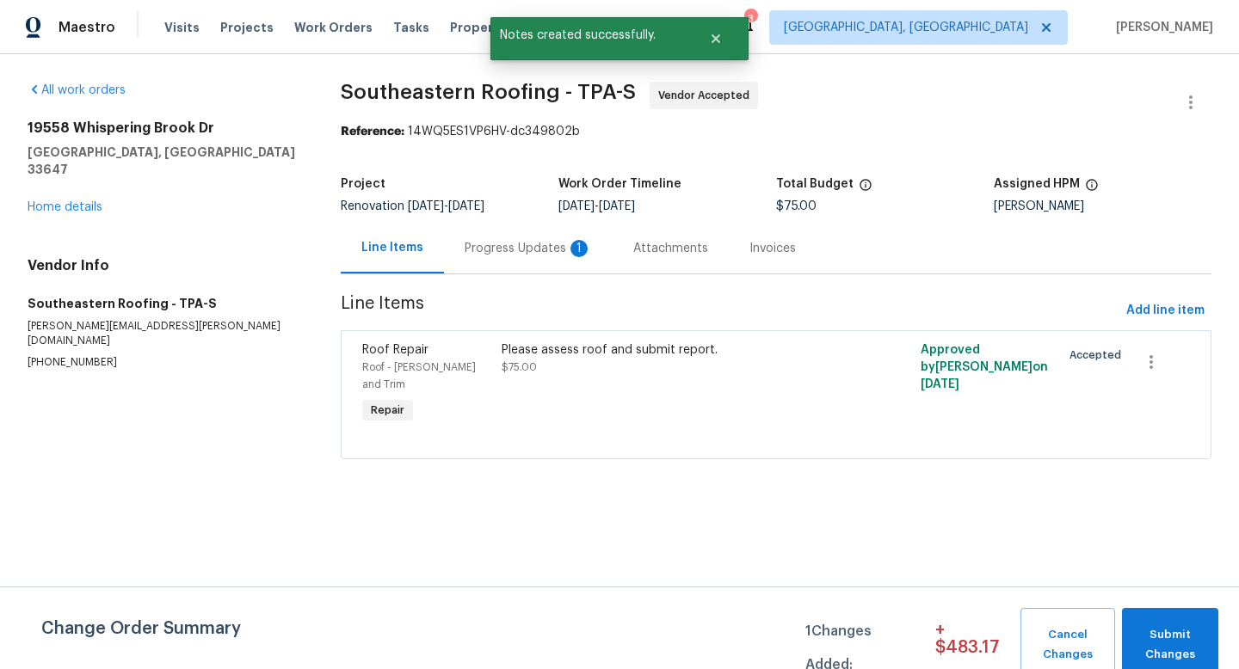
click at [518, 244] on div "Progress Updates 1" at bounding box center [527, 248] width 127 height 17
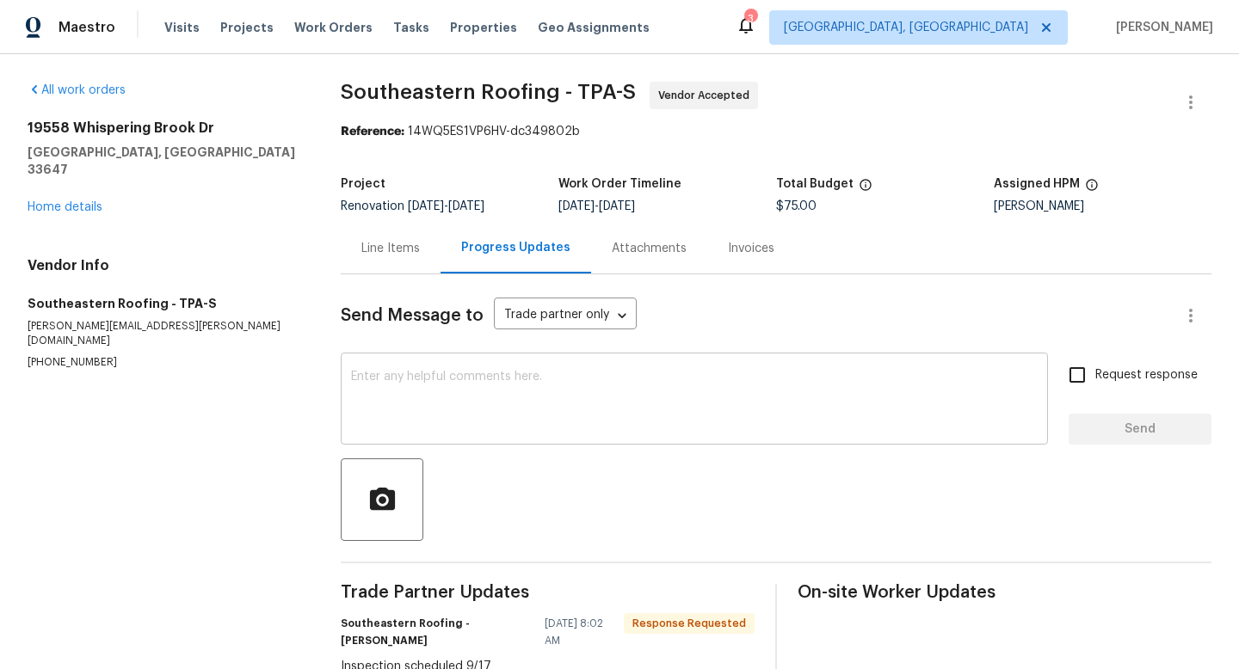
click at [570, 409] on textarea at bounding box center [694, 401] width 686 height 60
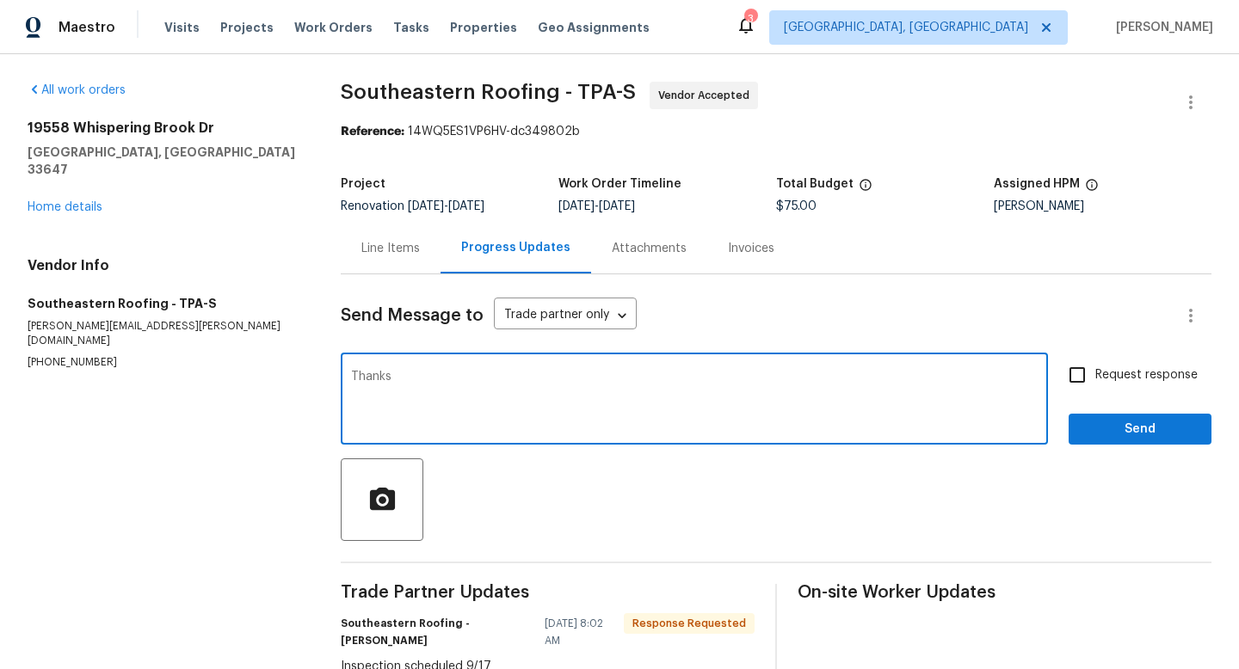
type textarea "Thanks"
click at [1148, 440] on button "Send" at bounding box center [1139, 430] width 143 height 32
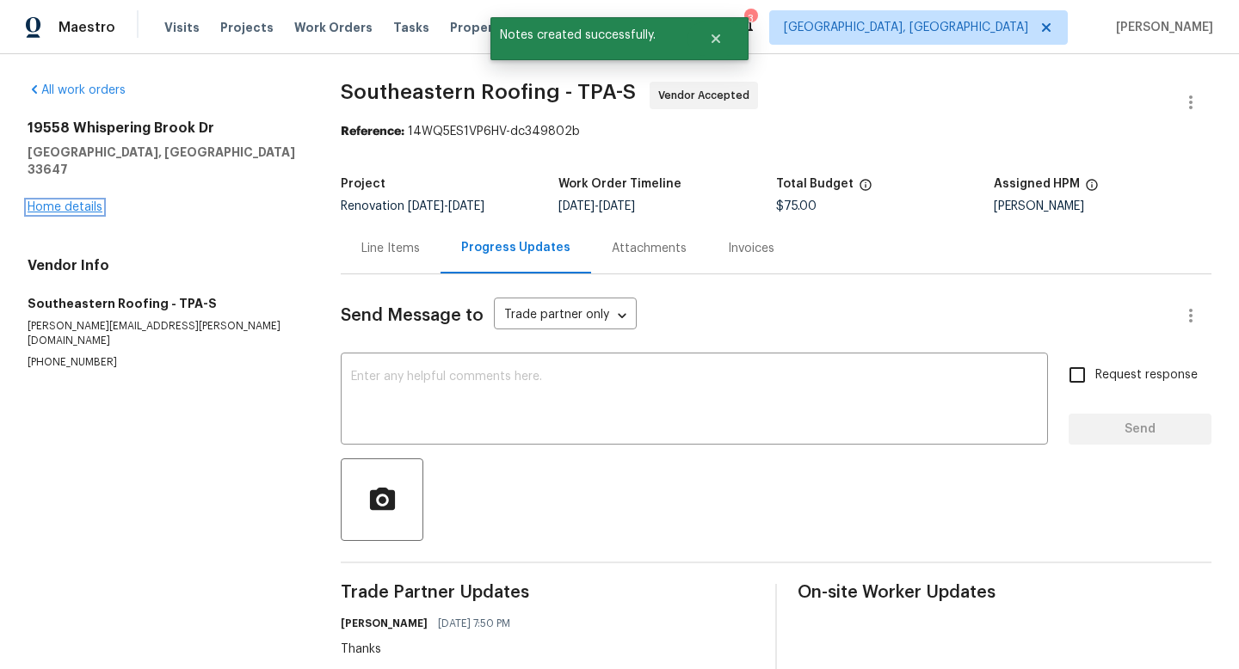
click at [73, 201] on link "Home details" at bounding box center [65, 207] width 75 height 12
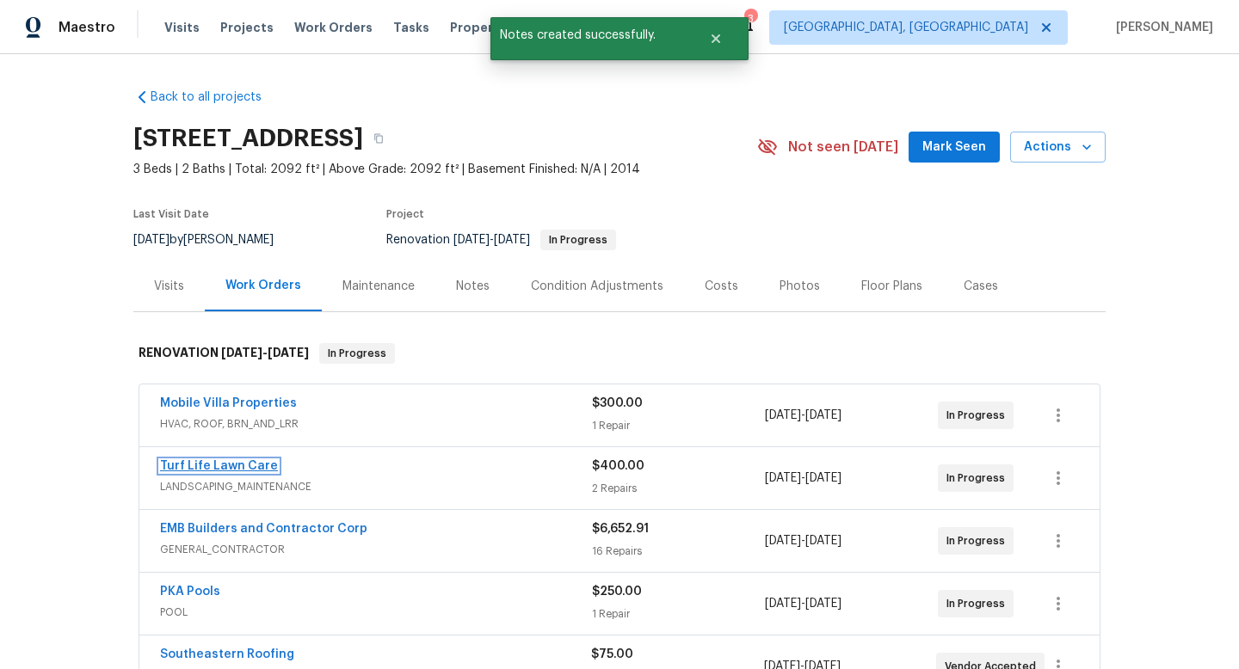
click at [207, 465] on link "Turf Life Lawn Care" at bounding box center [219, 466] width 118 height 12
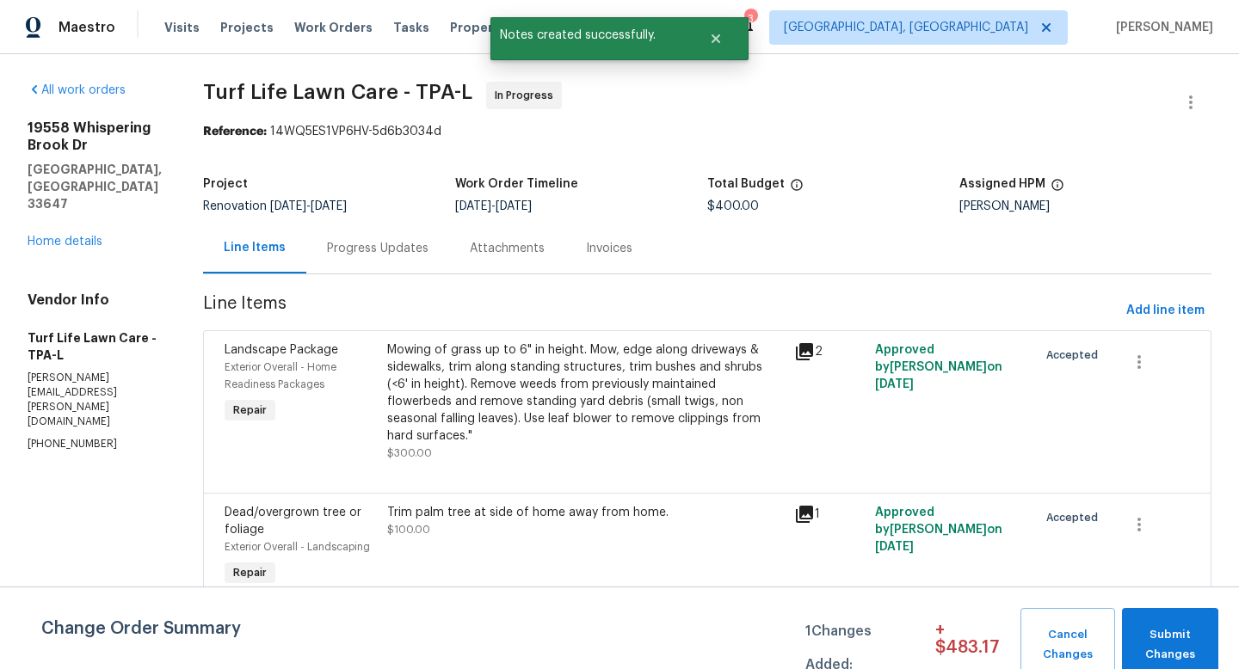
click at [368, 270] on div "Progress Updates" at bounding box center [377, 248] width 143 height 51
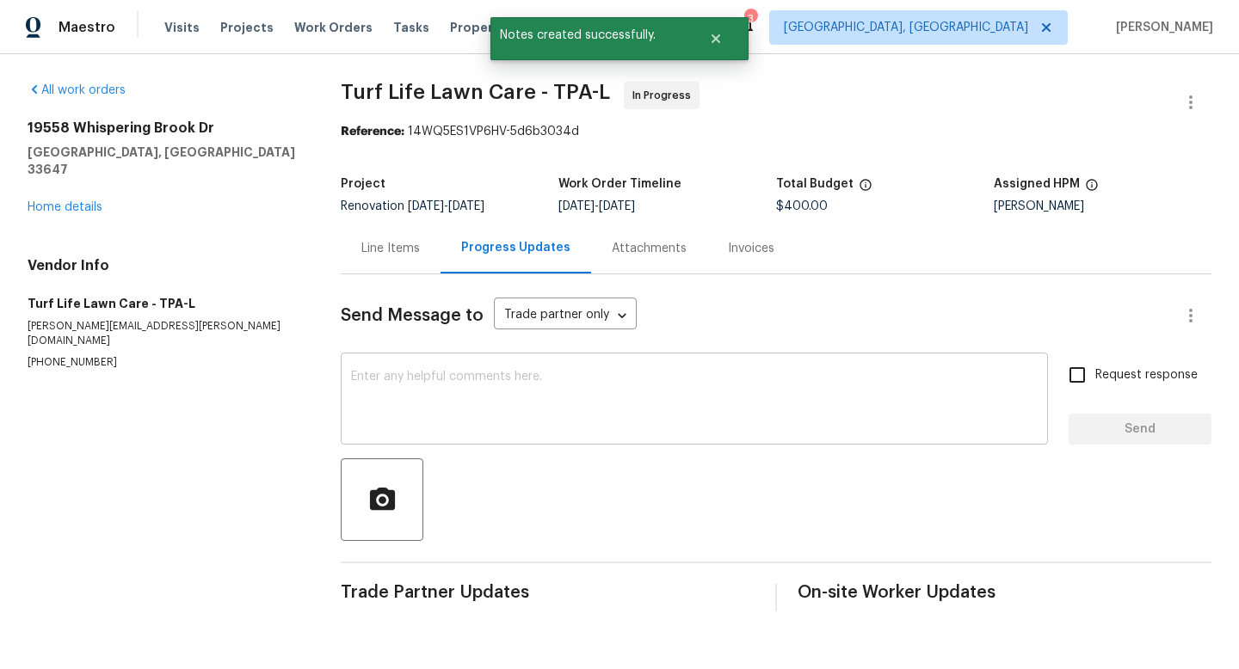
click at [407, 393] on textarea at bounding box center [694, 401] width 686 height 60
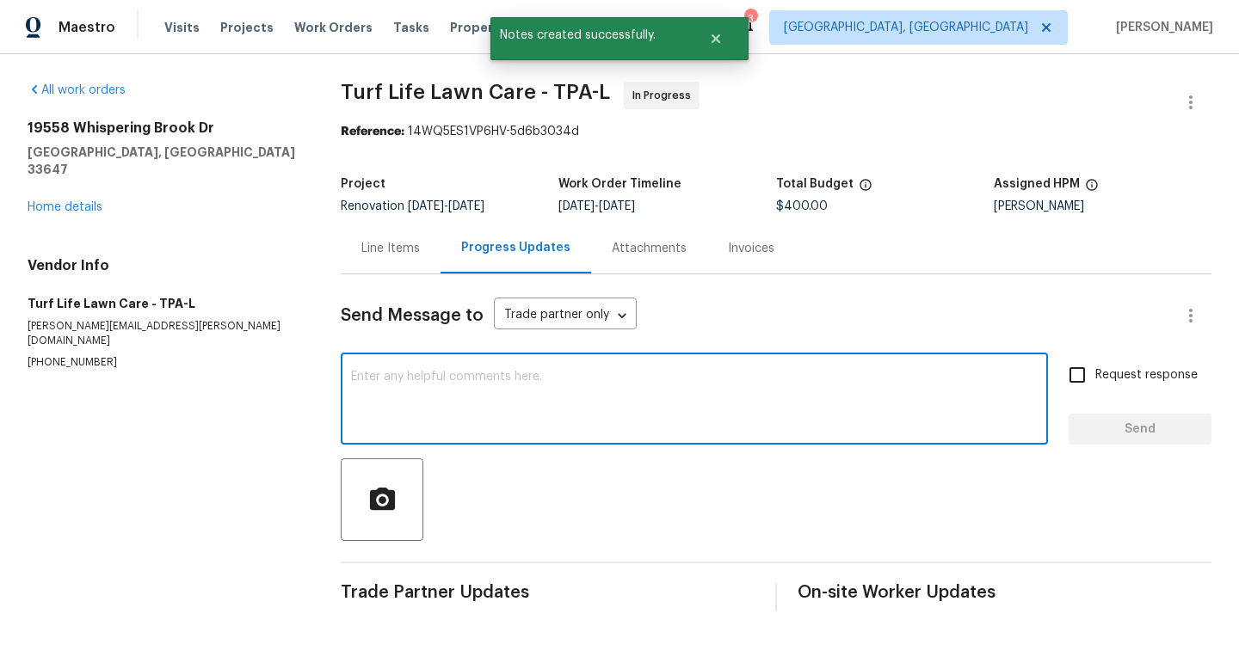
click at [407, 391] on textarea at bounding box center [694, 401] width 686 height 60
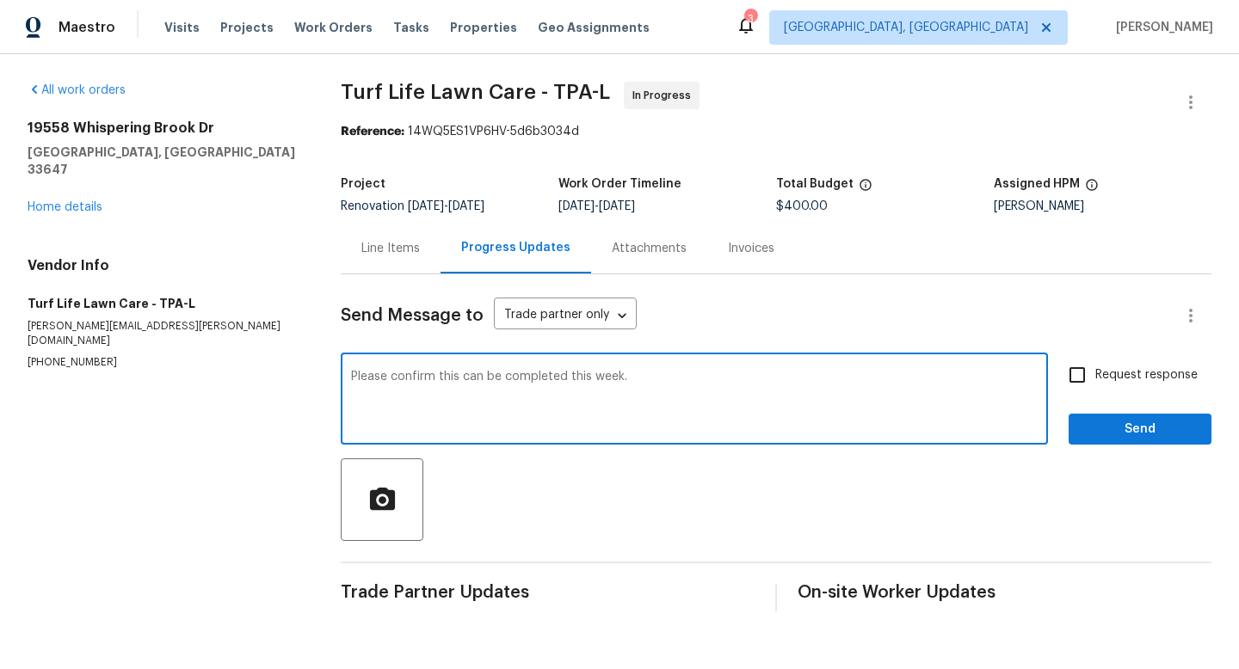
type textarea "Please confirm this can be completed this week."
click at [1083, 372] on input "Request response" at bounding box center [1077, 375] width 36 height 36
checkbox input "true"
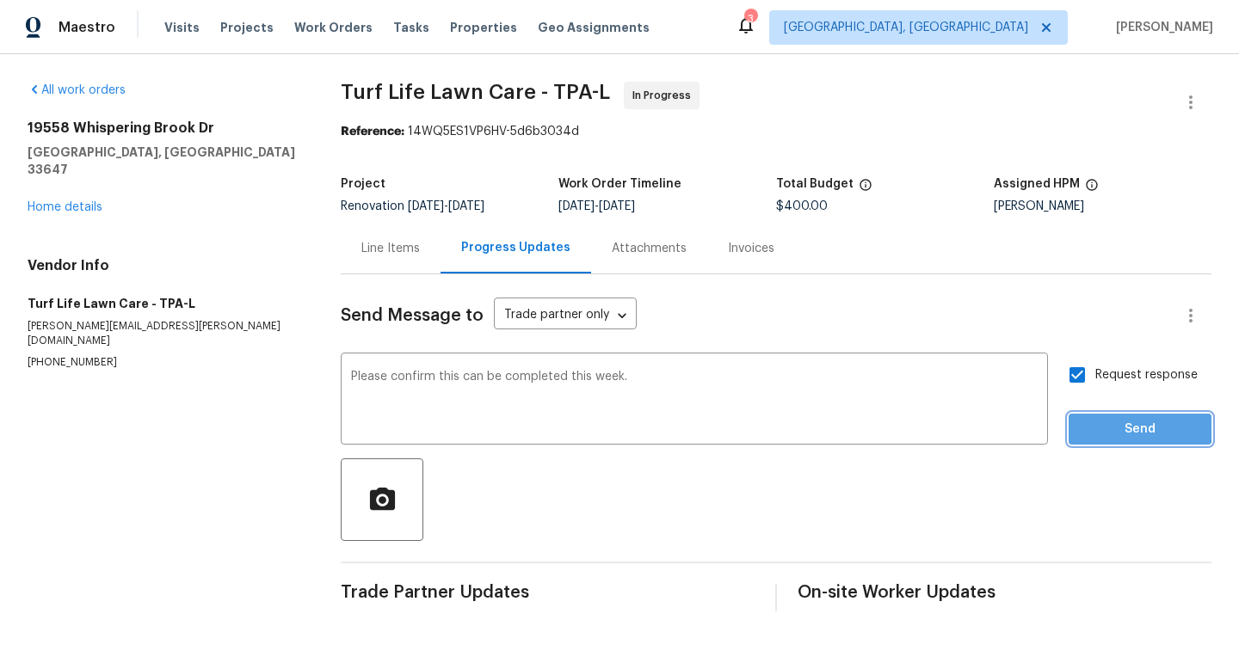
click at [1088, 424] on span "Send" at bounding box center [1139, 430] width 115 height 22
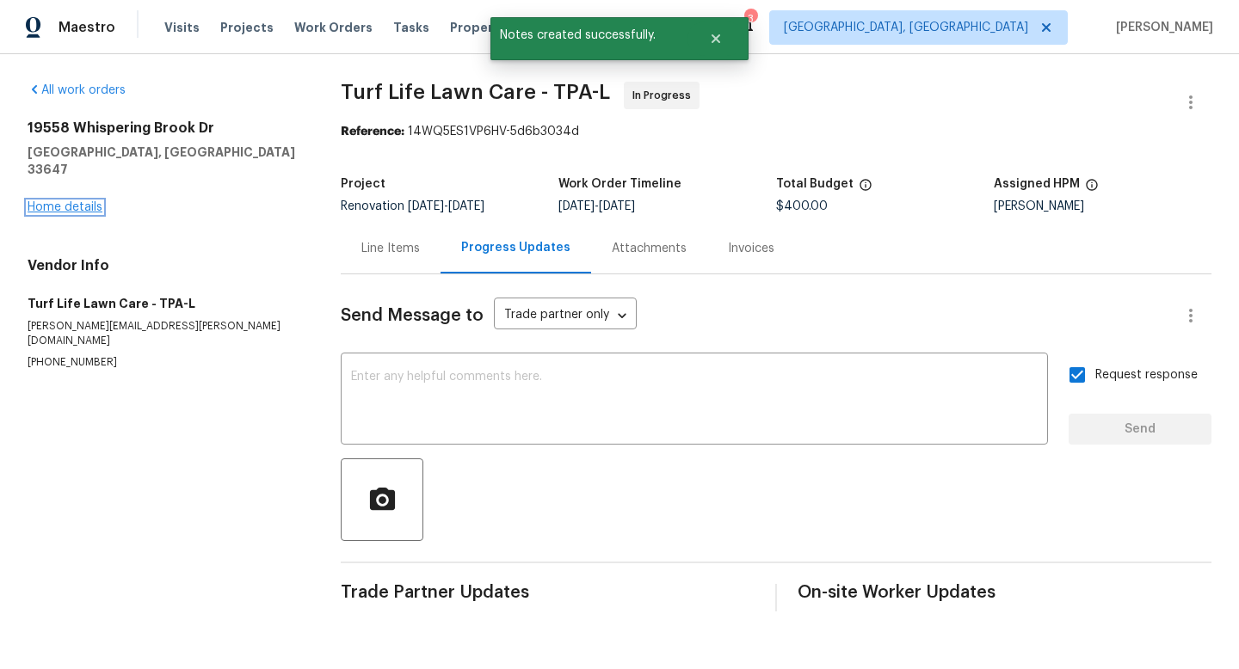
click at [76, 201] on link "Home details" at bounding box center [65, 207] width 75 height 12
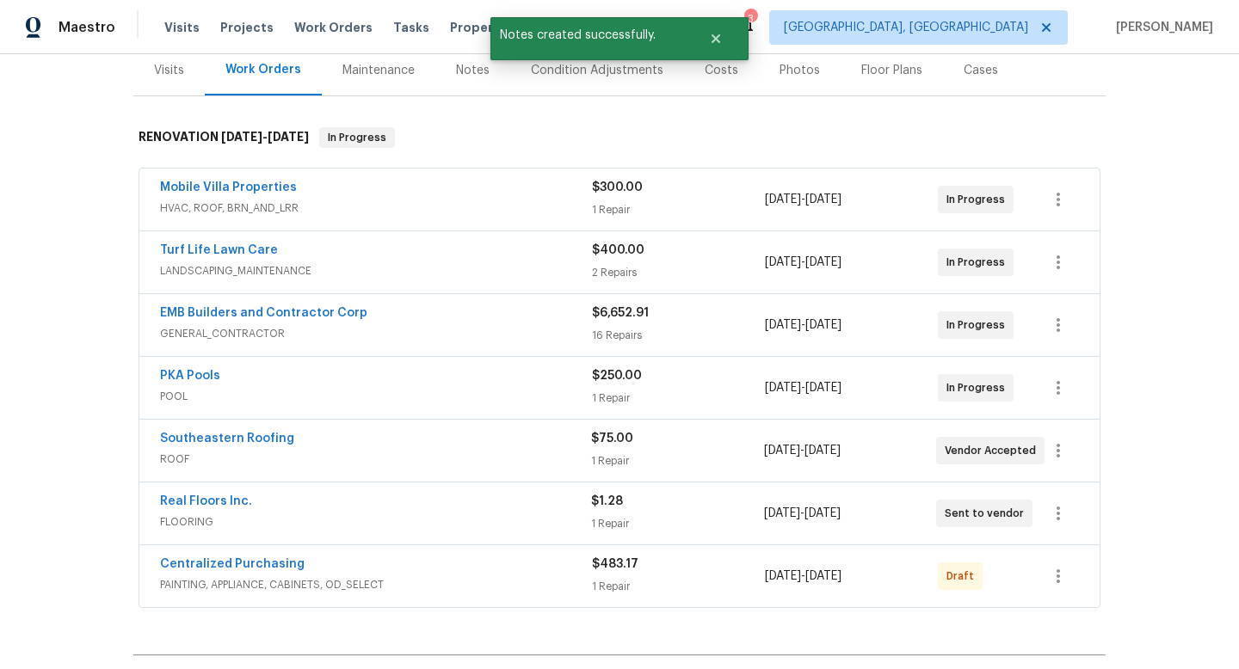
scroll to position [218, 0]
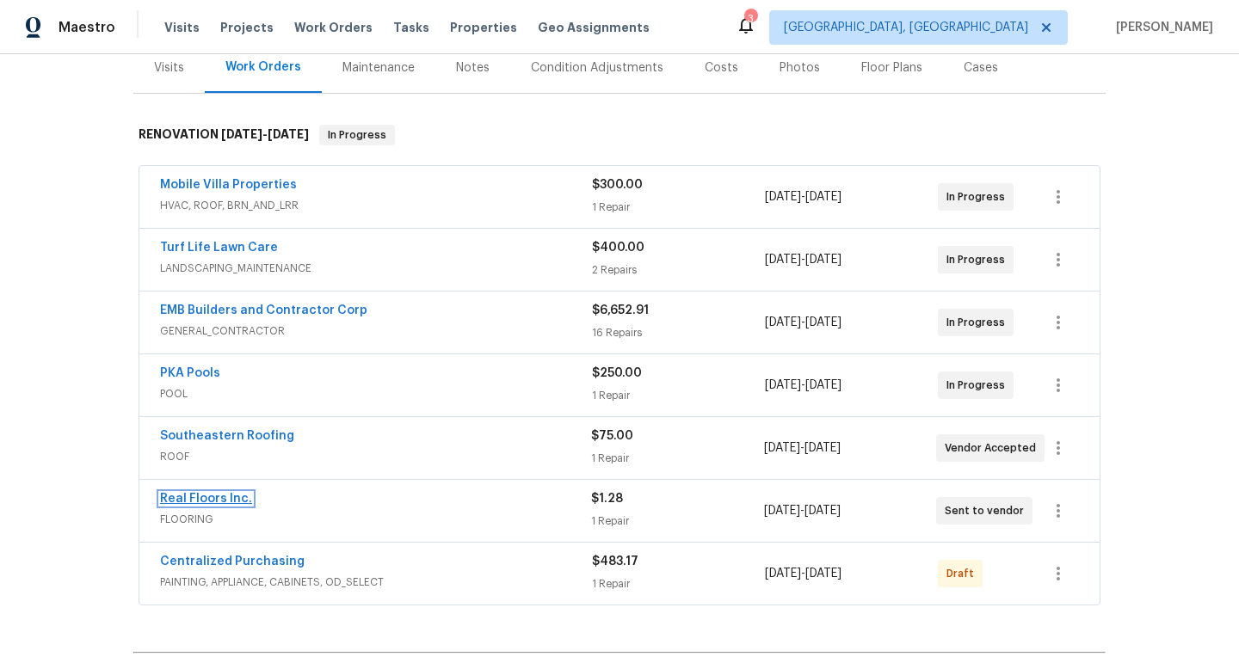
click at [218, 498] on link "Real Floors Inc." at bounding box center [206, 499] width 92 height 12
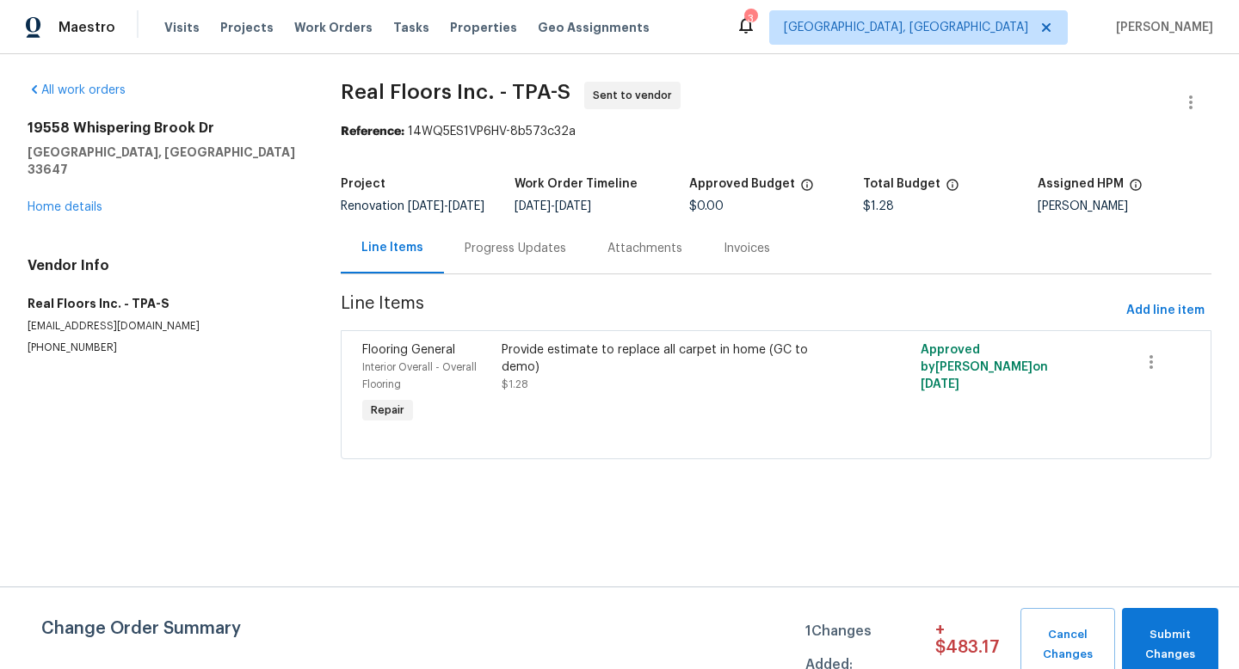
click at [448, 261] on div "Progress Updates" at bounding box center [515, 248] width 143 height 51
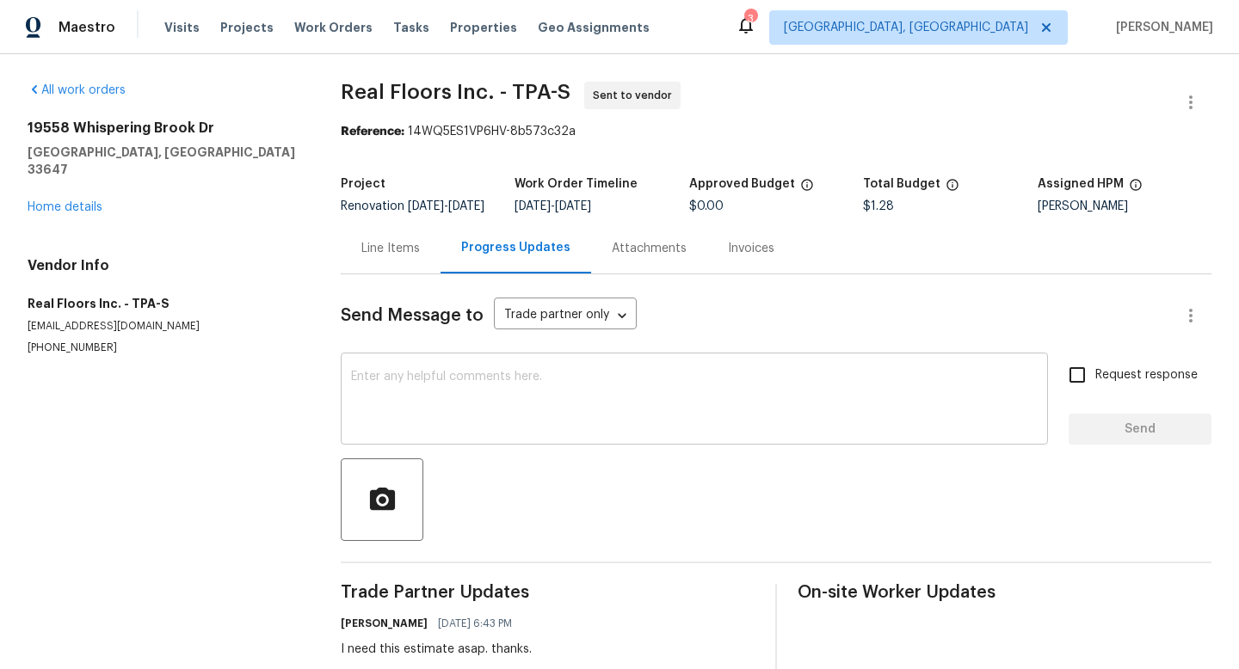
scroll to position [49, 0]
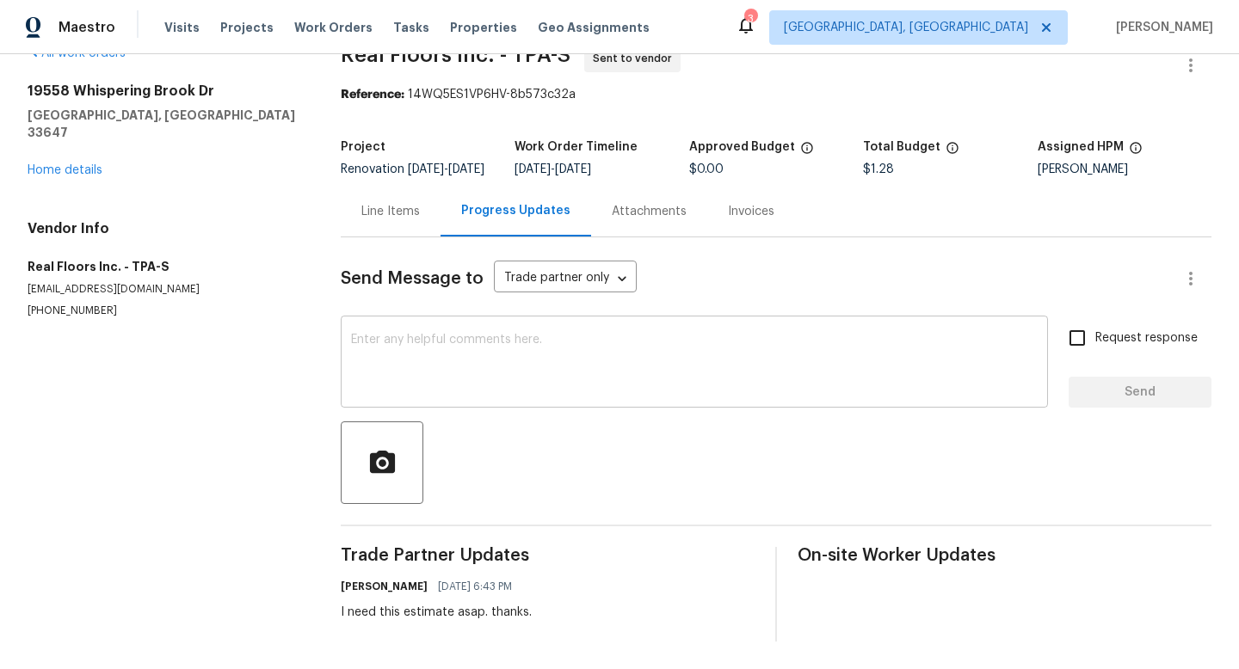
click at [455, 374] on textarea at bounding box center [694, 364] width 686 height 60
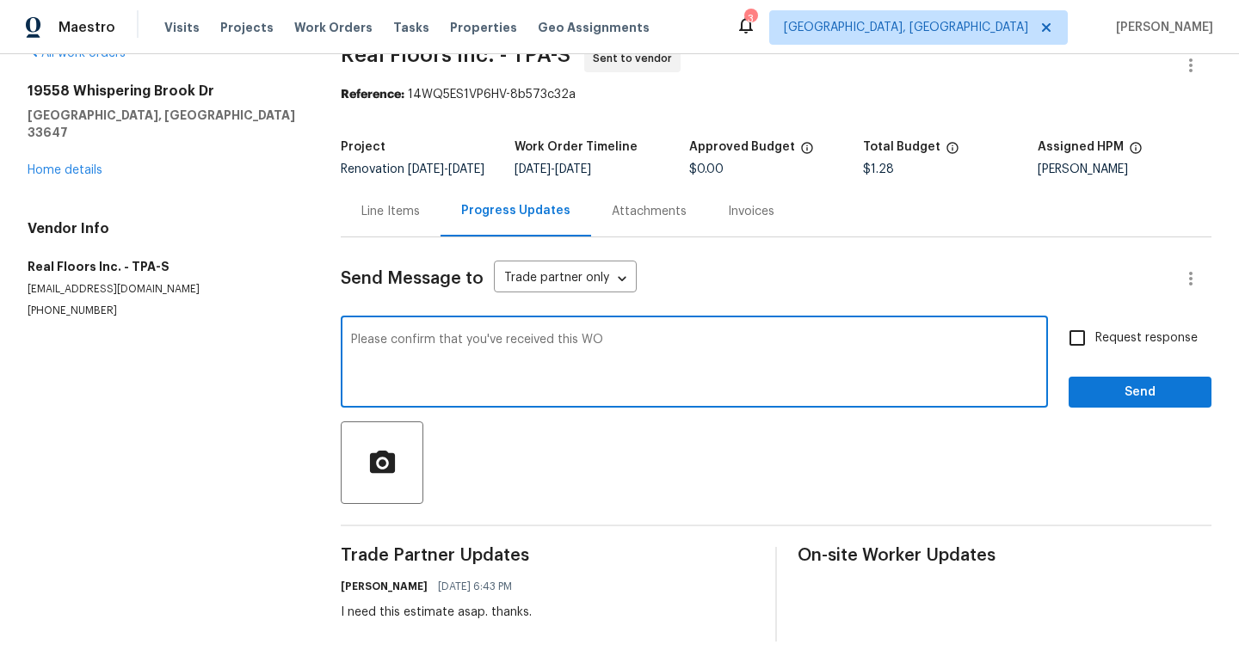
type textarea "Please confirm that you've received this WO"
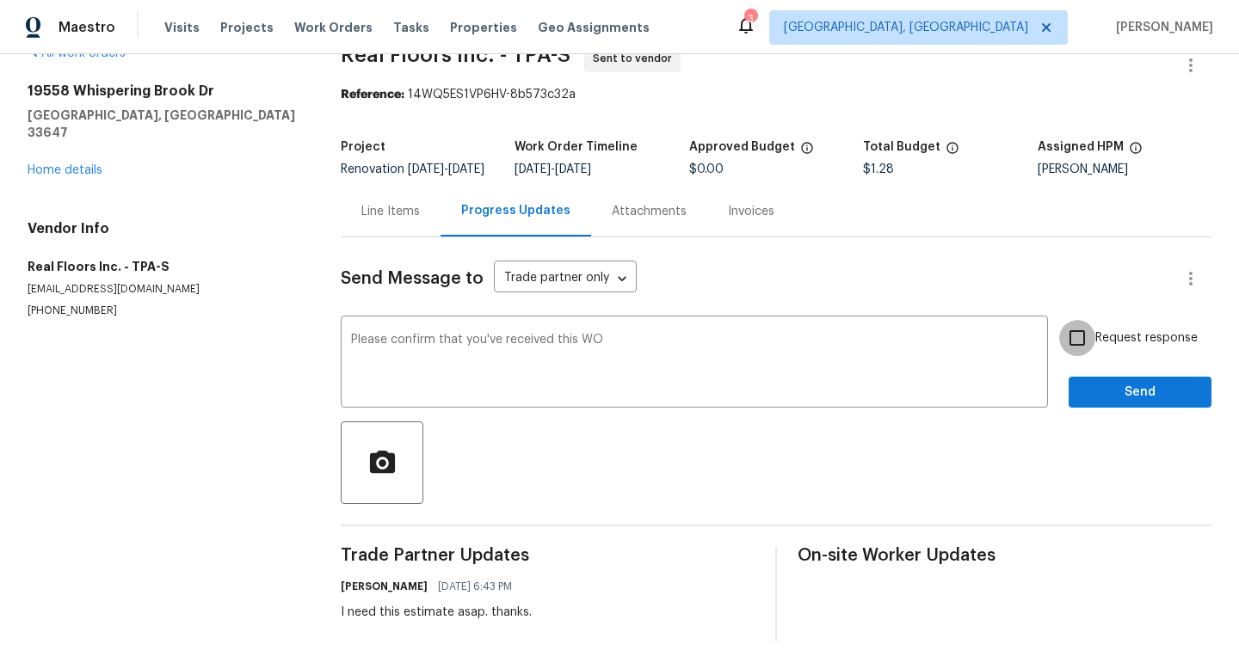
click at [1080, 337] on input "Request response" at bounding box center [1077, 338] width 36 height 36
checkbox input "true"
click at [1104, 392] on span "Send" at bounding box center [1139, 393] width 115 height 22
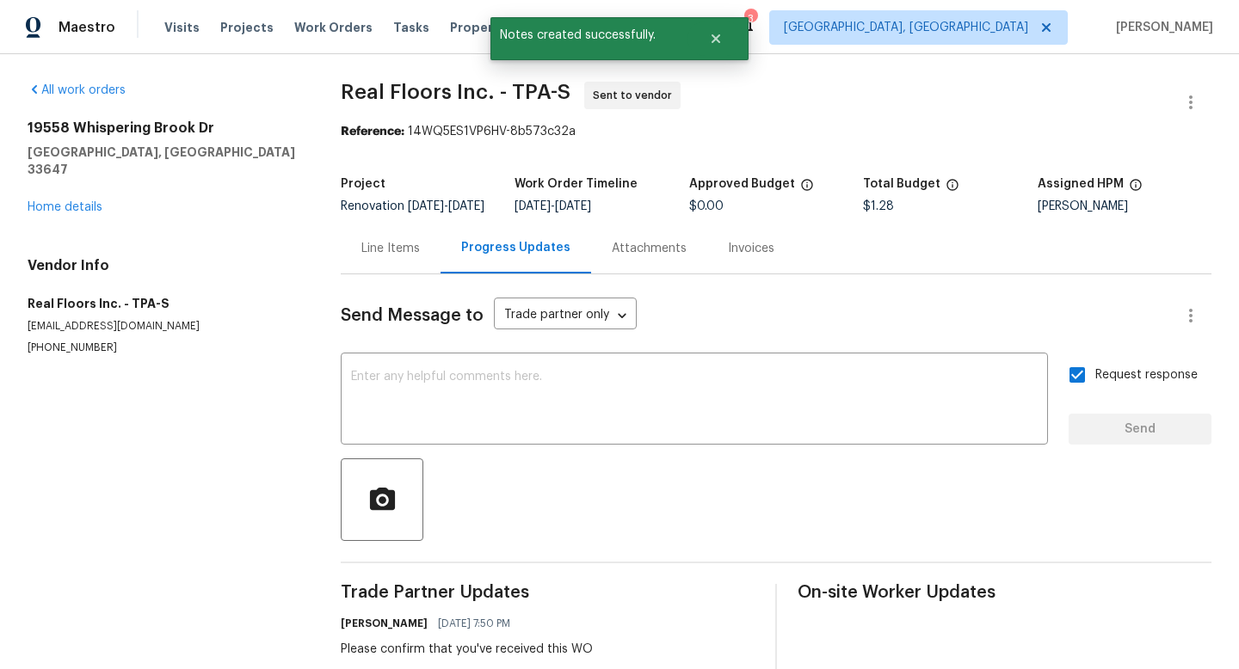
click at [71, 200] on div "All work orders 19558 Whispering Brook Dr Tampa, FL 33647 Home details Vendor I…" at bounding box center [164, 219] width 272 height 274
click at [76, 201] on link "Home details" at bounding box center [65, 207] width 75 height 12
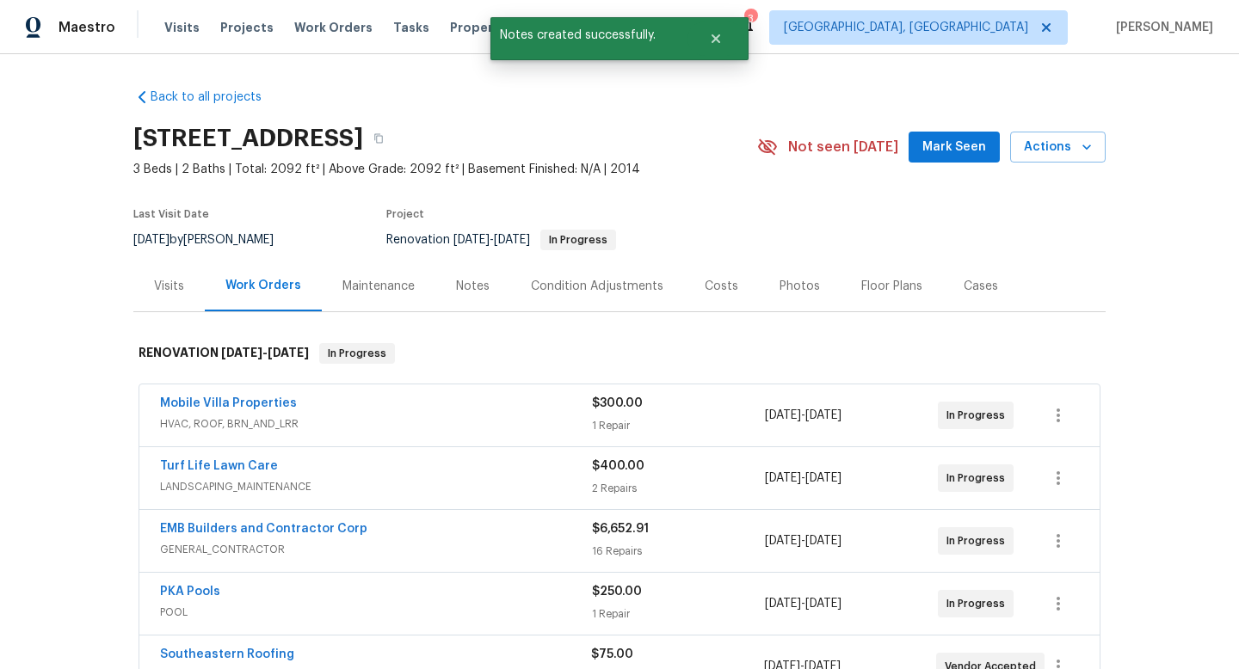
click at [956, 163] on div "19558 Whispering Brook Dr, Tampa, FL 33647 3 Beds | 2 Baths | Total: 2092 ft² |…" at bounding box center [619, 147] width 972 height 62
click at [956, 161] on button "Mark Seen" at bounding box center [953, 148] width 91 height 32
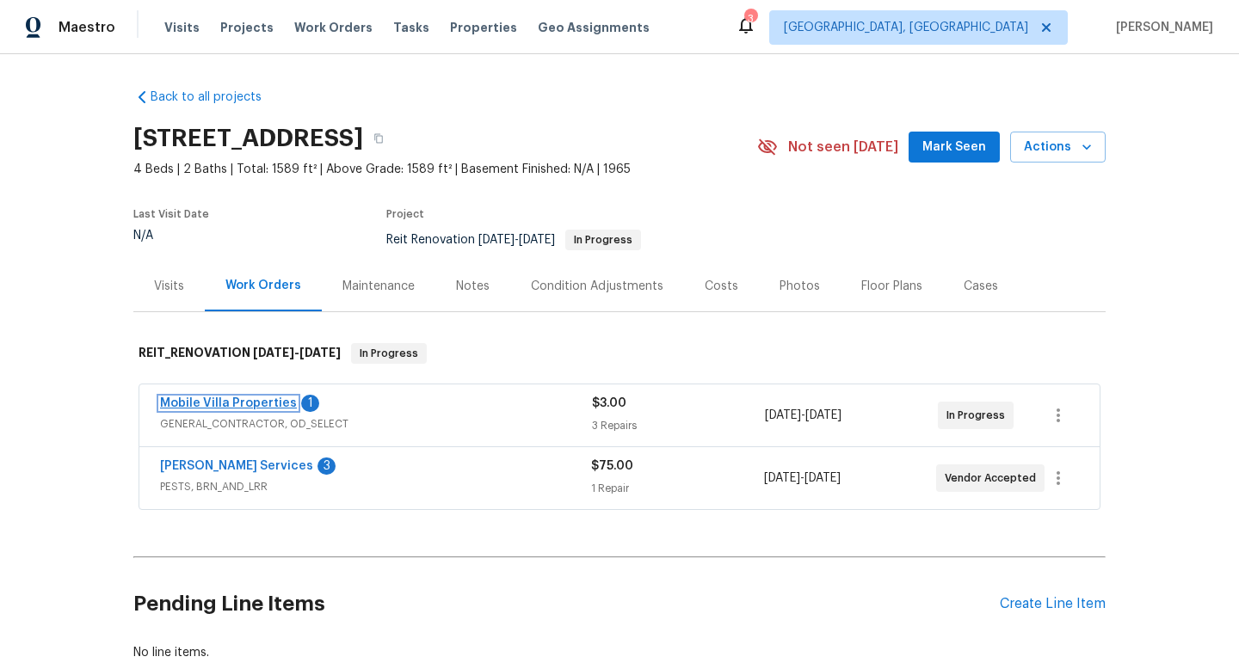
click at [249, 400] on link "Mobile Villa Properties" at bounding box center [228, 403] width 137 height 12
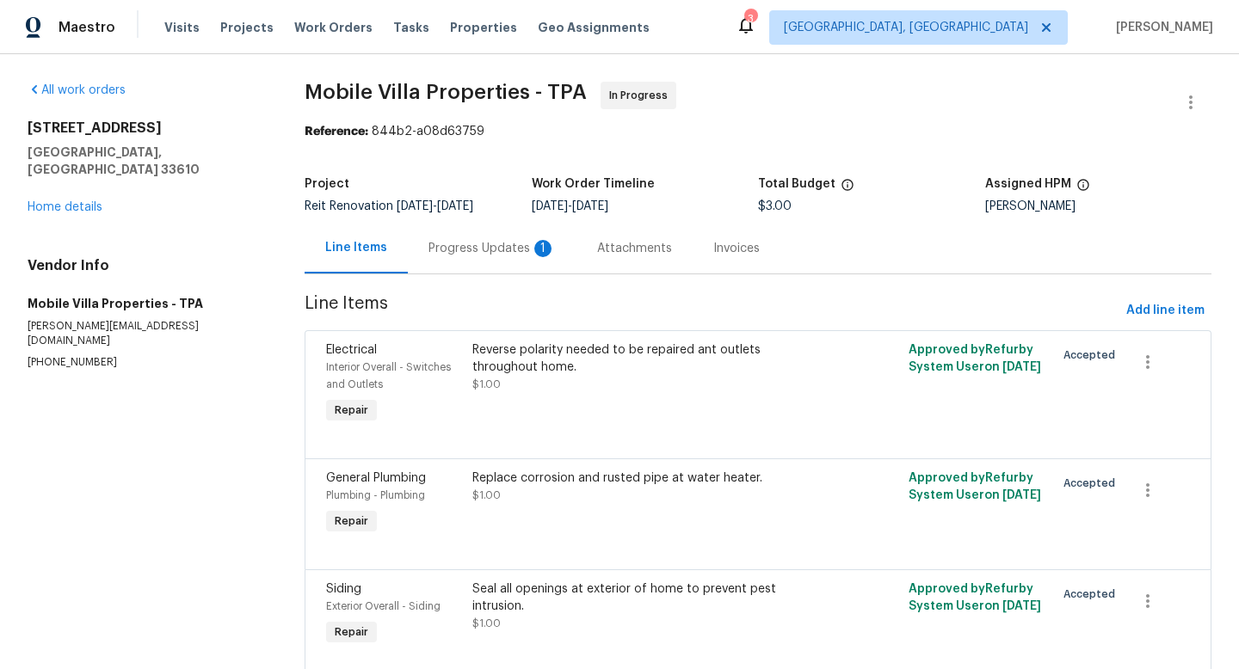
click at [470, 245] on div "Progress Updates 1" at bounding box center [491, 248] width 127 height 17
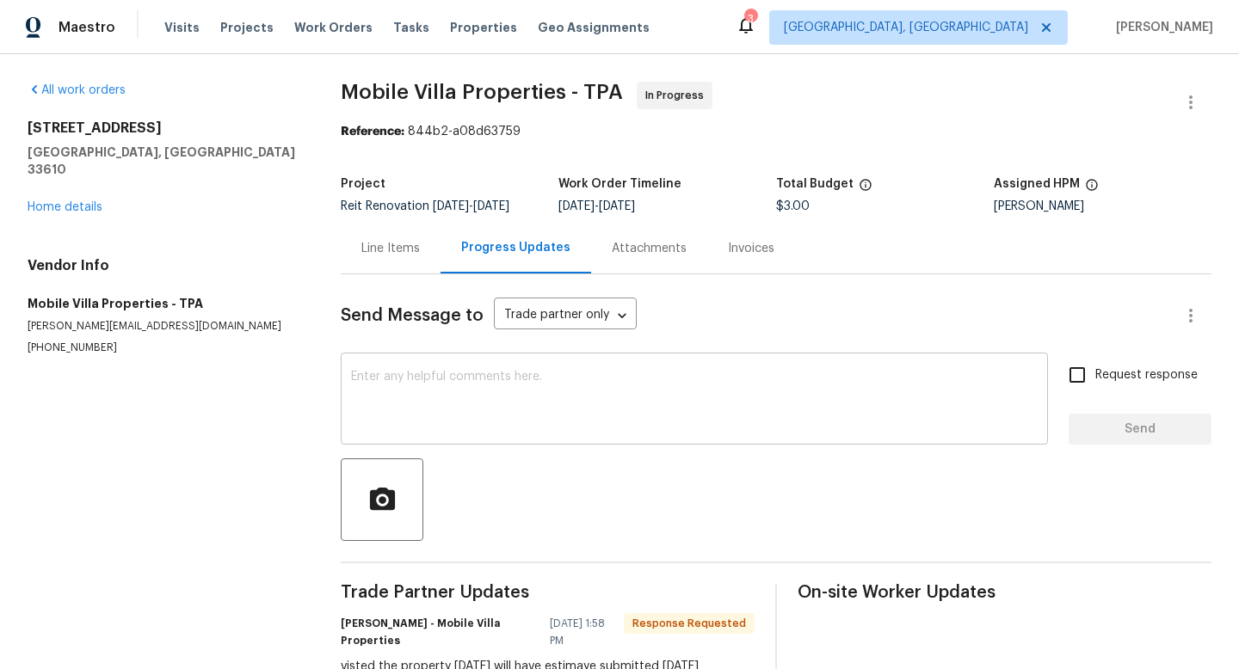
scroll to position [54, 0]
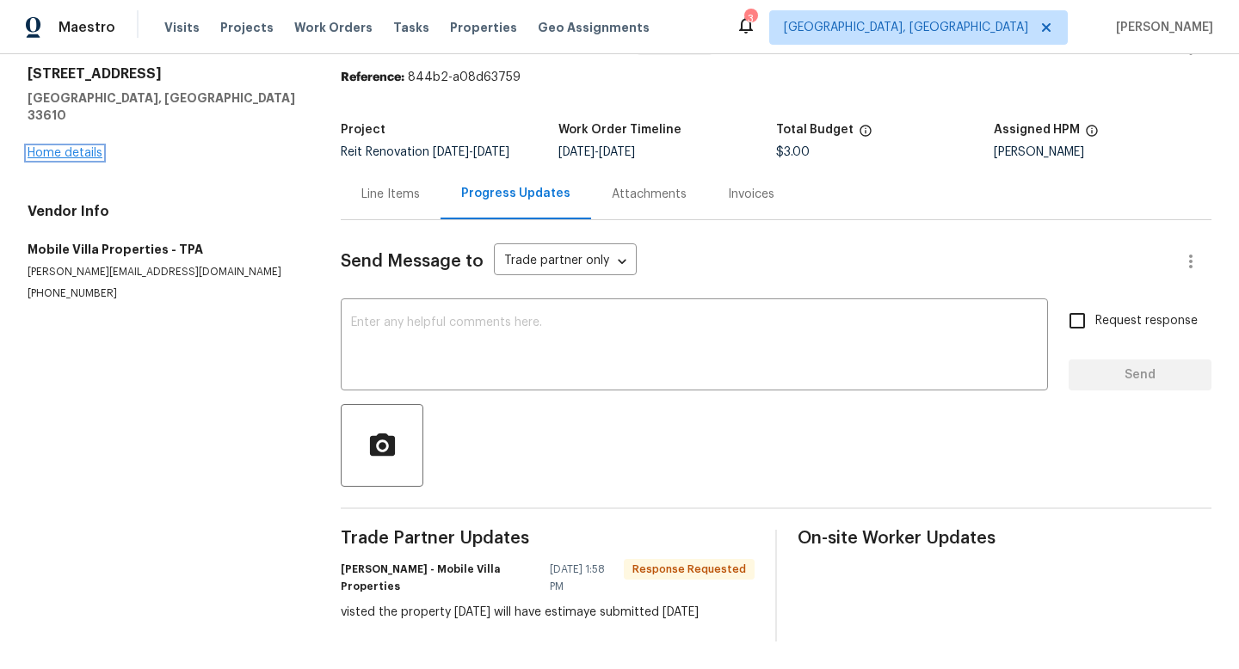
click at [76, 147] on link "Home details" at bounding box center [65, 153] width 75 height 12
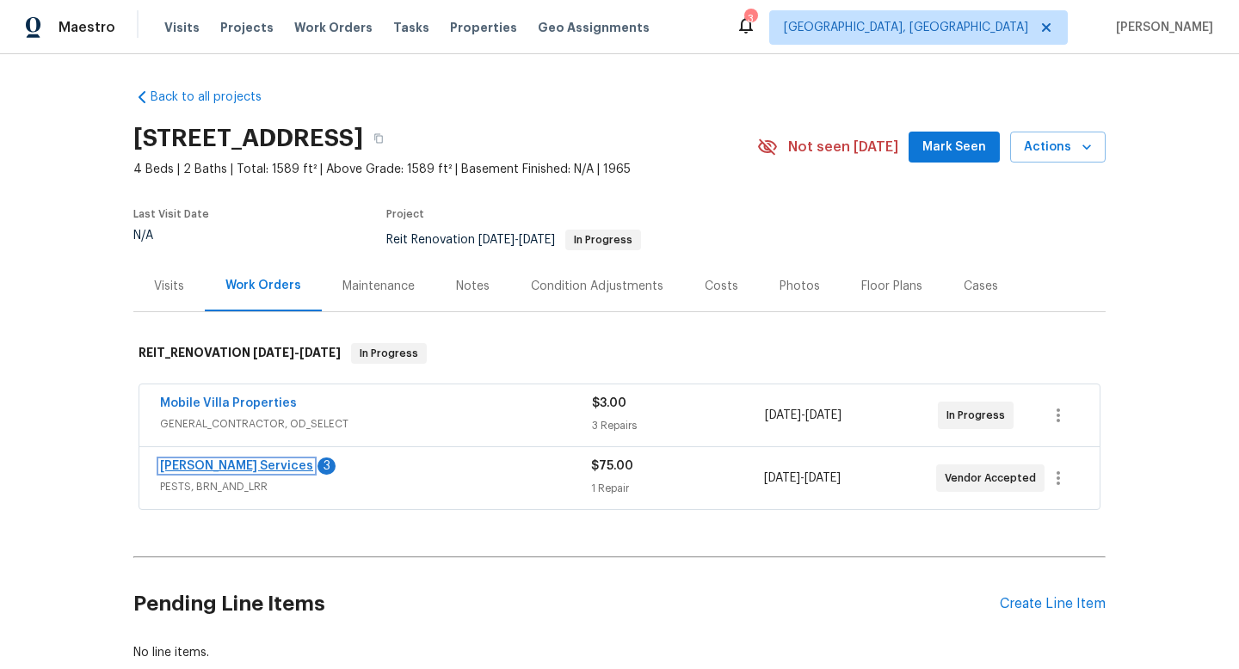
click at [215, 466] on link "Massey Services" at bounding box center [236, 466] width 153 height 12
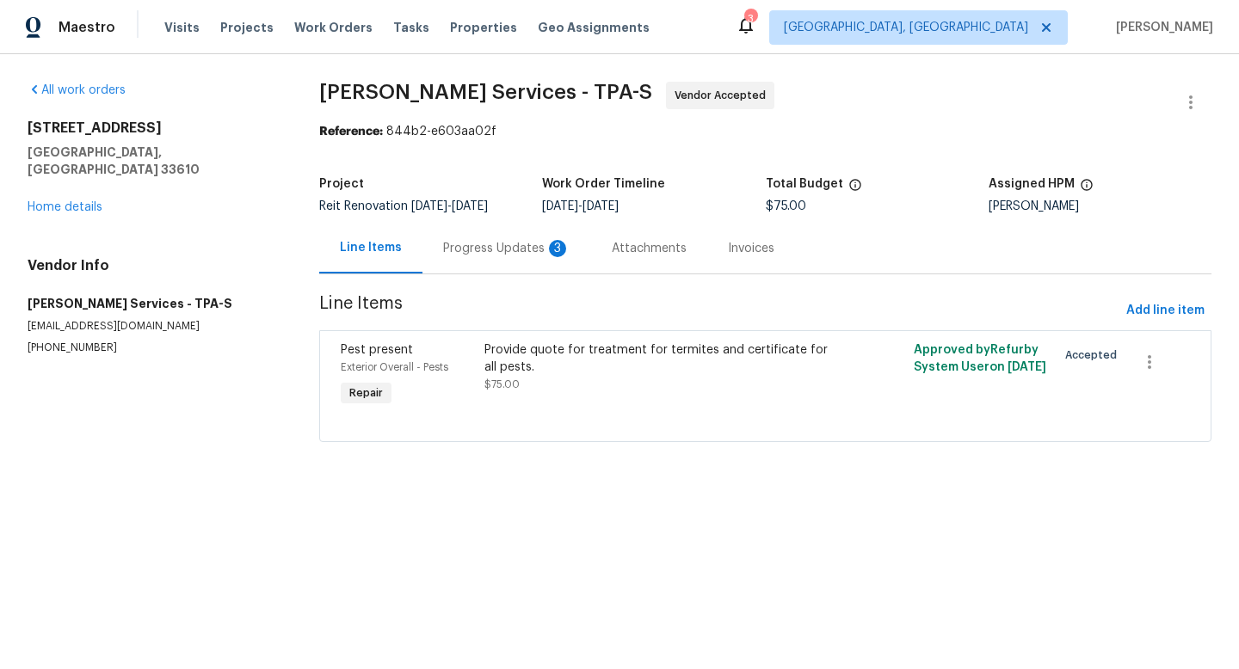
click at [484, 250] on div "Progress Updates 3" at bounding box center [506, 248] width 127 height 17
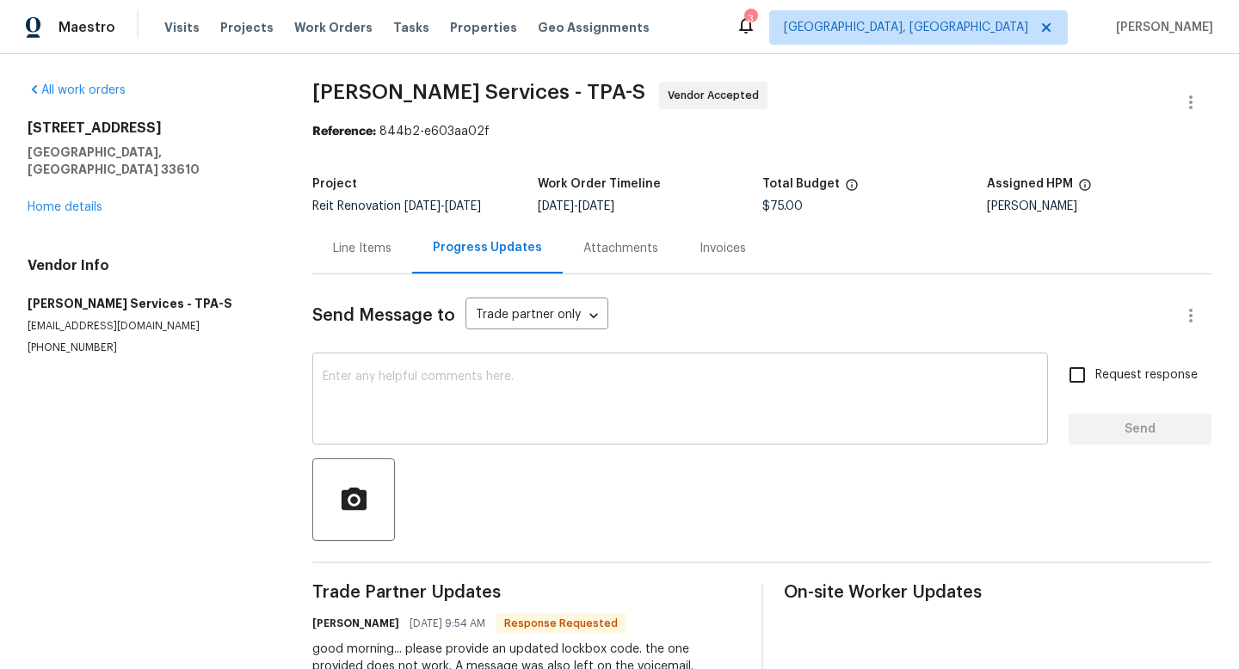
click at [488, 375] on textarea at bounding box center [680, 401] width 715 height 60
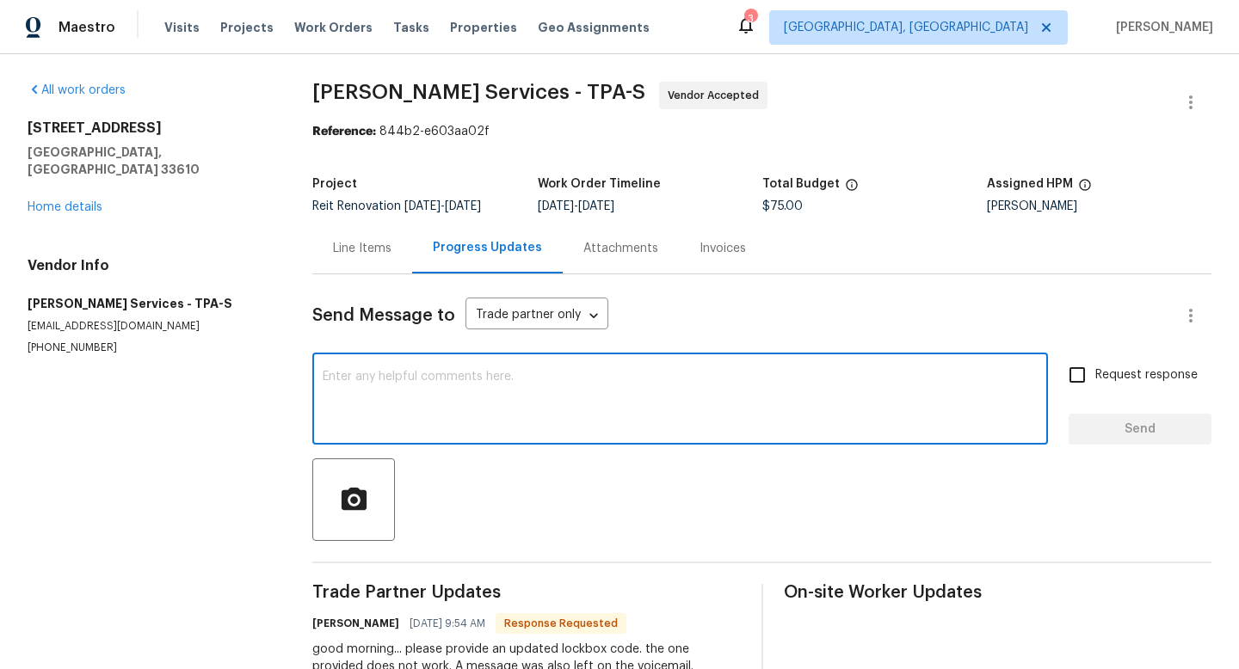
type textarea "v"
paste textarea "Lockbox 5310/0682"
type textarea "Lockbox 5310/0682"
click at [1085, 366] on input "Request response" at bounding box center [1077, 375] width 36 height 36
checkbox input "true"
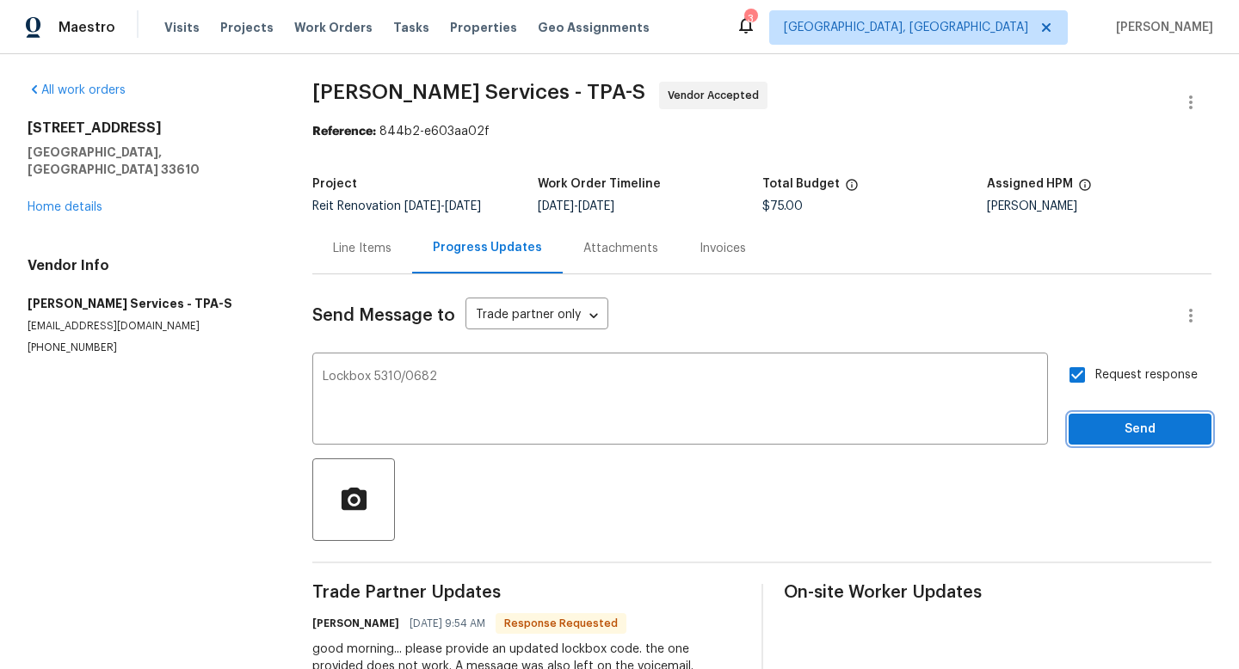
click at [1104, 435] on span "Send" at bounding box center [1139, 430] width 115 height 22
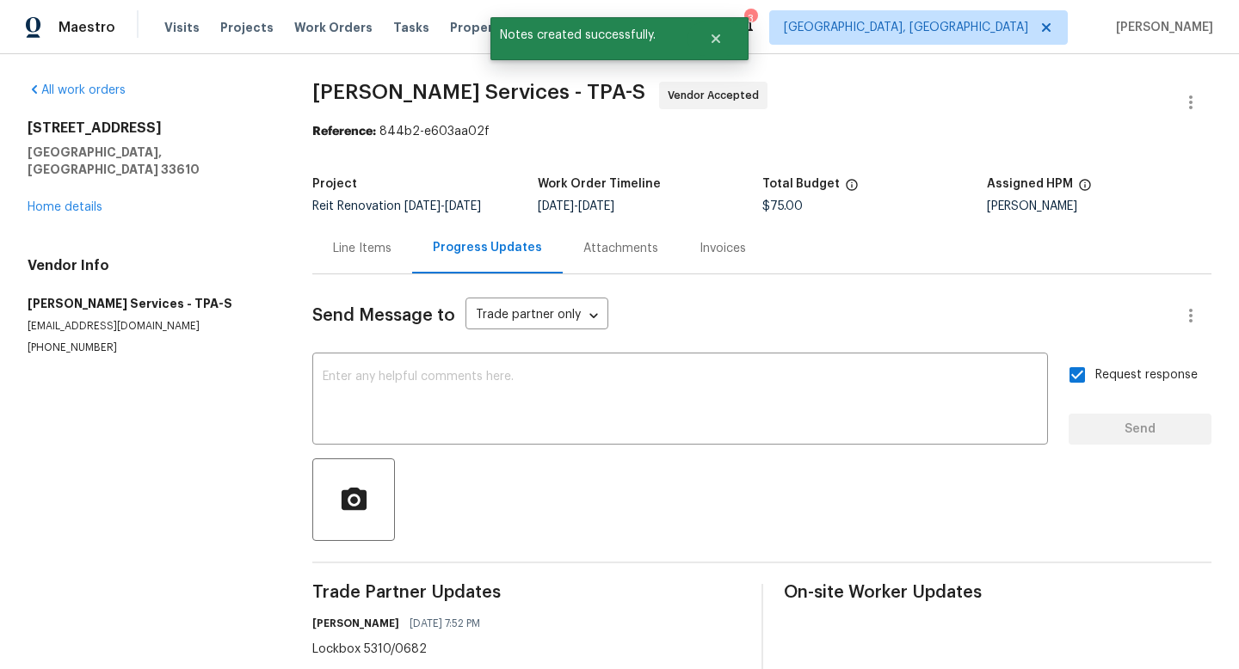
click at [68, 181] on div "3720 E Idlewild Ave Tampa, FL 33610 Home details" at bounding box center [149, 168] width 243 height 96
click at [68, 201] on link "Home details" at bounding box center [65, 207] width 75 height 12
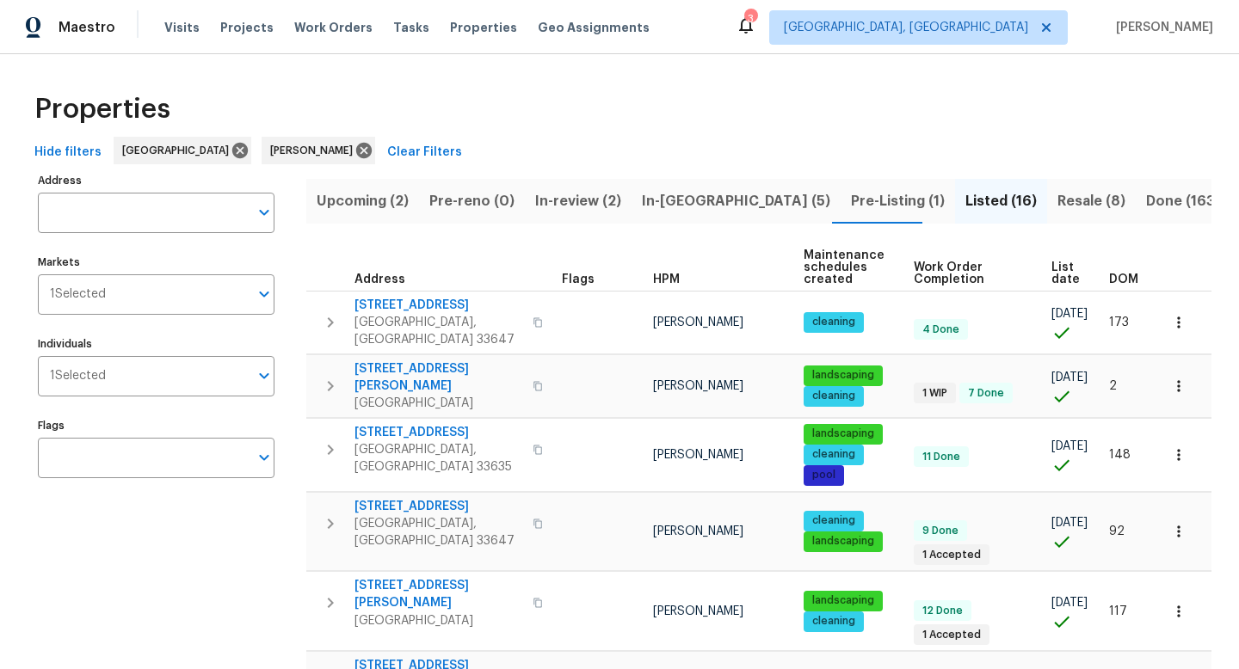
click at [385, 212] on span "Upcoming (2)" at bounding box center [363, 201] width 92 height 24
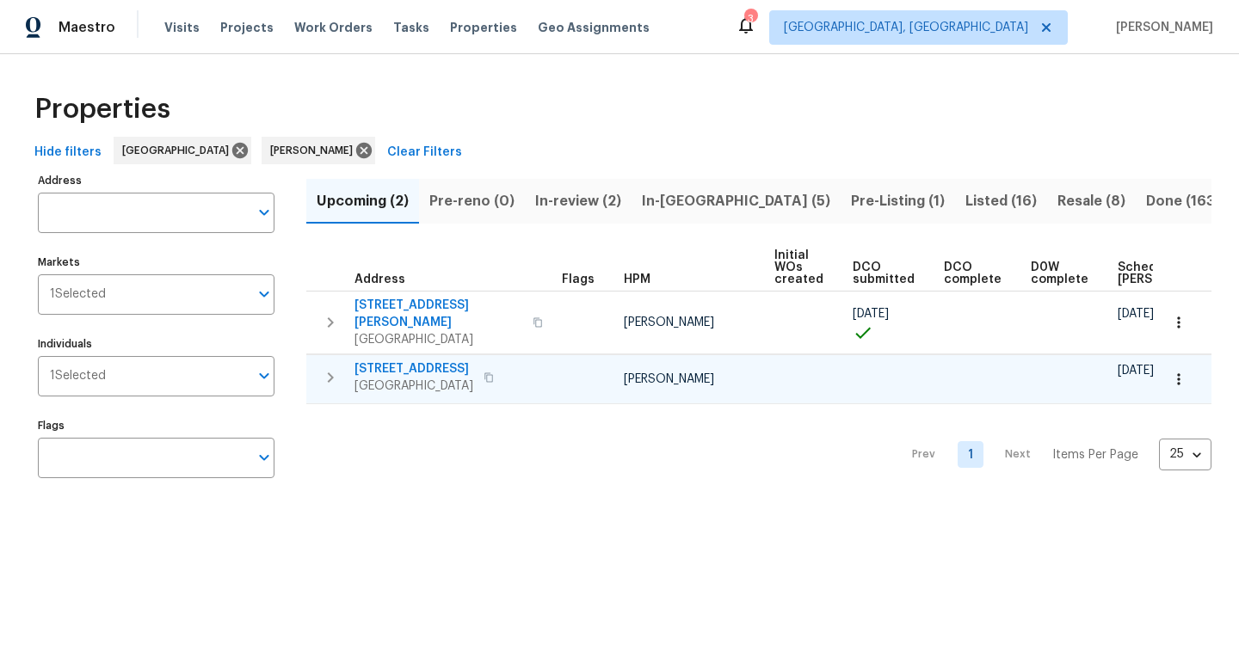
click at [460, 360] on span "[STREET_ADDRESS]" at bounding box center [413, 368] width 119 height 17
click at [1181, 371] on icon "button" at bounding box center [1178, 379] width 17 height 17
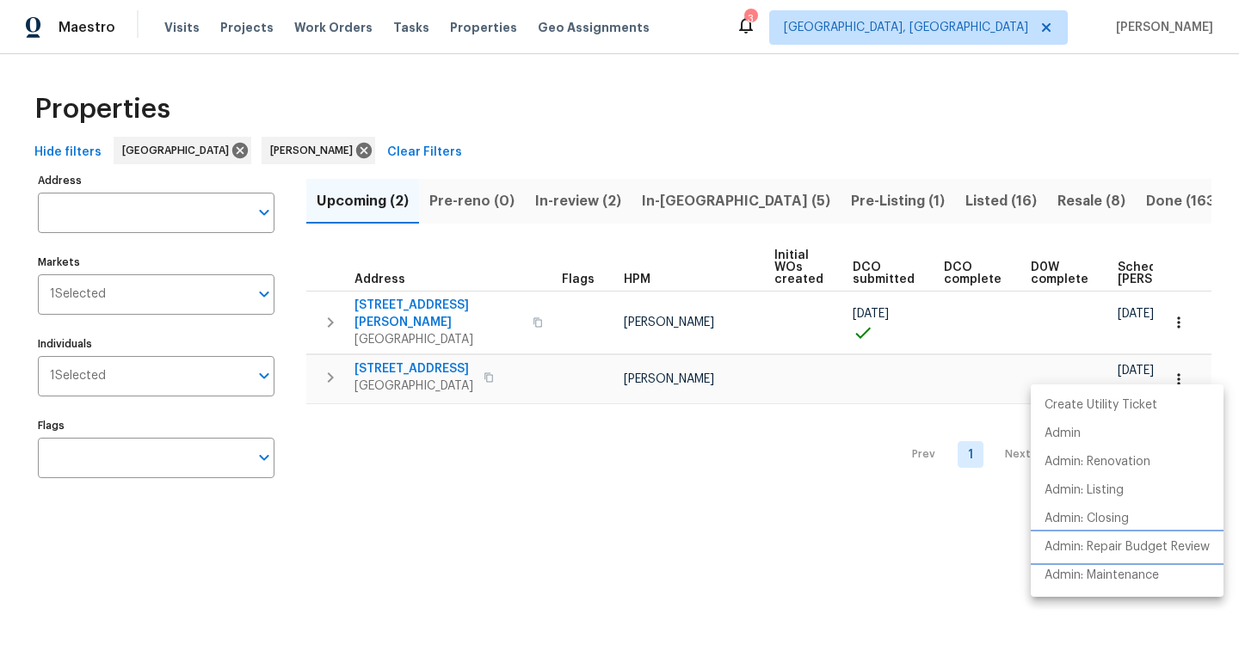
click at [1102, 555] on p "Admin: Repair Budget Review" at bounding box center [1126, 547] width 165 height 18
